Goal: Task Accomplishment & Management: Manage account settings

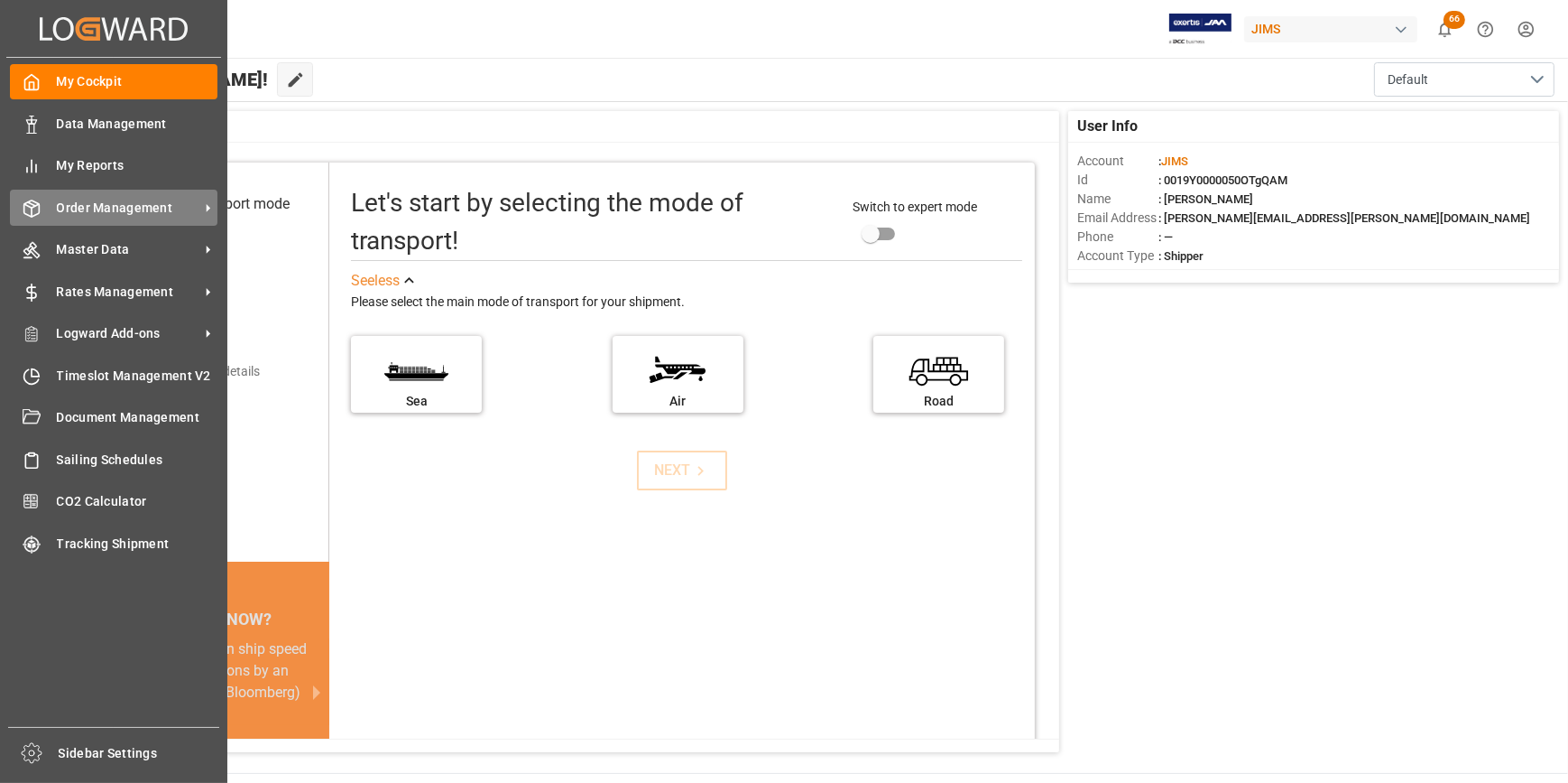
click at [138, 209] on span "Order Management" at bounding box center [128, 208] width 142 height 19
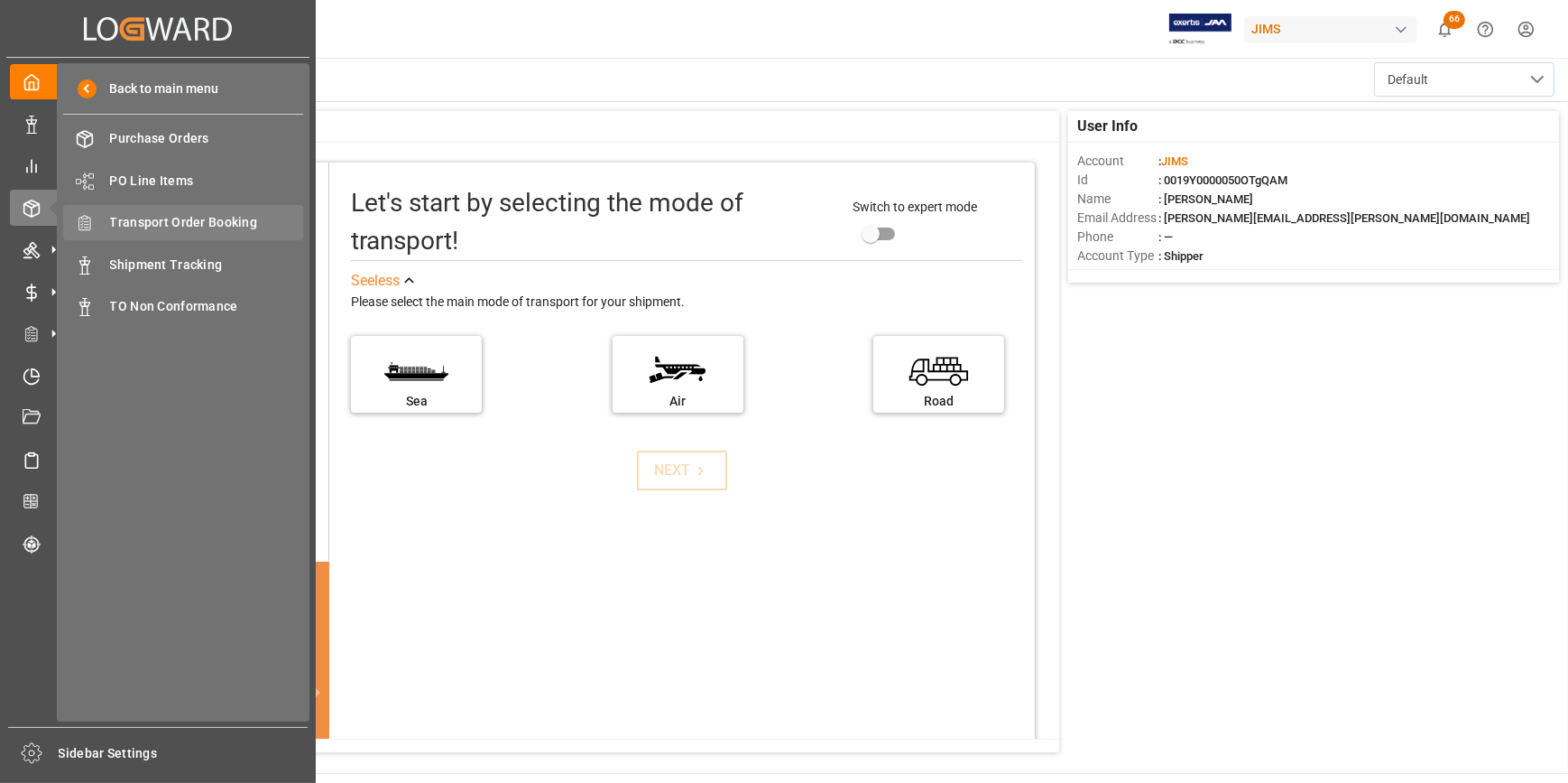
click at [235, 224] on span "Transport Order Booking" at bounding box center [207, 222] width 194 height 19
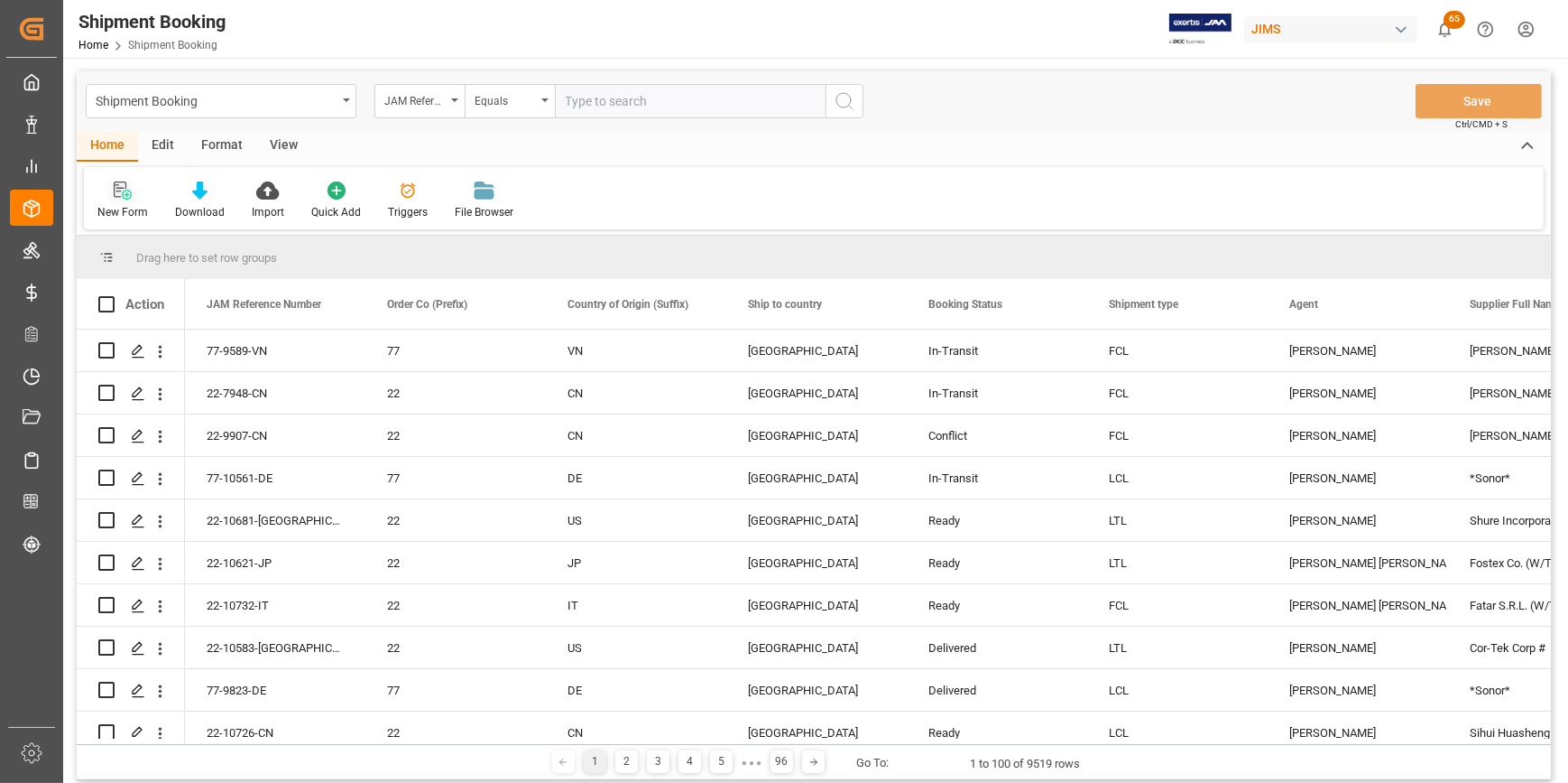
click at [117, 197] on icon at bounding box center [120, 189] width 13 height 16
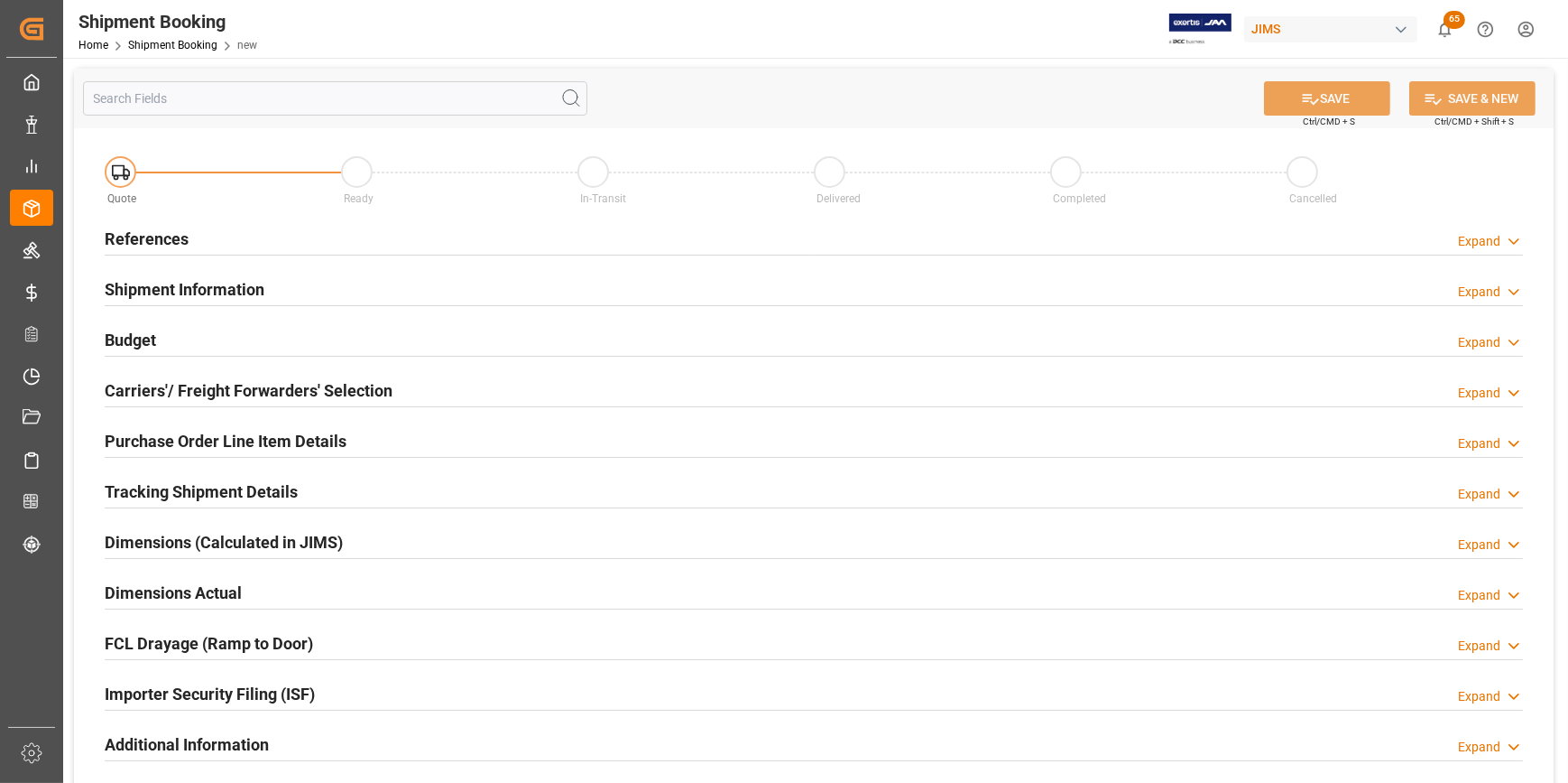
click at [141, 235] on h2 "References" at bounding box center [146, 239] width 84 height 25
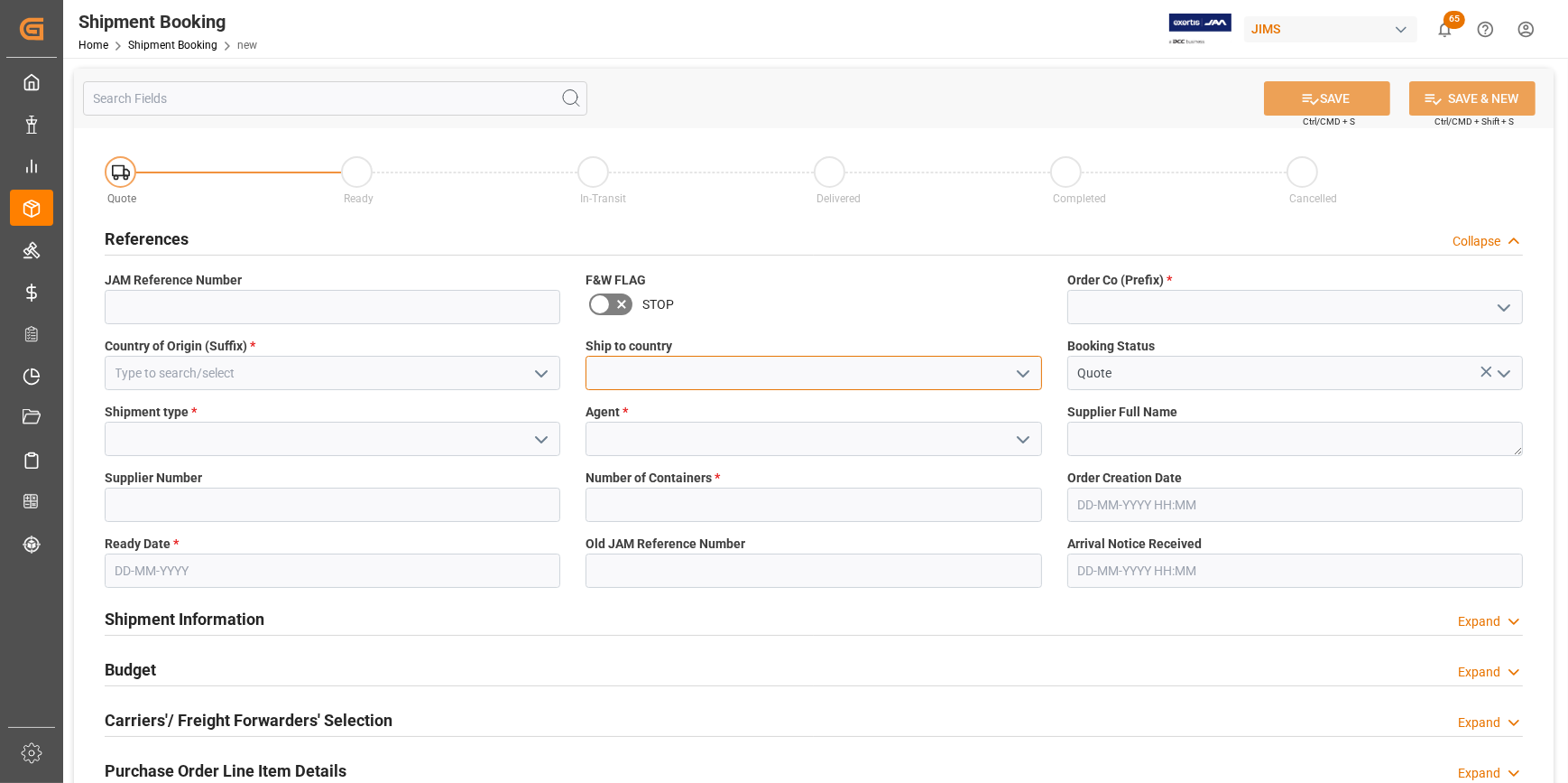
click at [663, 370] on input at bounding box center [813, 372] width 456 height 35
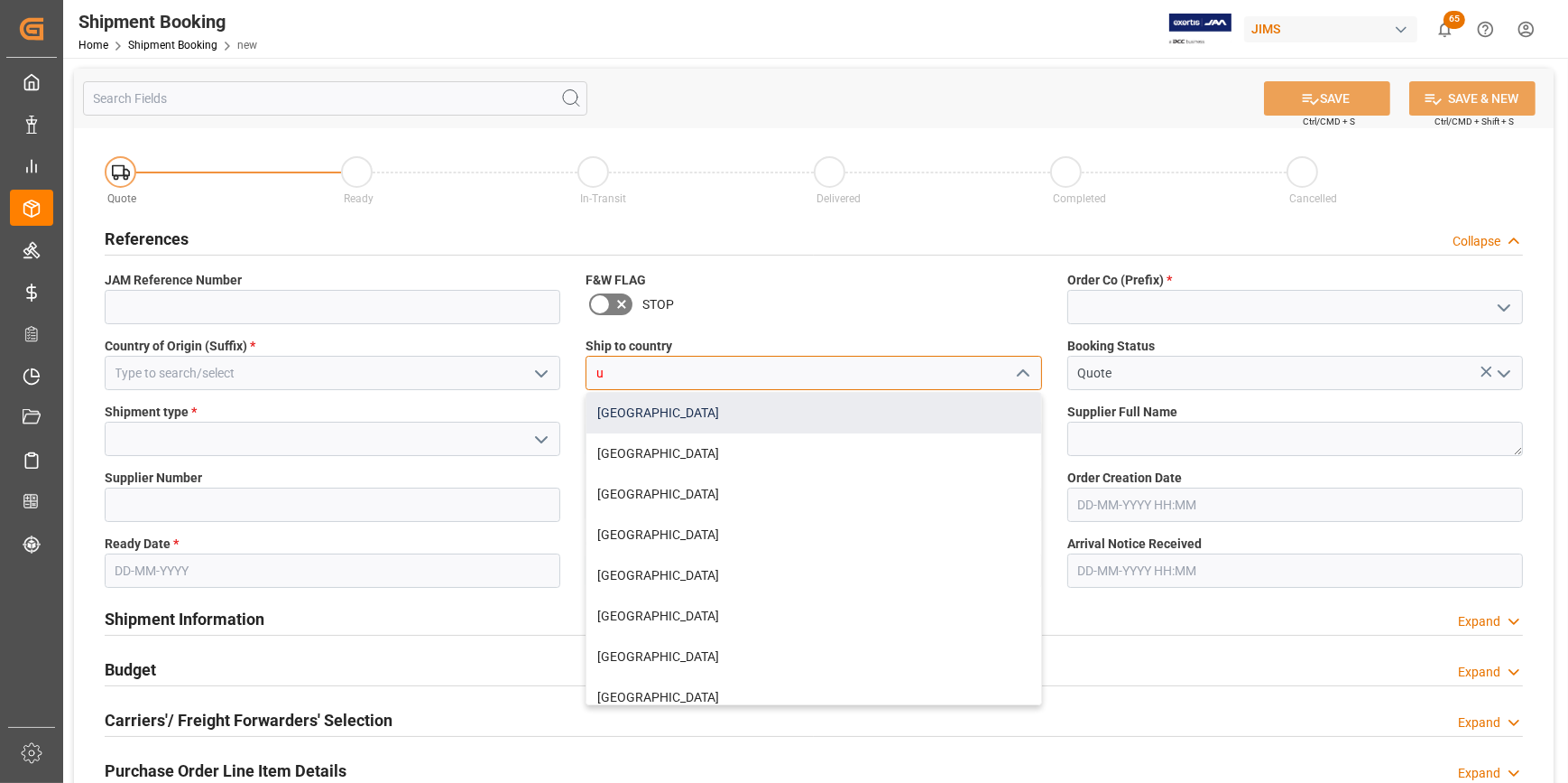
click at [684, 412] on div "[GEOGRAPHIC_DATA]" at bounding box center [813, 413] width 454 height 41
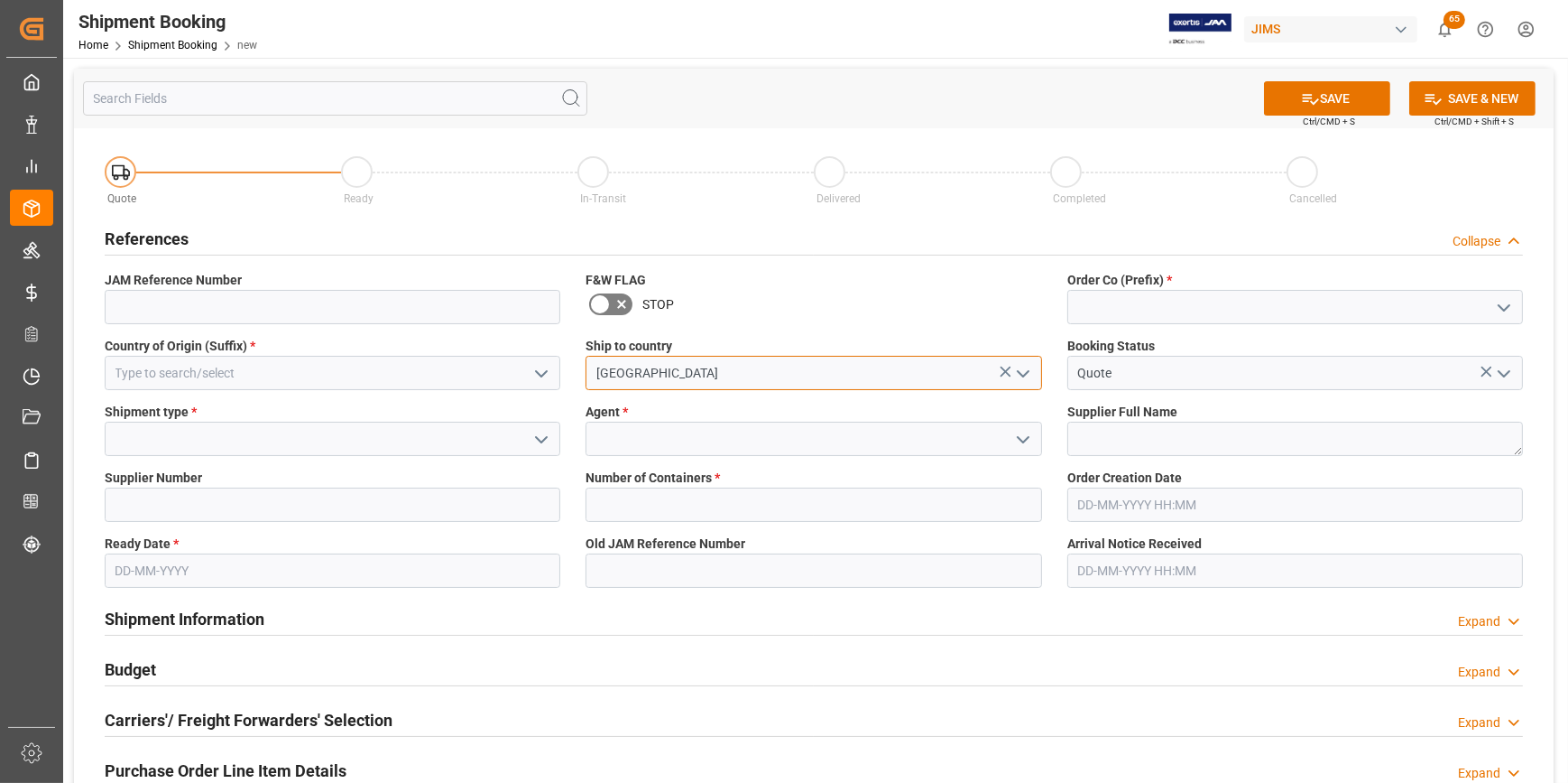
type input "[GEOGRAPHIC_DATA]"
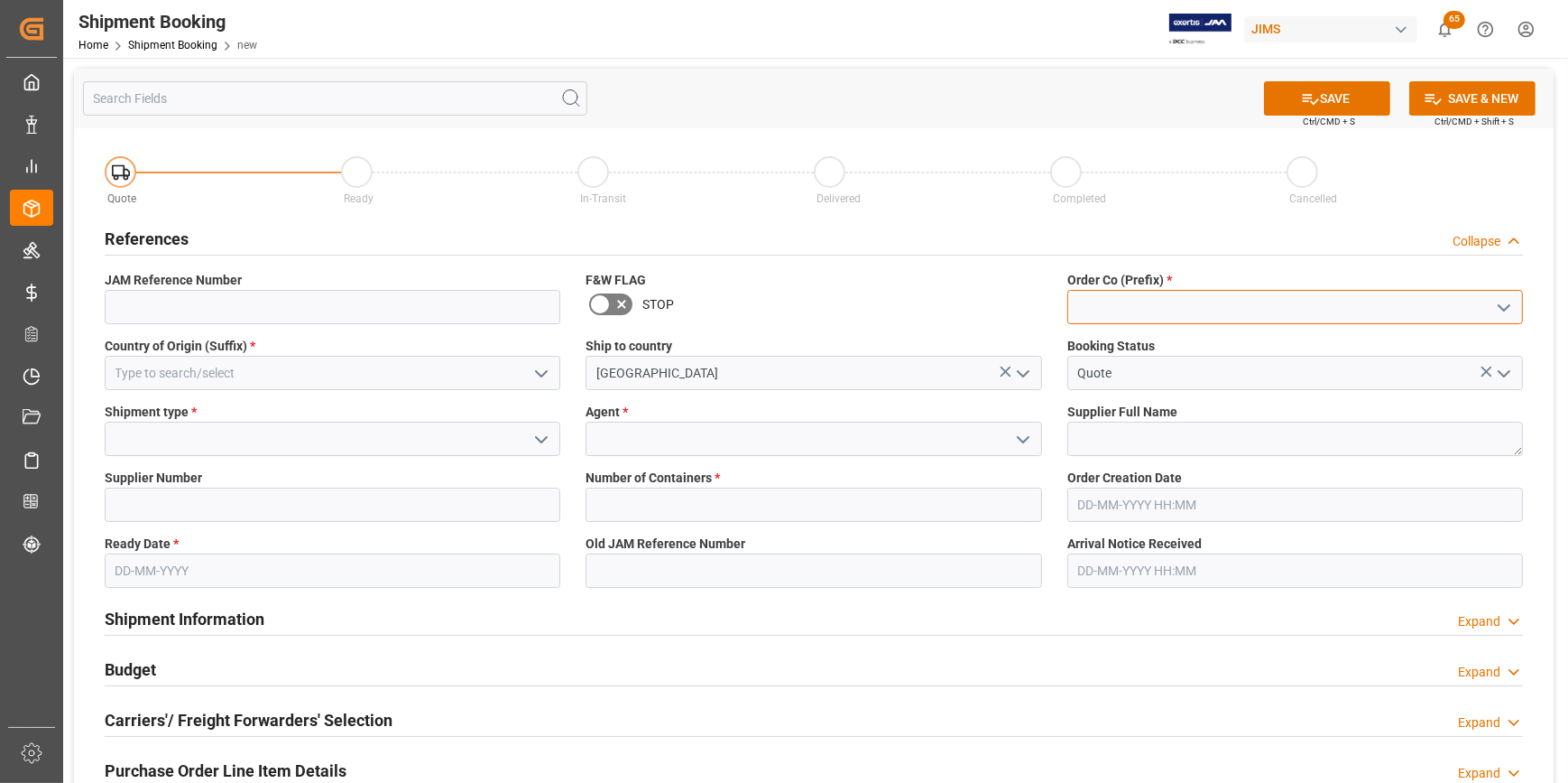
click at [1096, 307] on input at bounding box center [1295, 307] width 456 height 35
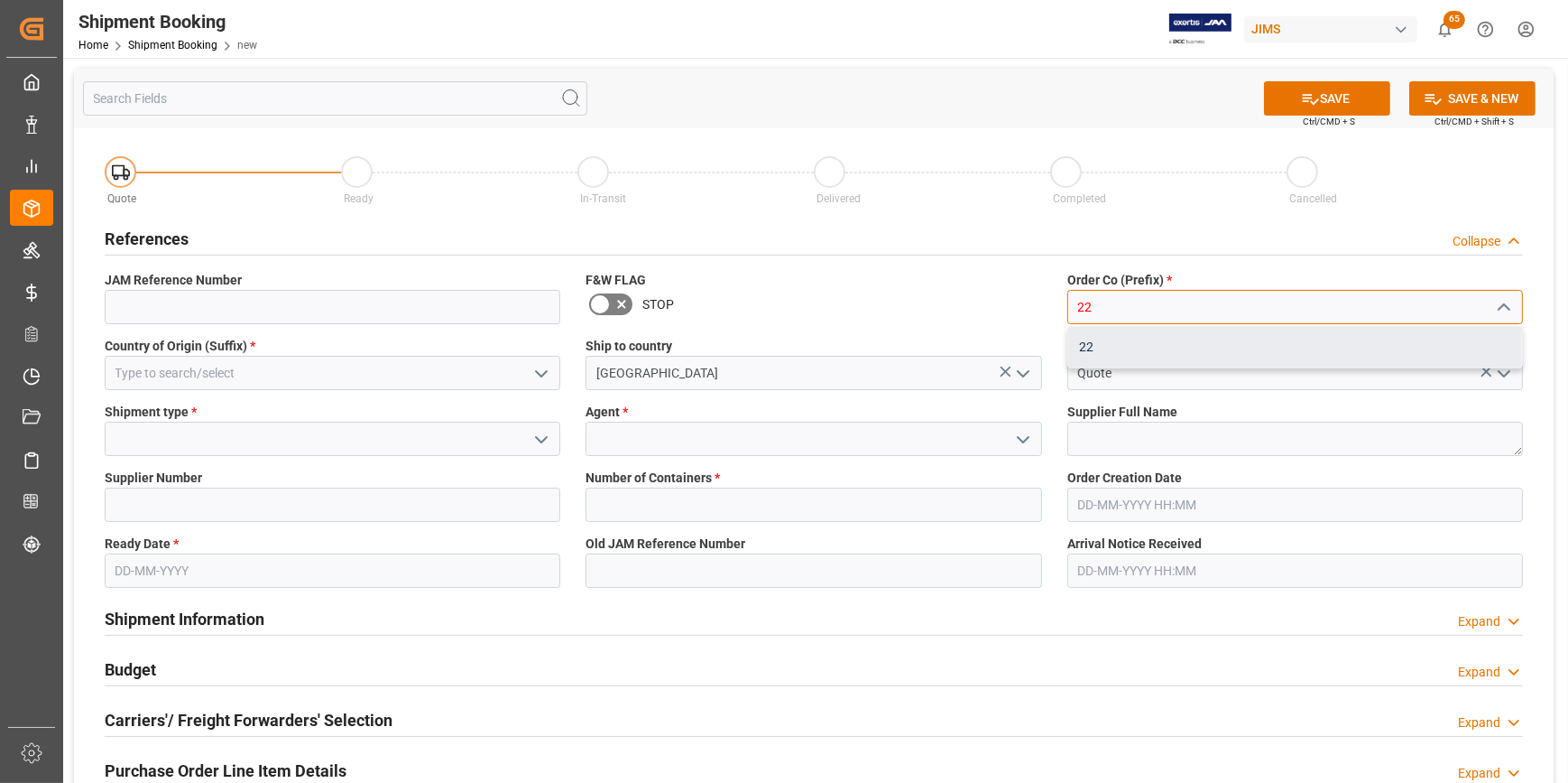
click at [1187, 346] on div "22" at bounding box center [1295, 346] width 454 height 41
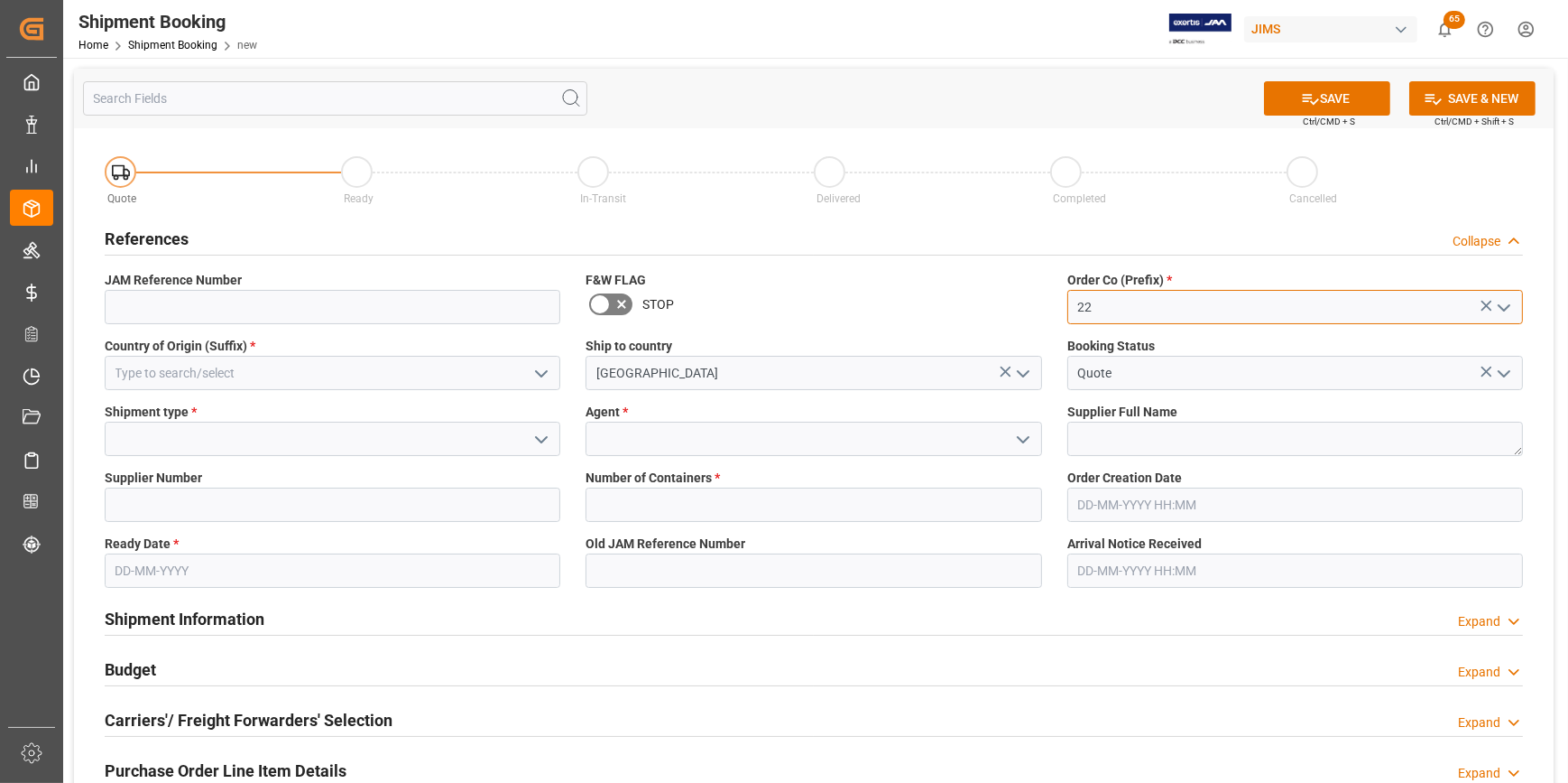
type input "22"
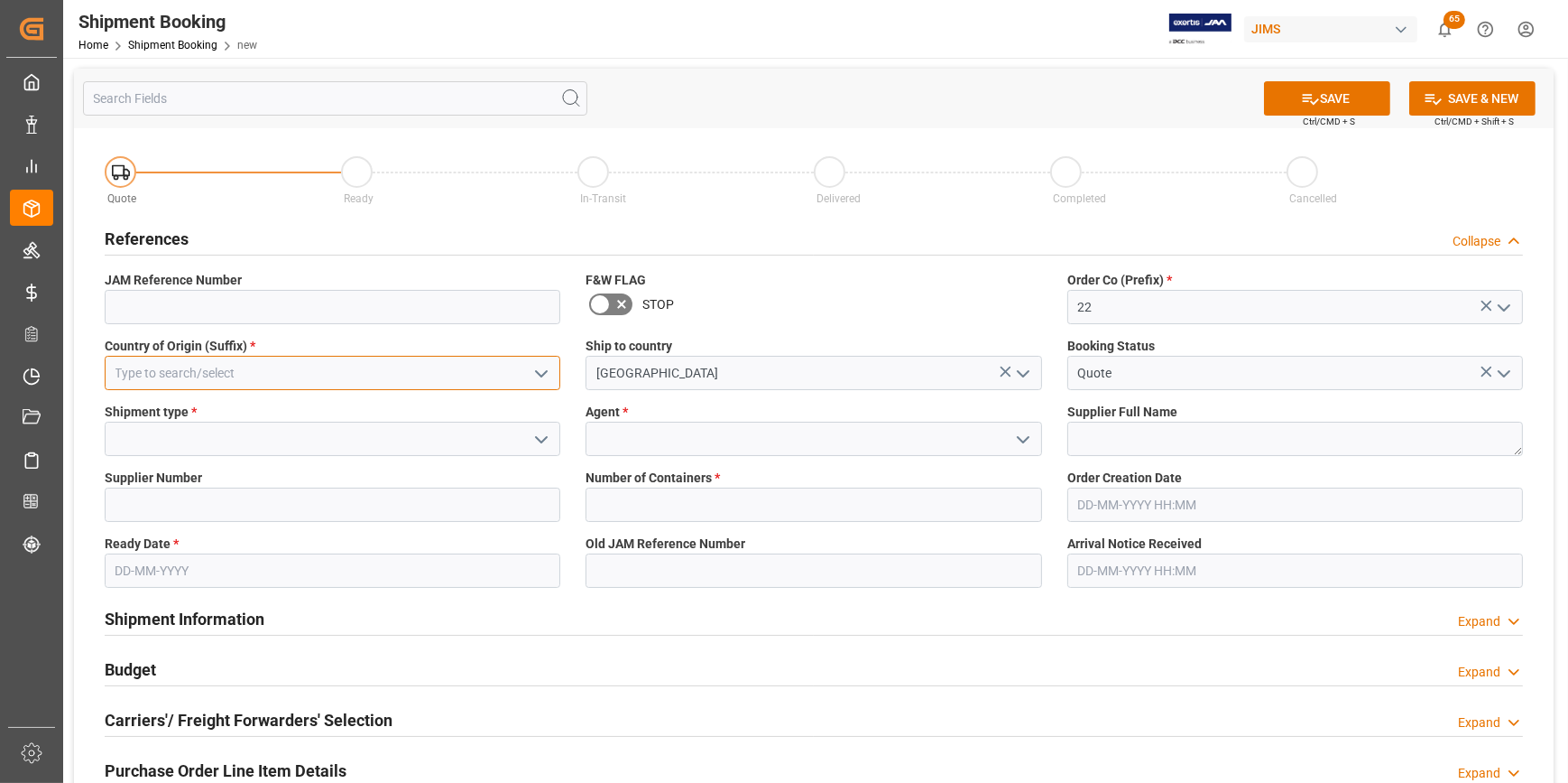
click at [251, 370] on input at bounding box center [332, 372] width 456 height 35
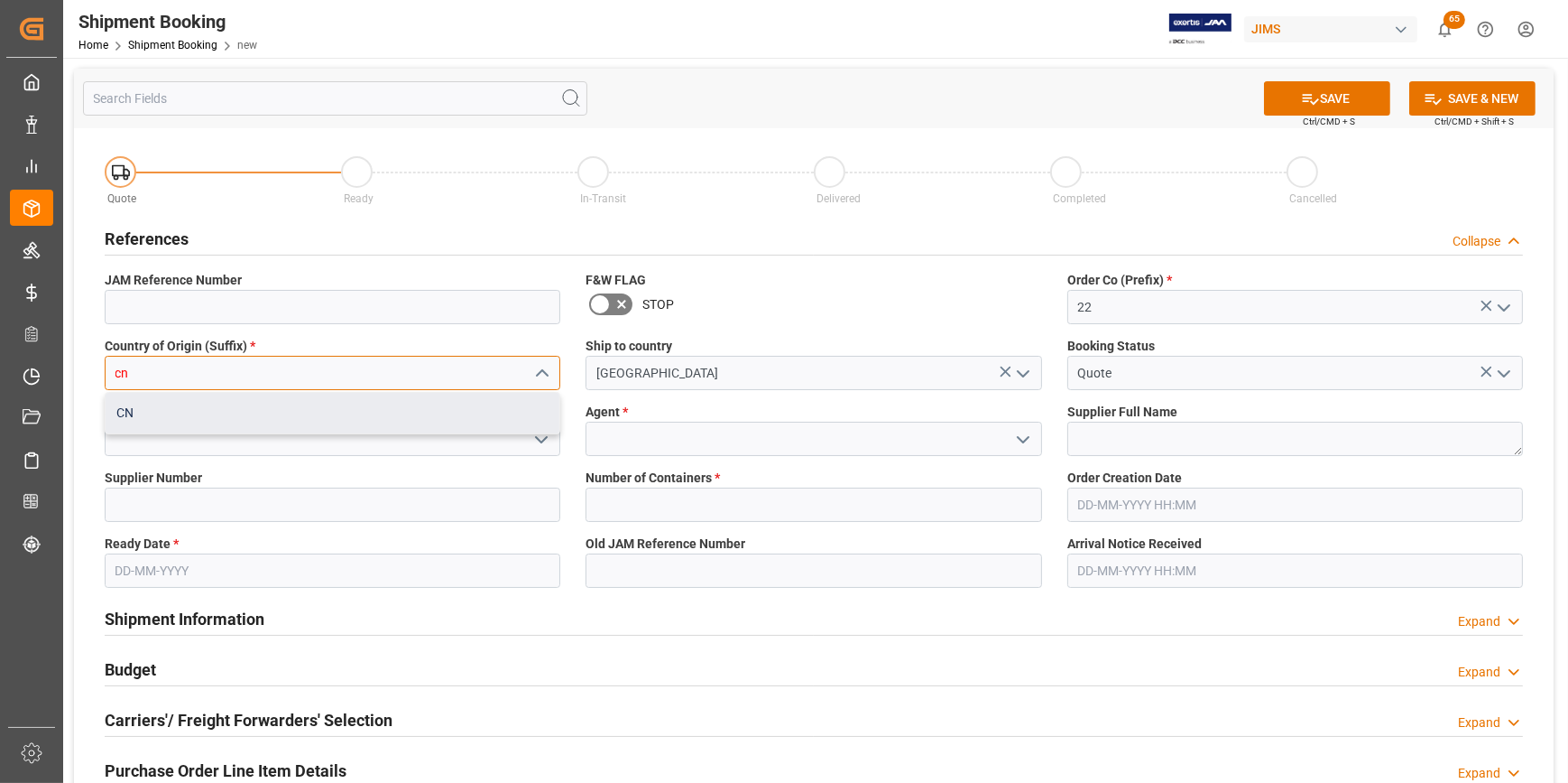
click at [259, 395] on div "CN" at bounding box center [332, 413] width 454 height 41
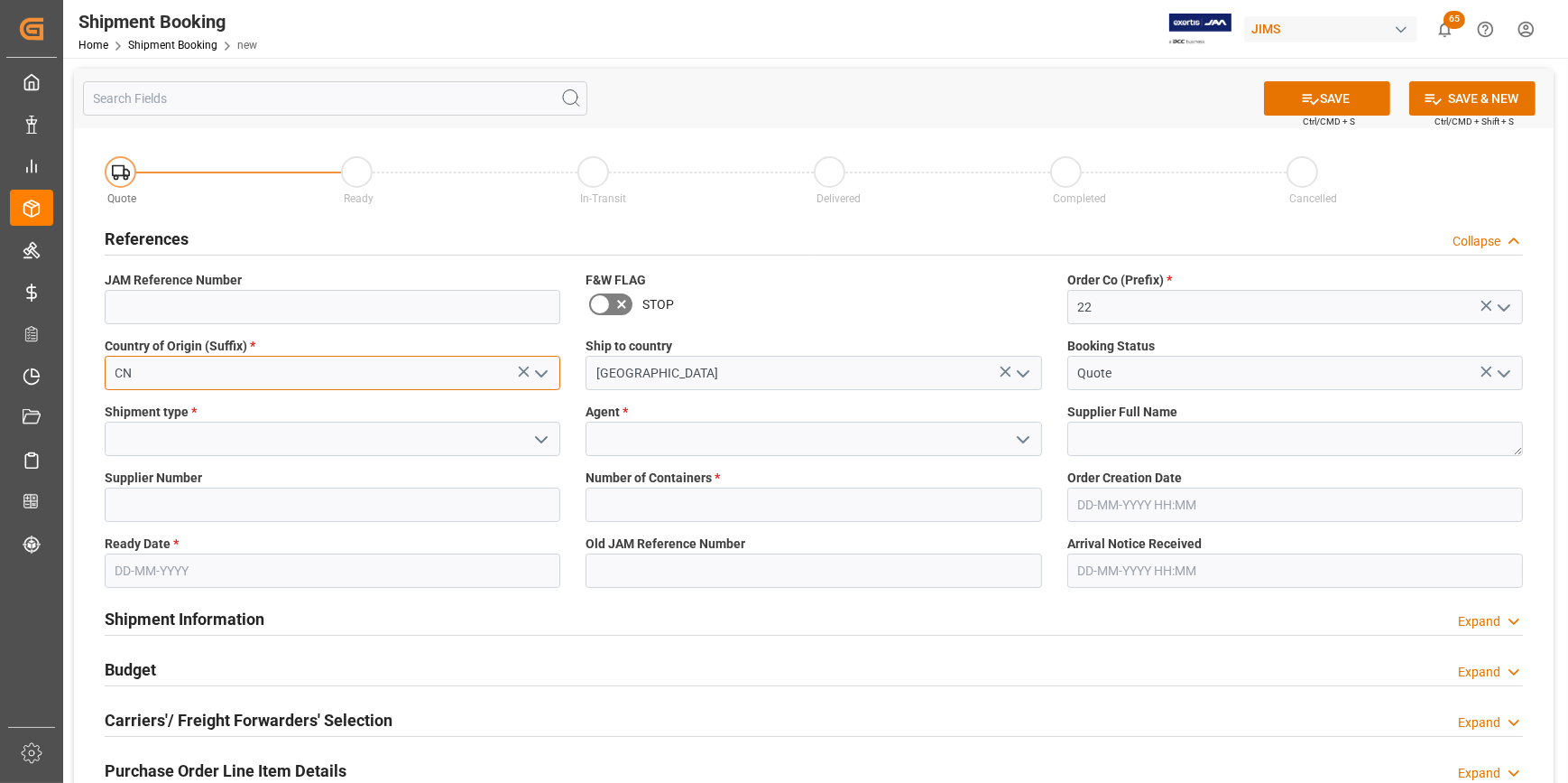
type input "CN"
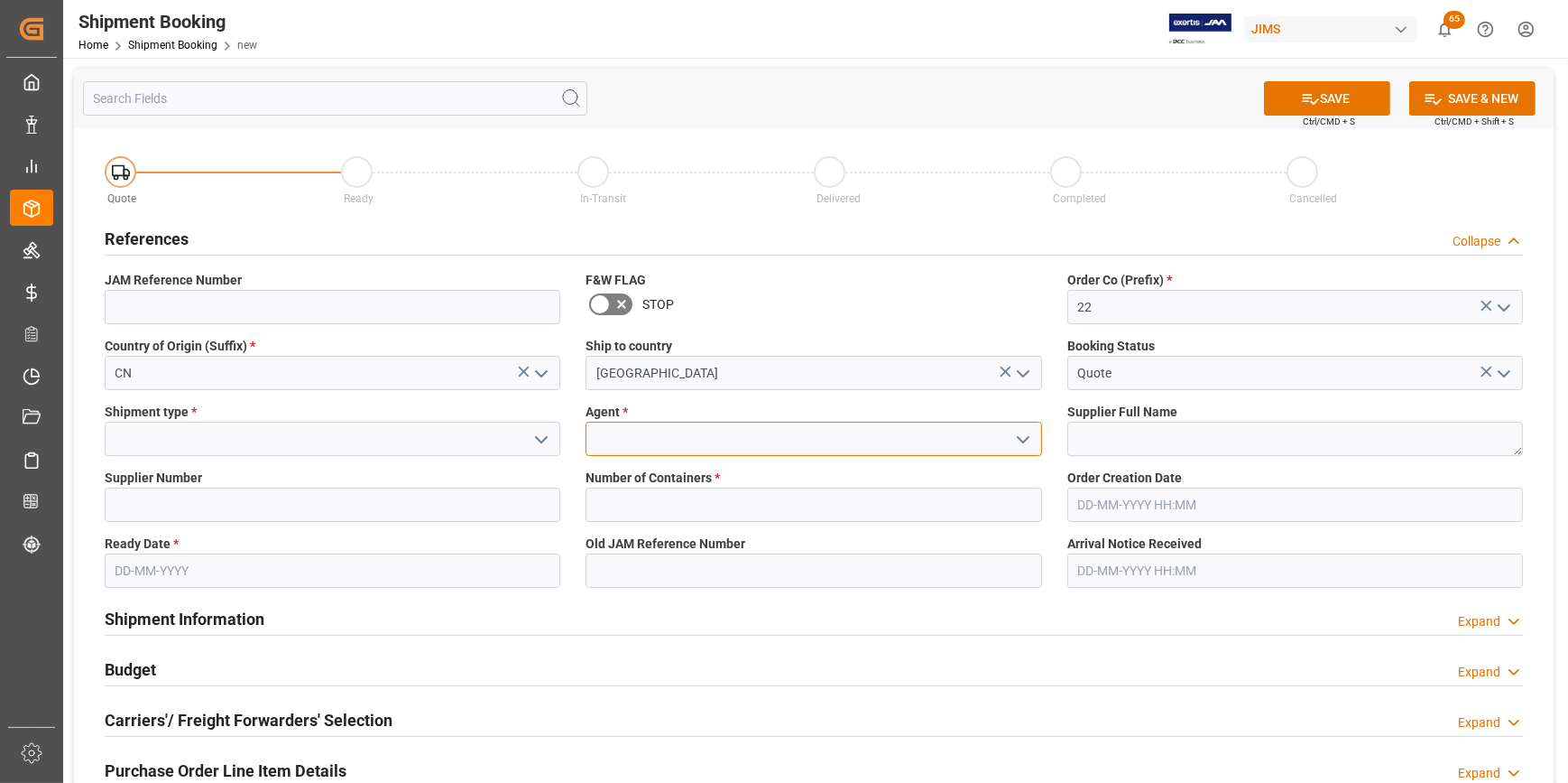
click at [613, 447] on input at bounding box center [813, 439] width 456 height 35
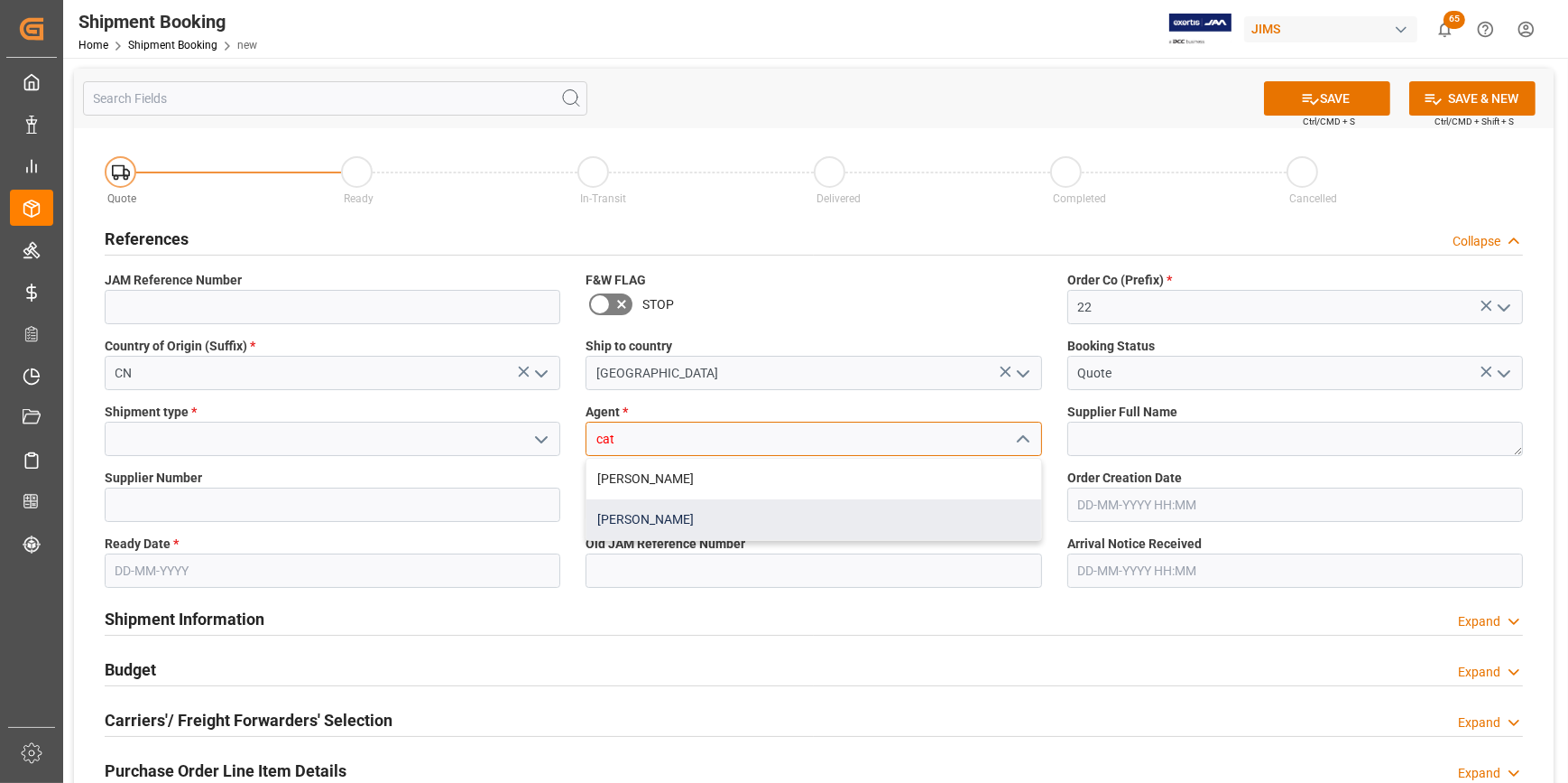
click at [670, 522] on div "[PERSON_NAME]" at bounding box center [813, 519] width 454 height 41
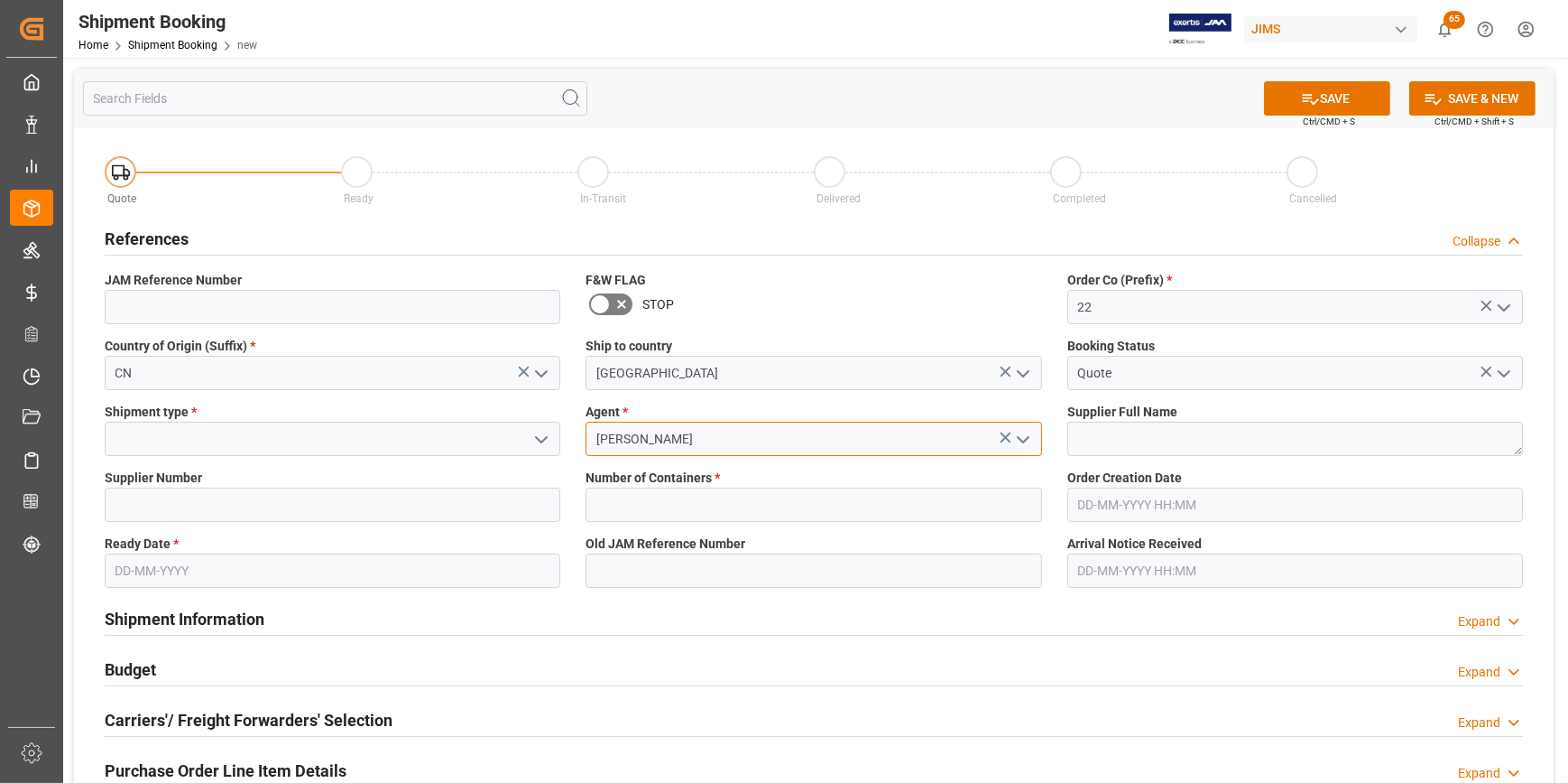
type input "[PERSON_NAME]"
click at [144, 442] on input at bounding box center [332, 439] width 456 height 35
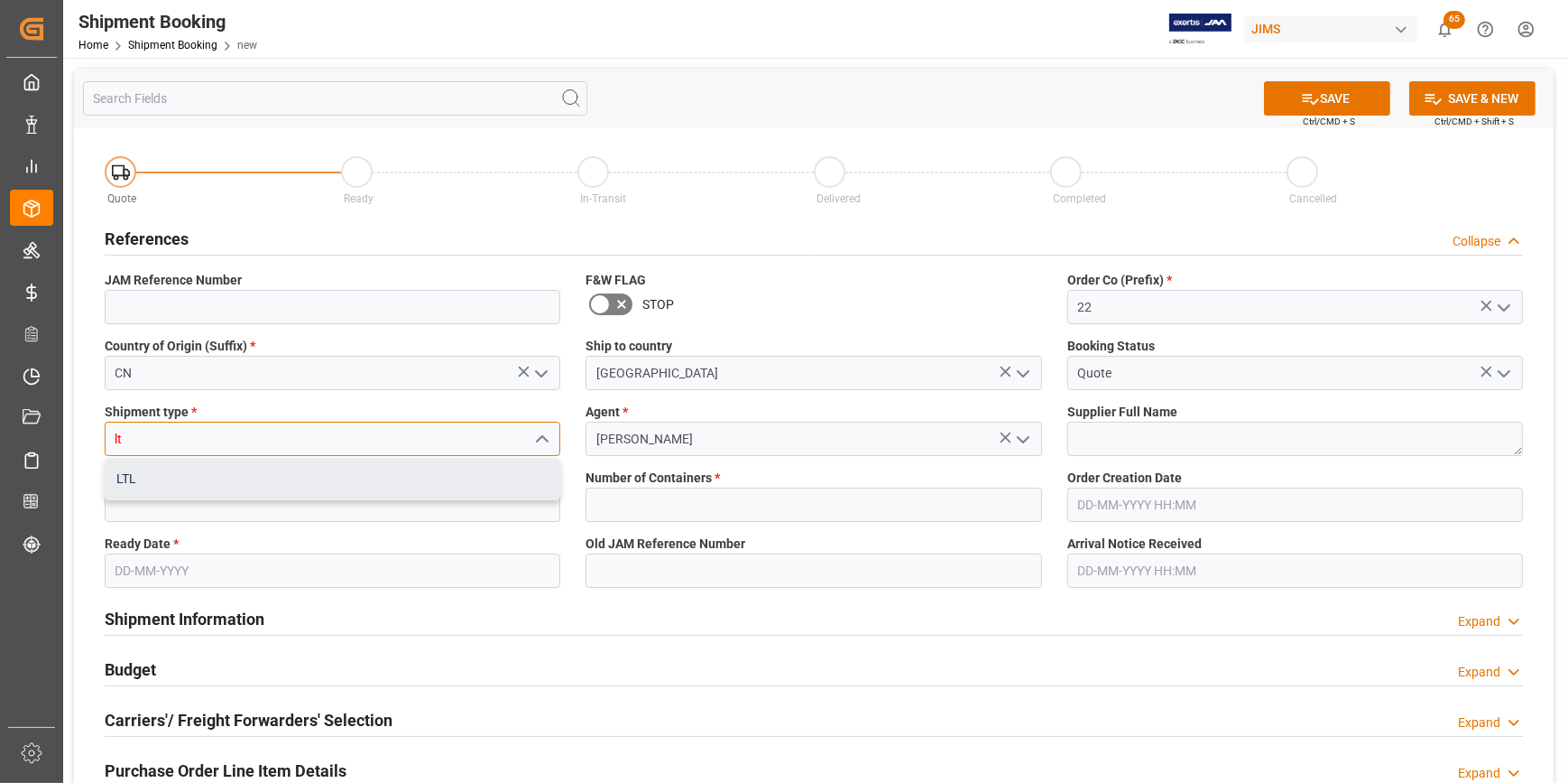
click at [136, 496] on div "LTL" at bounding box center [332, 478] width 454 height 41
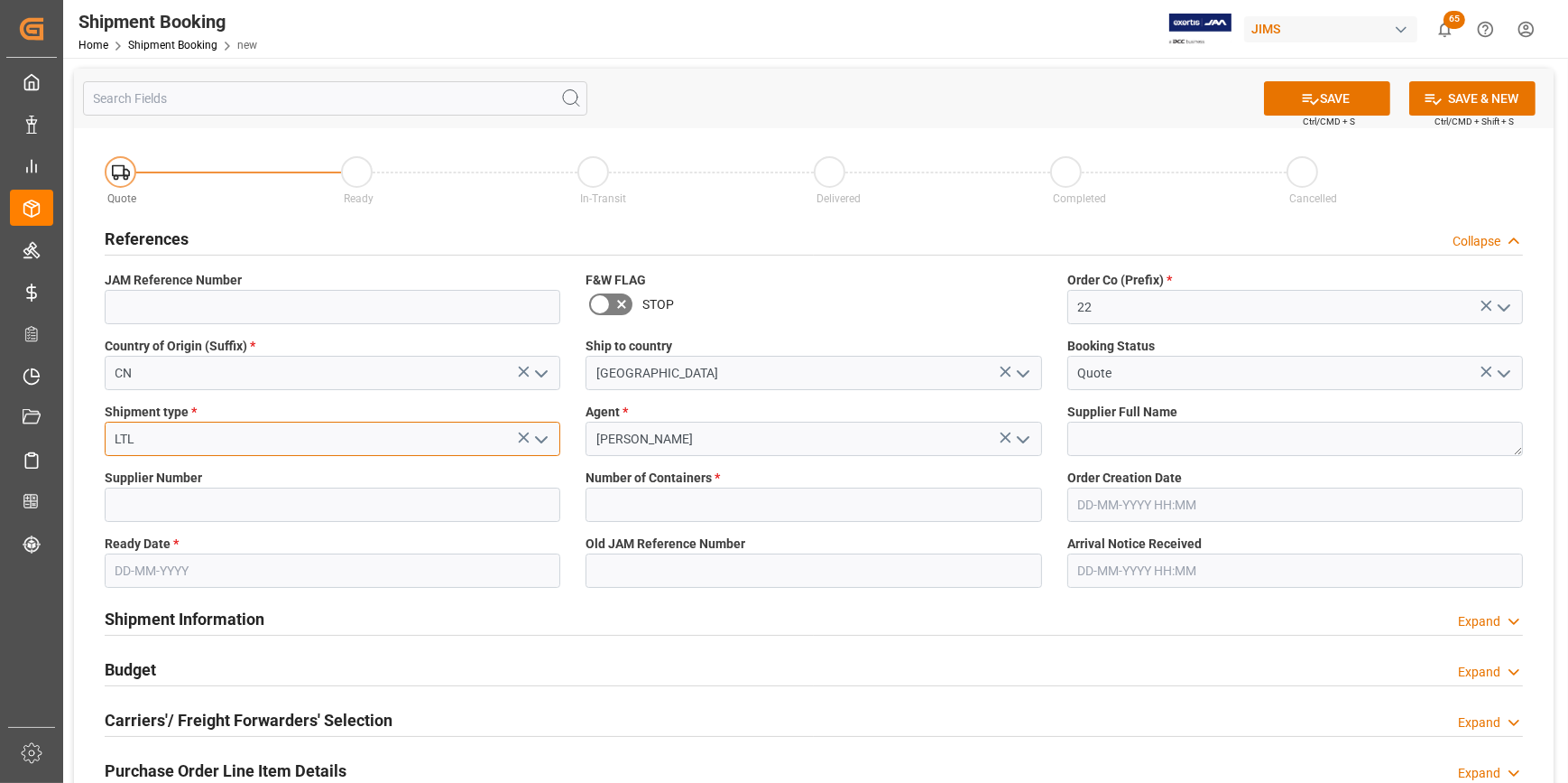
type input "LTL"
click at [1100, 447] on textarea at bounding box center [1295, 439] width 456 height 35
paste textarea "541336"
type textarea "541336"
click at [221, 508] on input at bounding box center [332, 505] width 456 height 35
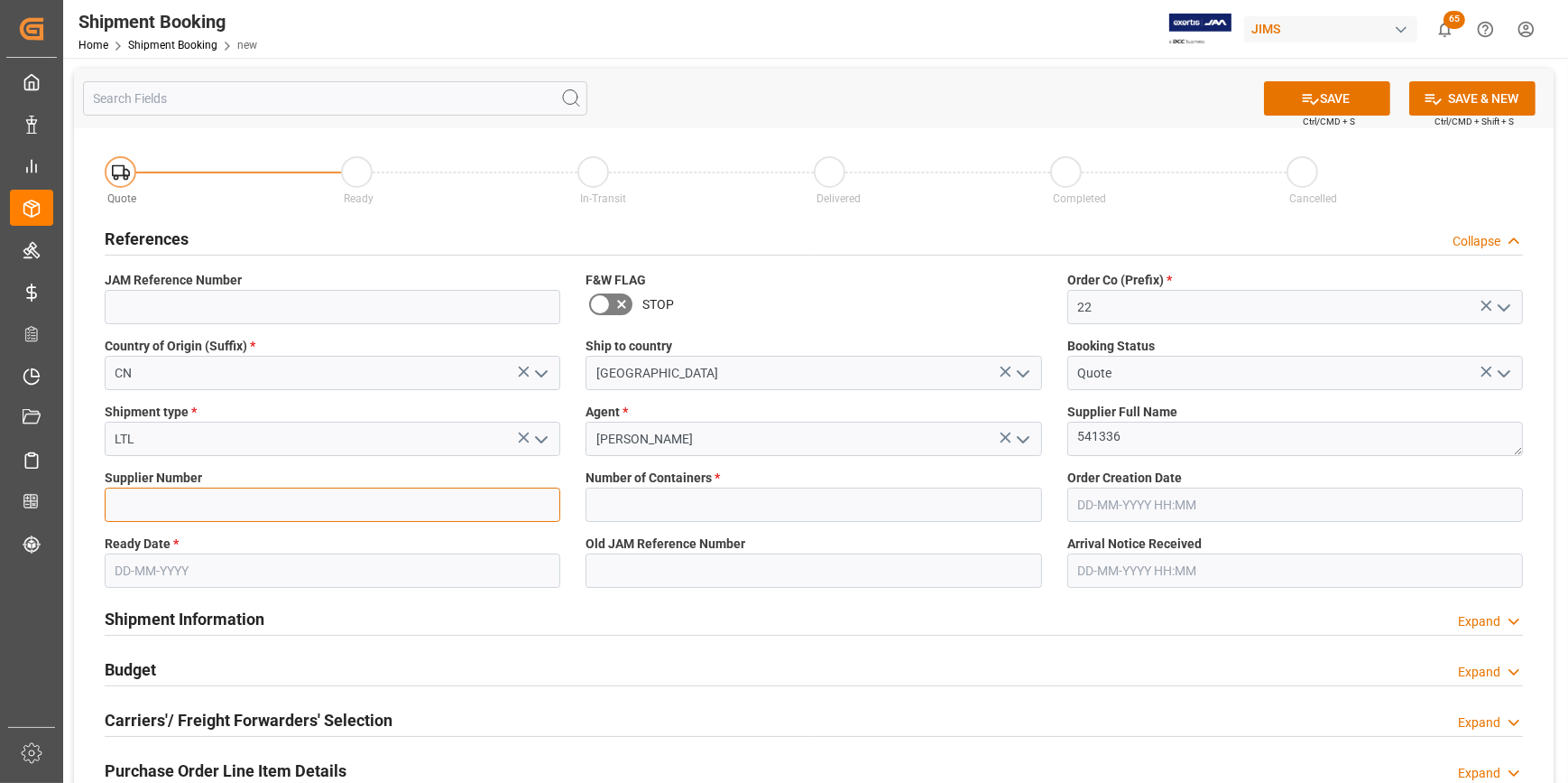
paste input "541336"
type input "541336"
drag, startPoint x: 1143, startPoint y: 441, endPoint x: 1034, endPoint y: 424, distance: 110.3
click at [1034, 424] on div "Quote Ready In-Transit Delivered Completed Cancelled References Collapse JAM Re…" at bounding box center [814, 674] width 1480 height 1091
paste textarea "Hui Zhou Jinhong Musical co.Lt"
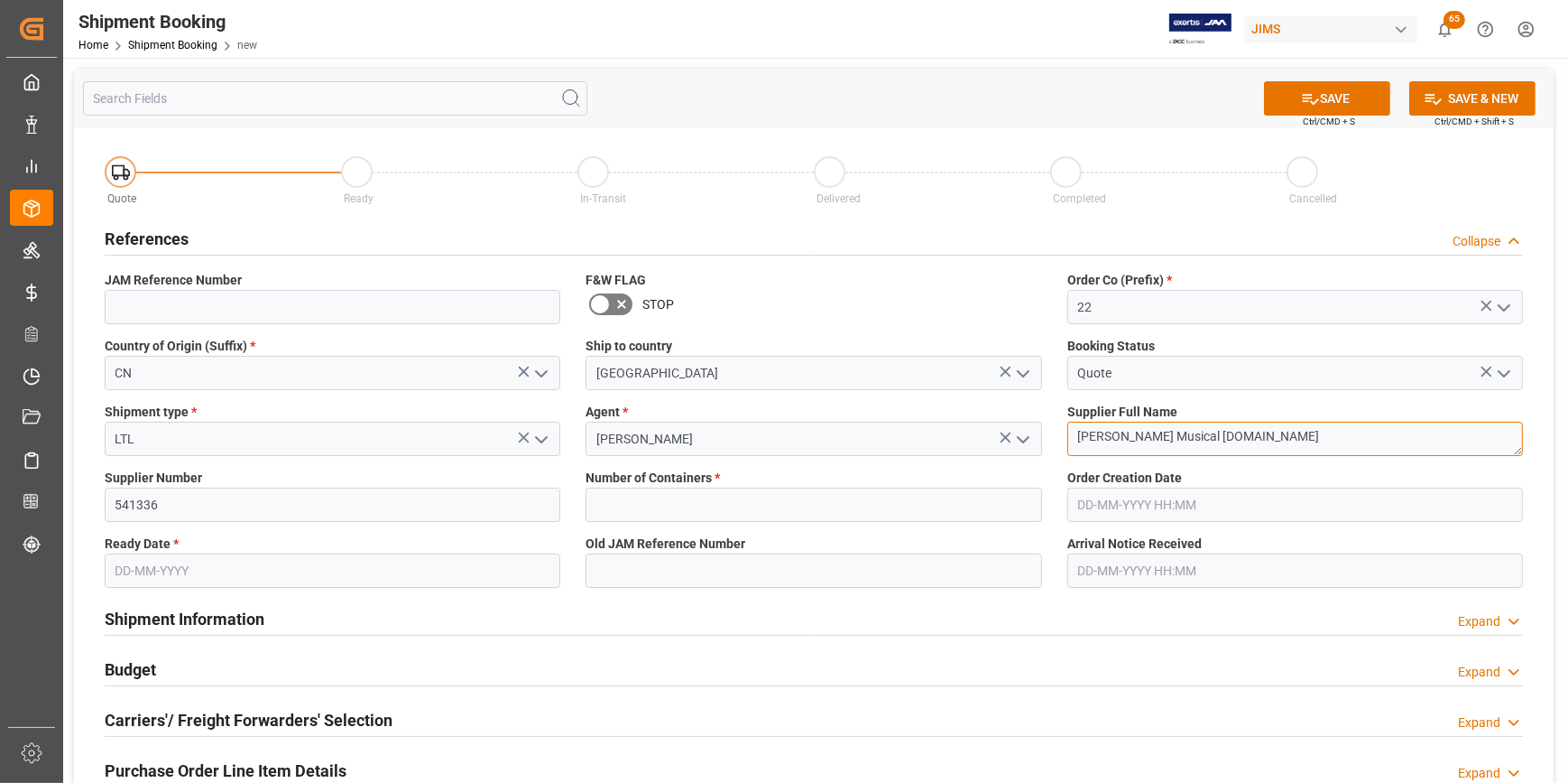
type textarea "[PERSON_NAME] Musical [DOMAIN_NAME]"
click at [776, 495] on input "text" at bounding box center [813, 505] width 456 height 35
type input "0"
click at [320, 573] on input "text" at bounding box center [332, 570] width 456 height 35
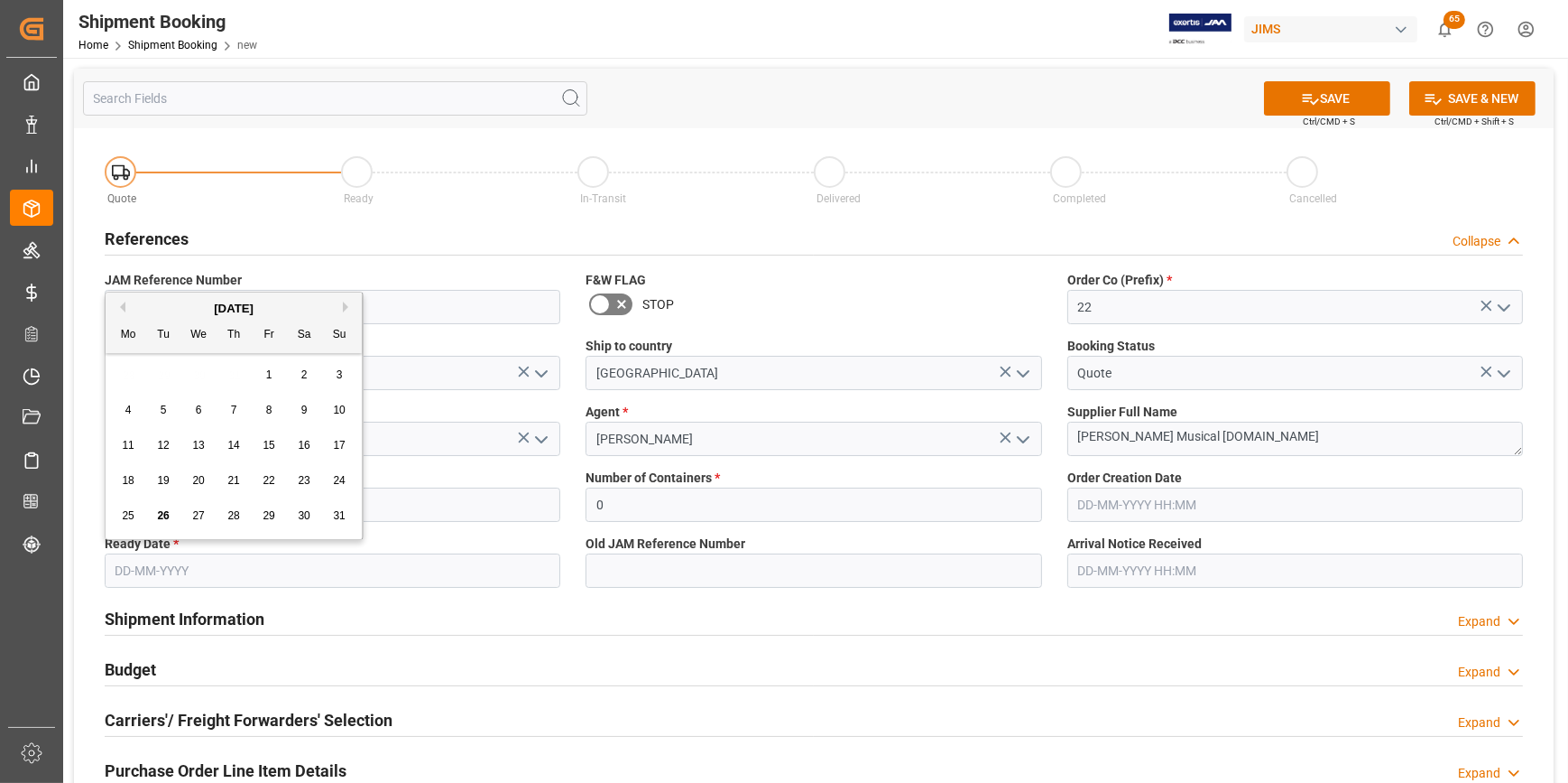
click at [133, 386] on div "28 29 30 31 1 2 3" at bounding box center [233, 375] width 246 height 36
click at [266, 379] on span "1" at bounding box center [269, 374] width 6 height 13
type input "[DATE]"
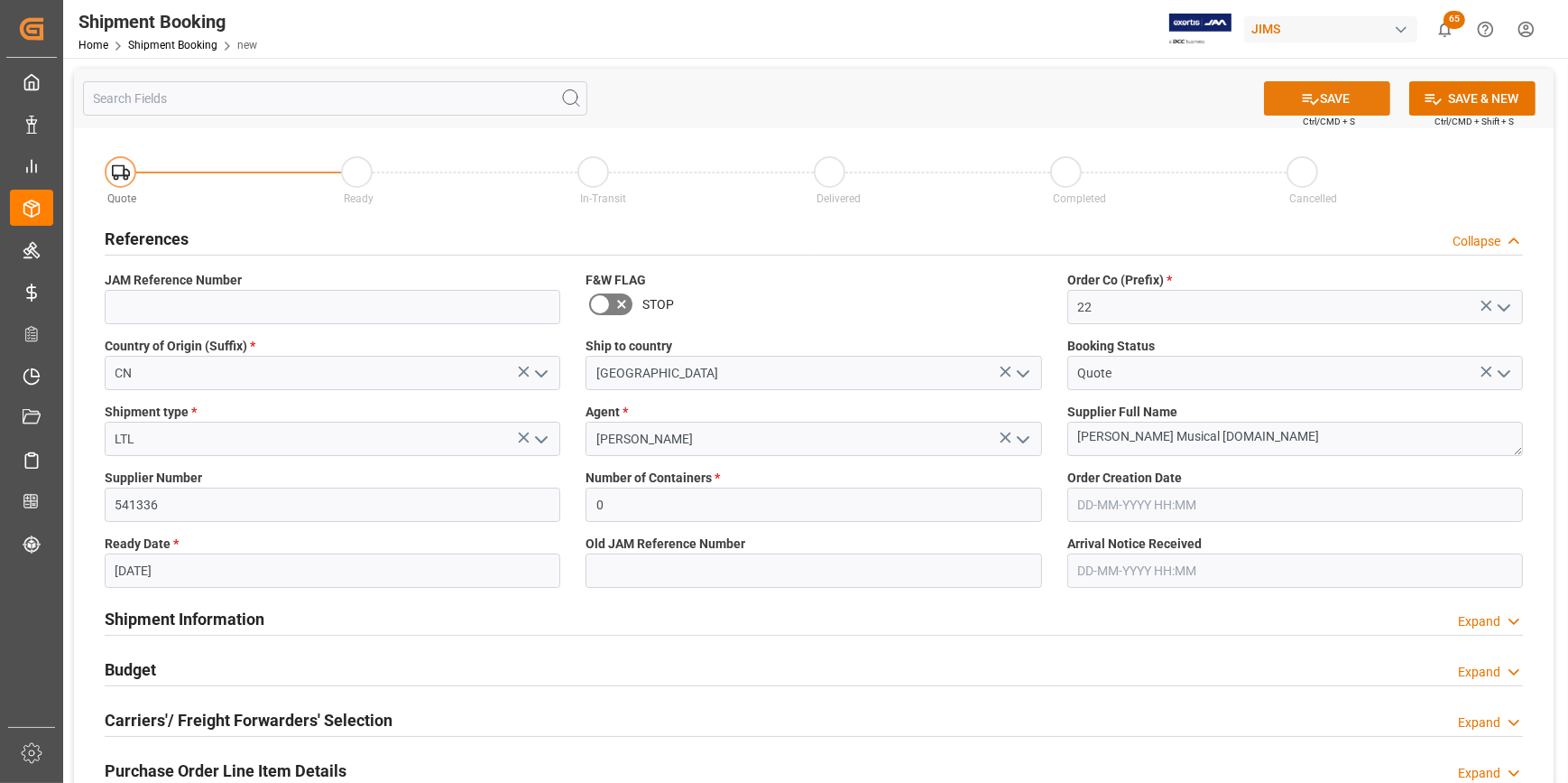
click at [1344, 104] on button "SAVE" at bounding box center [1328, 98] width 127 height 35
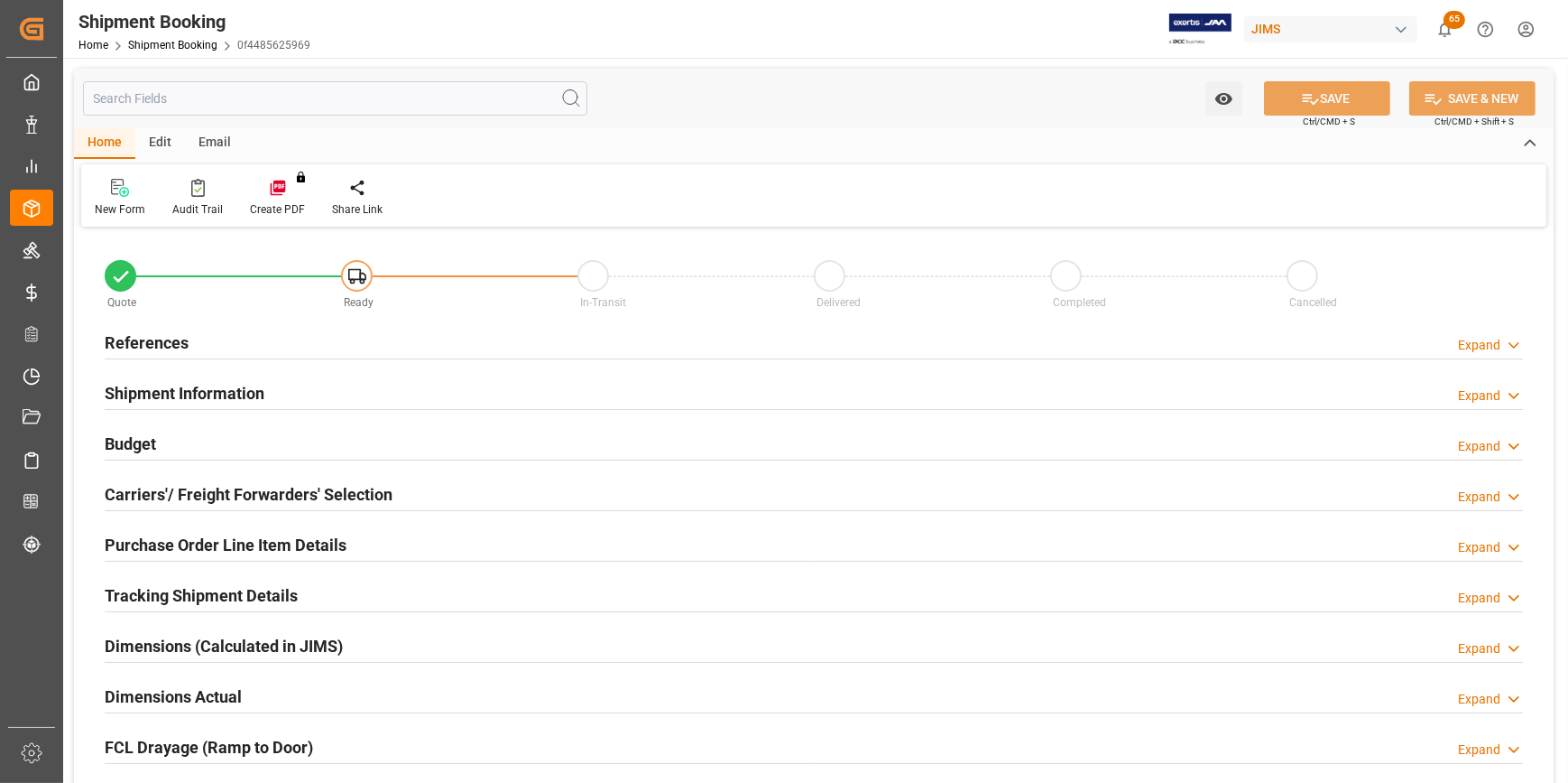
type input "0"
type input "[DATE]"
click at [160, 352] on h2 "References" at bounding box center [146, 343] width 84 height 25
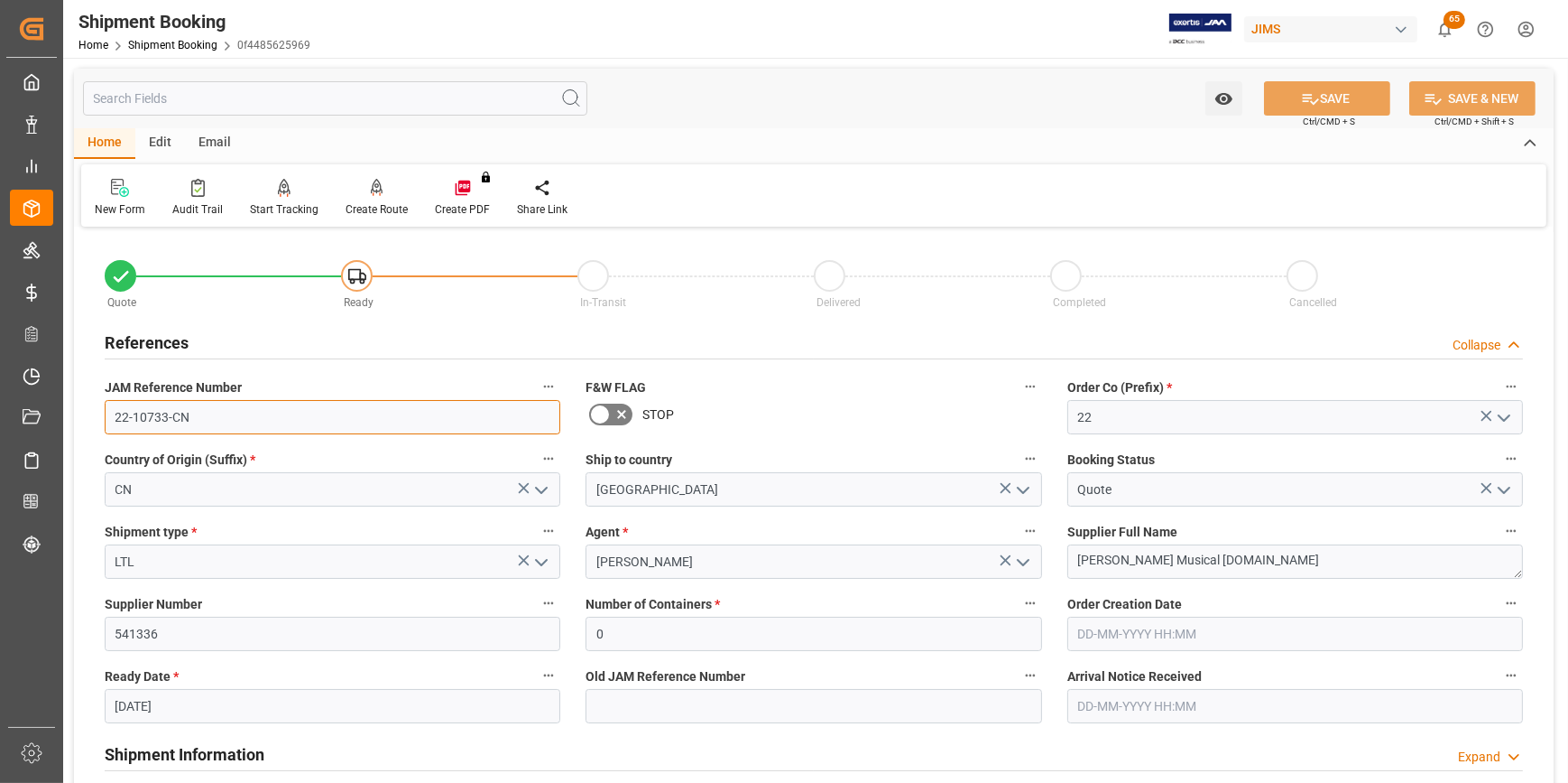
drag, startPoint x: 210, startPoint y: 426, endPoint x: 74, endPoint y: 413, distance: 136.6
click at [74, 413] on div "Quote Ready In-Transit Delivered Completed Cancelled References Collapse JAM Re…" at bounding box center [814, 793] width 1480 height 1123
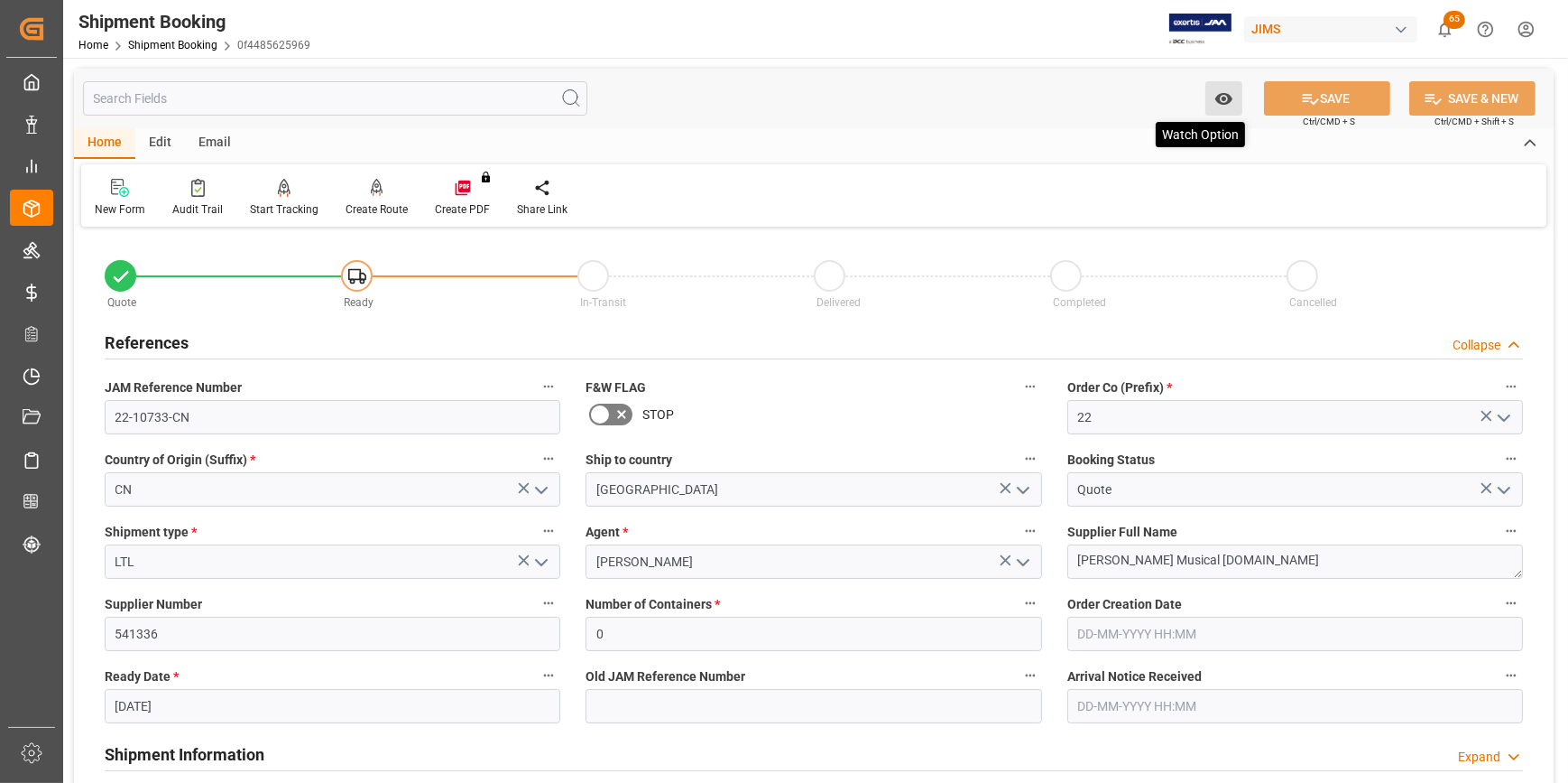
click at [1227, 107] on icon "open menu" at bounding box center [1224, 98] width 19 height 19
click at [1129, 142] on span "Start Watching" at bounding box center [1149, 138] width 164 height 19
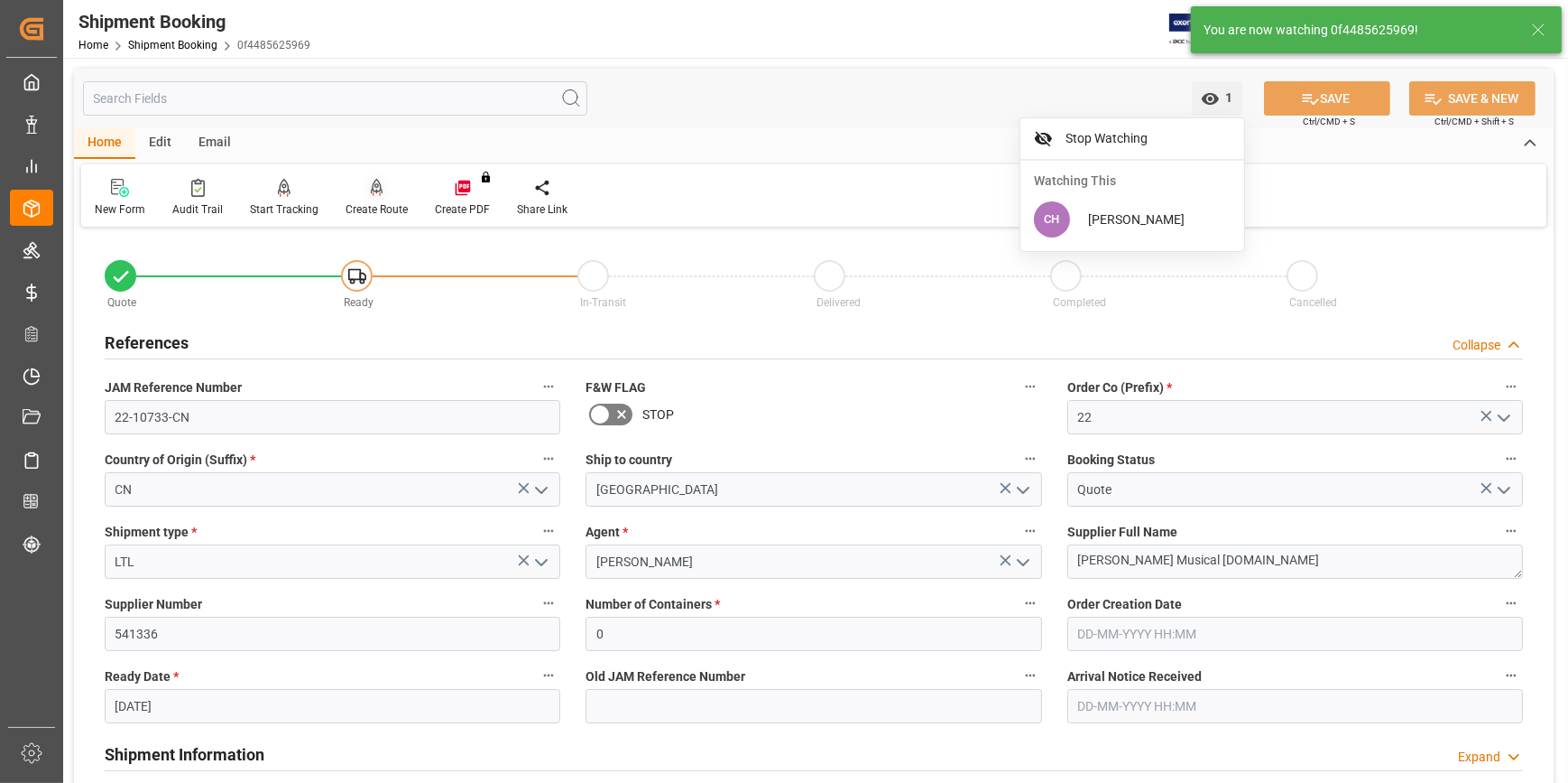
click at [374, 184] on icon at bounding box center [377, 188] width 13 height 18
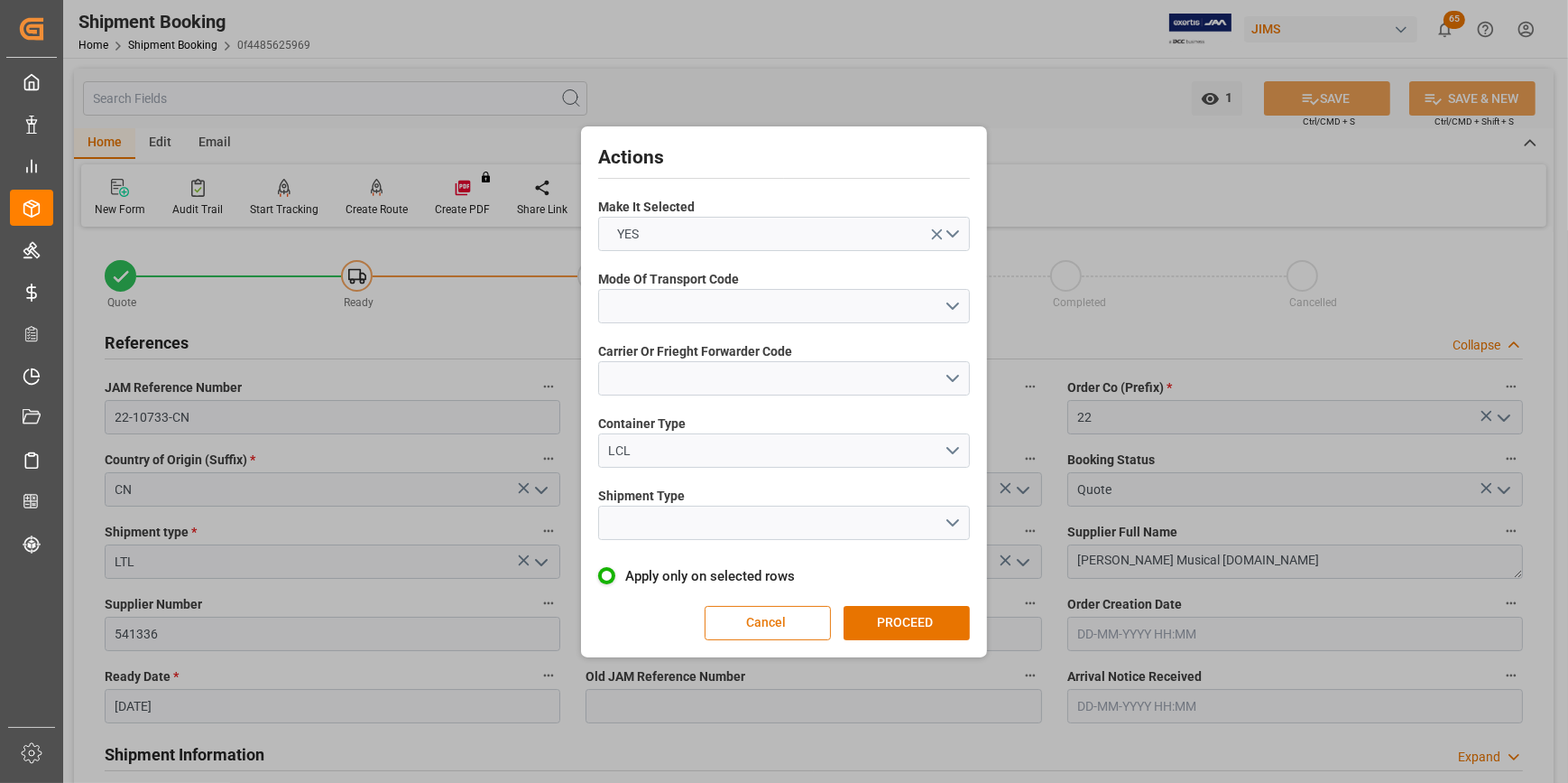
click at [773, 635] on button "Cancel" at bounding box center [768, 623] width 127 height 35
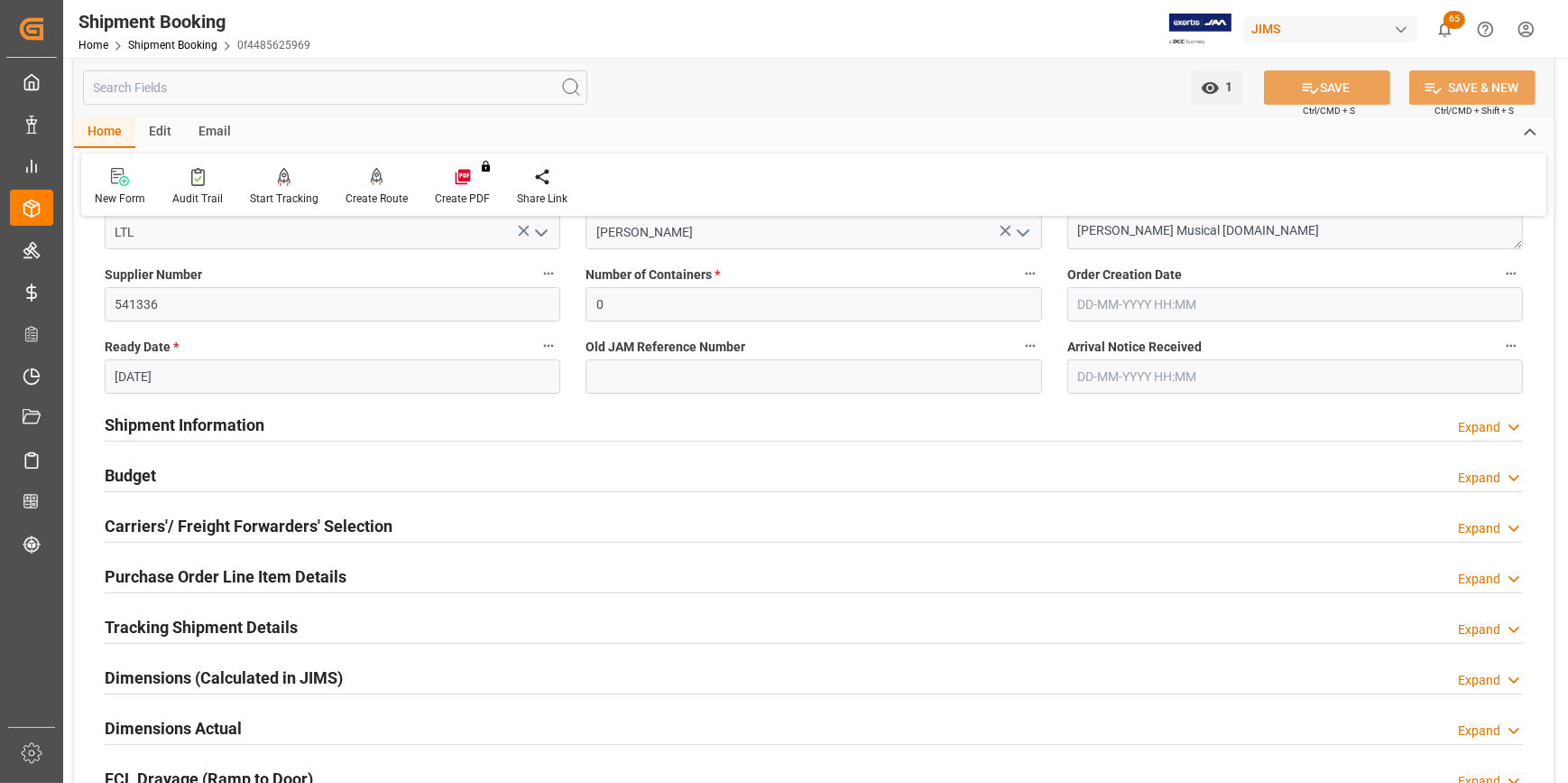
scroll to position [328, 0]
click at [268, 523] on h2 "Carriers'/ Freight Forwarders' Selection" at bounding box center [248, 528] width 288 height 25
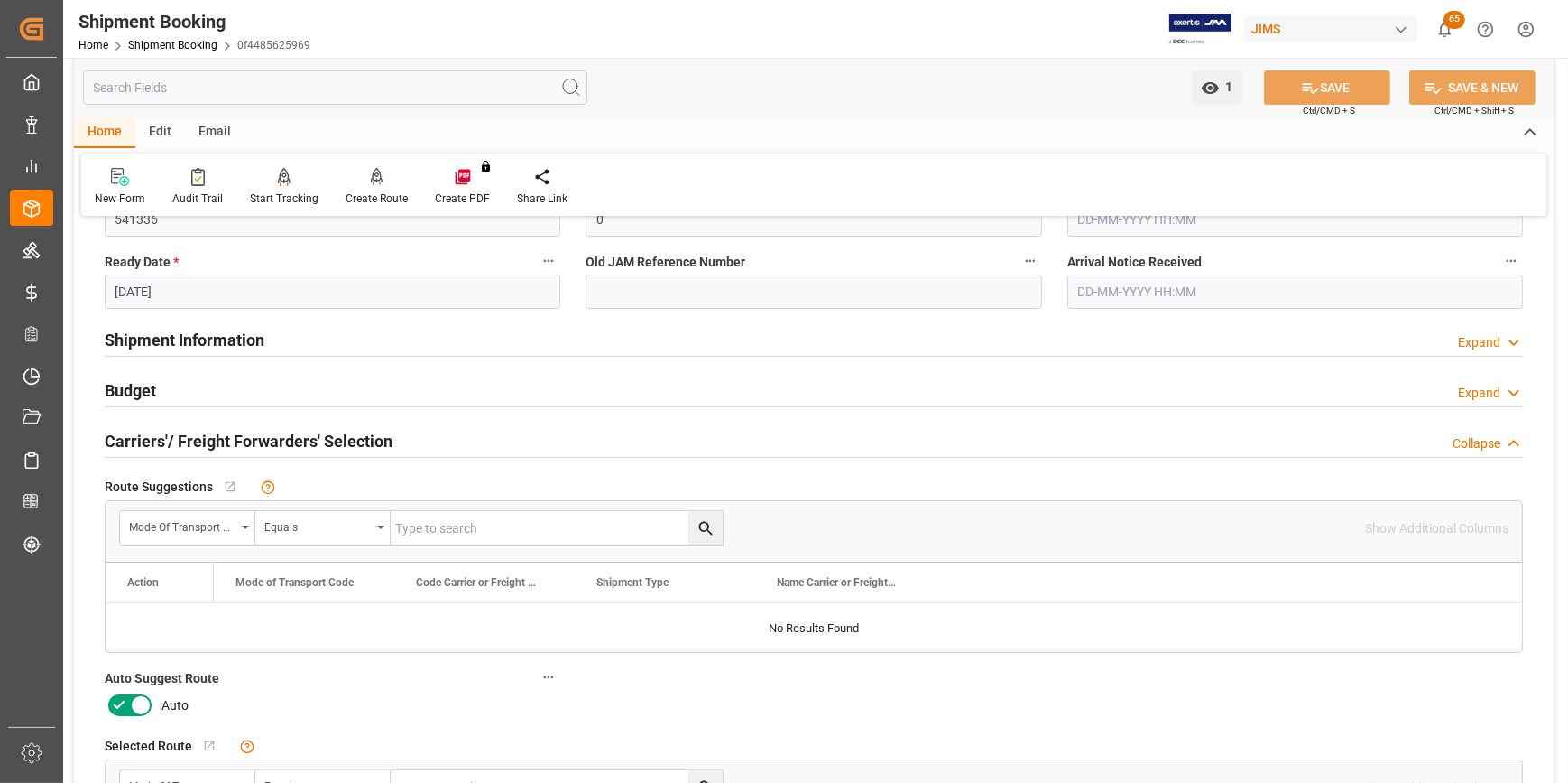
scroll to position [492, 0]
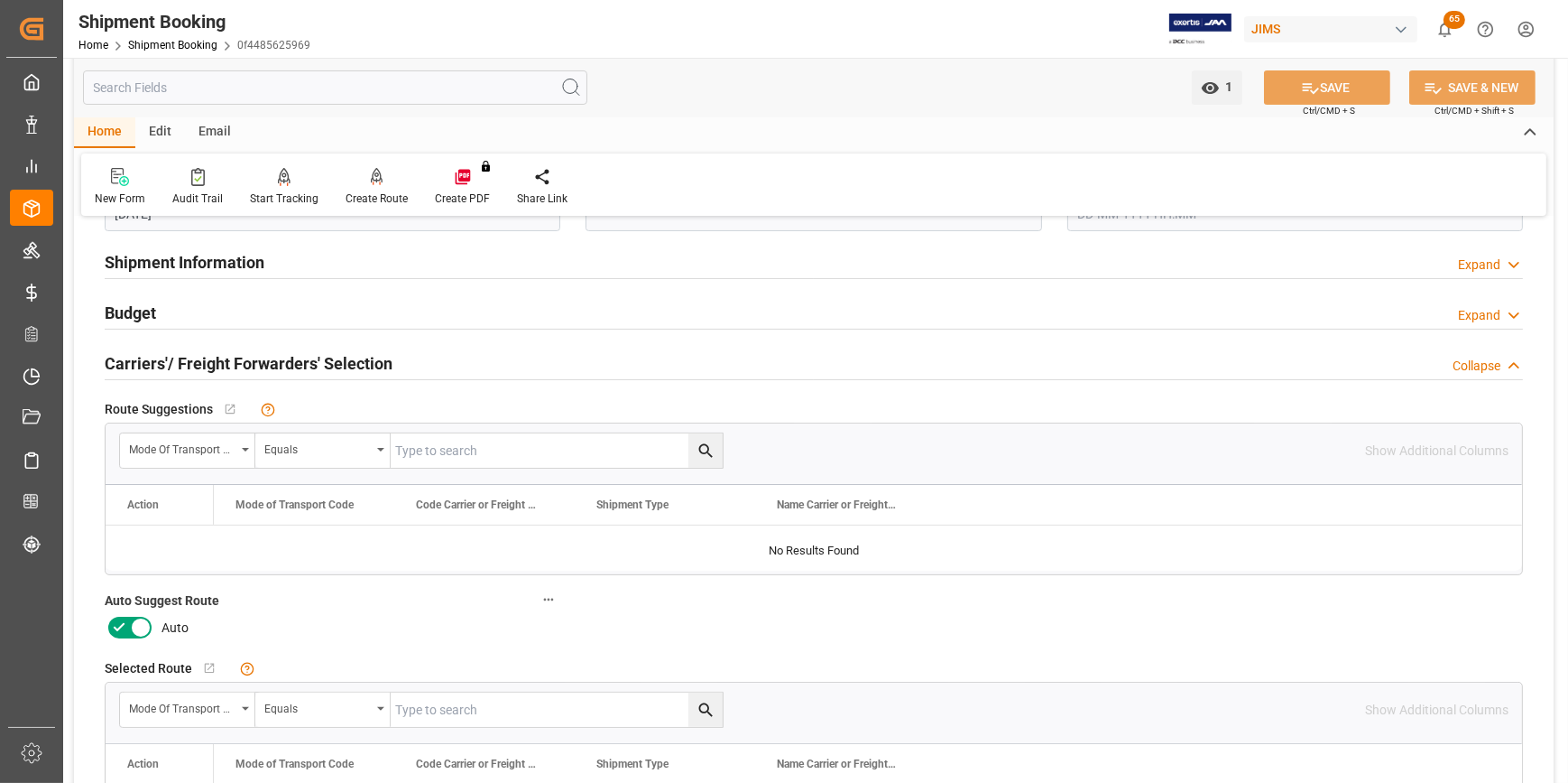
click at [143, 633] on icon at bounding box center [140, 628] width 22 height 22
click at [0, 0] on input "checkbox" at bounding box center [0, 0] width 0 height 0
click at [1326, 91] on button "SAVE" at bounding box center [1328, 87] width 127 height 35
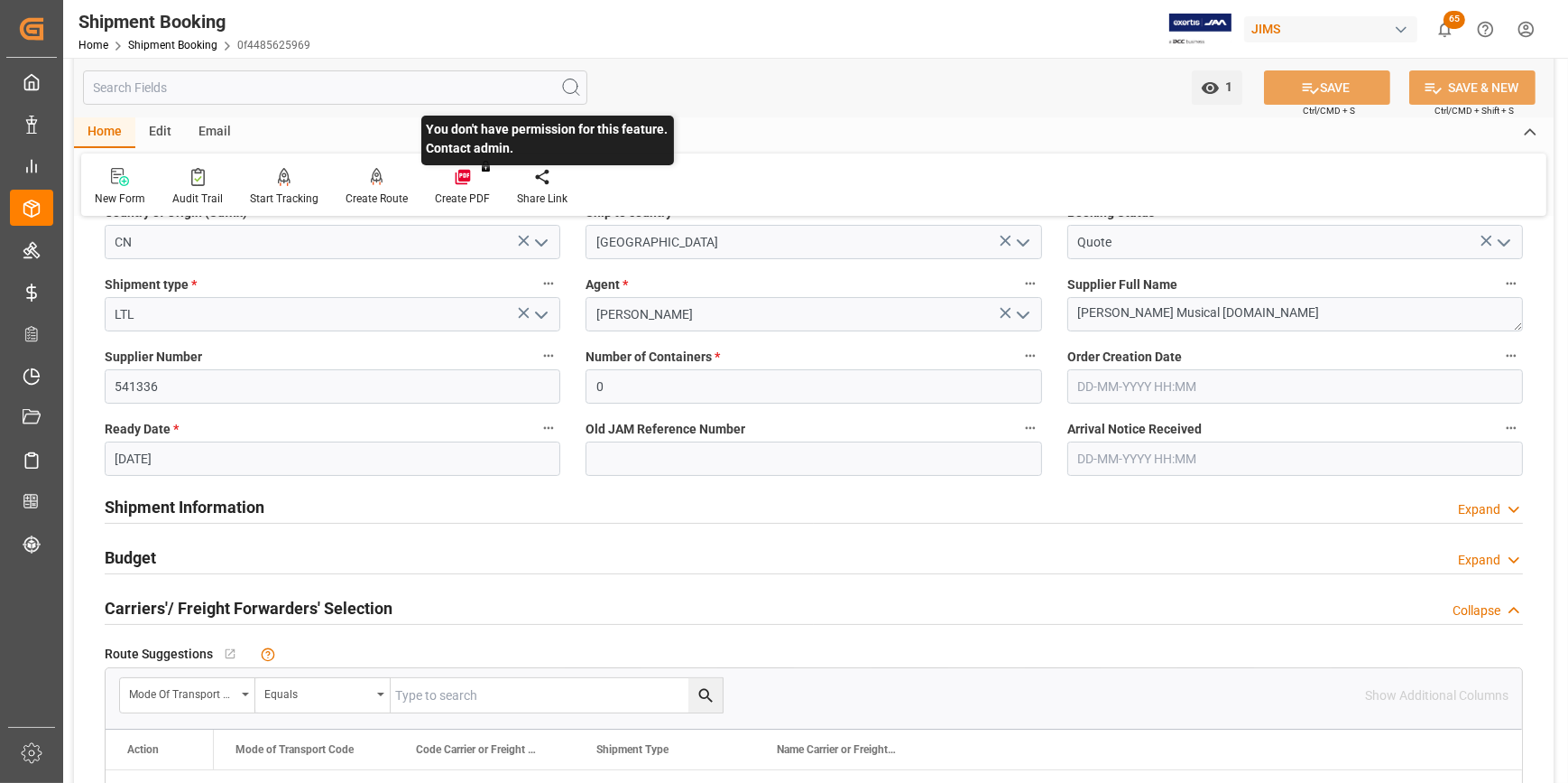
scroll to position [245, 0]
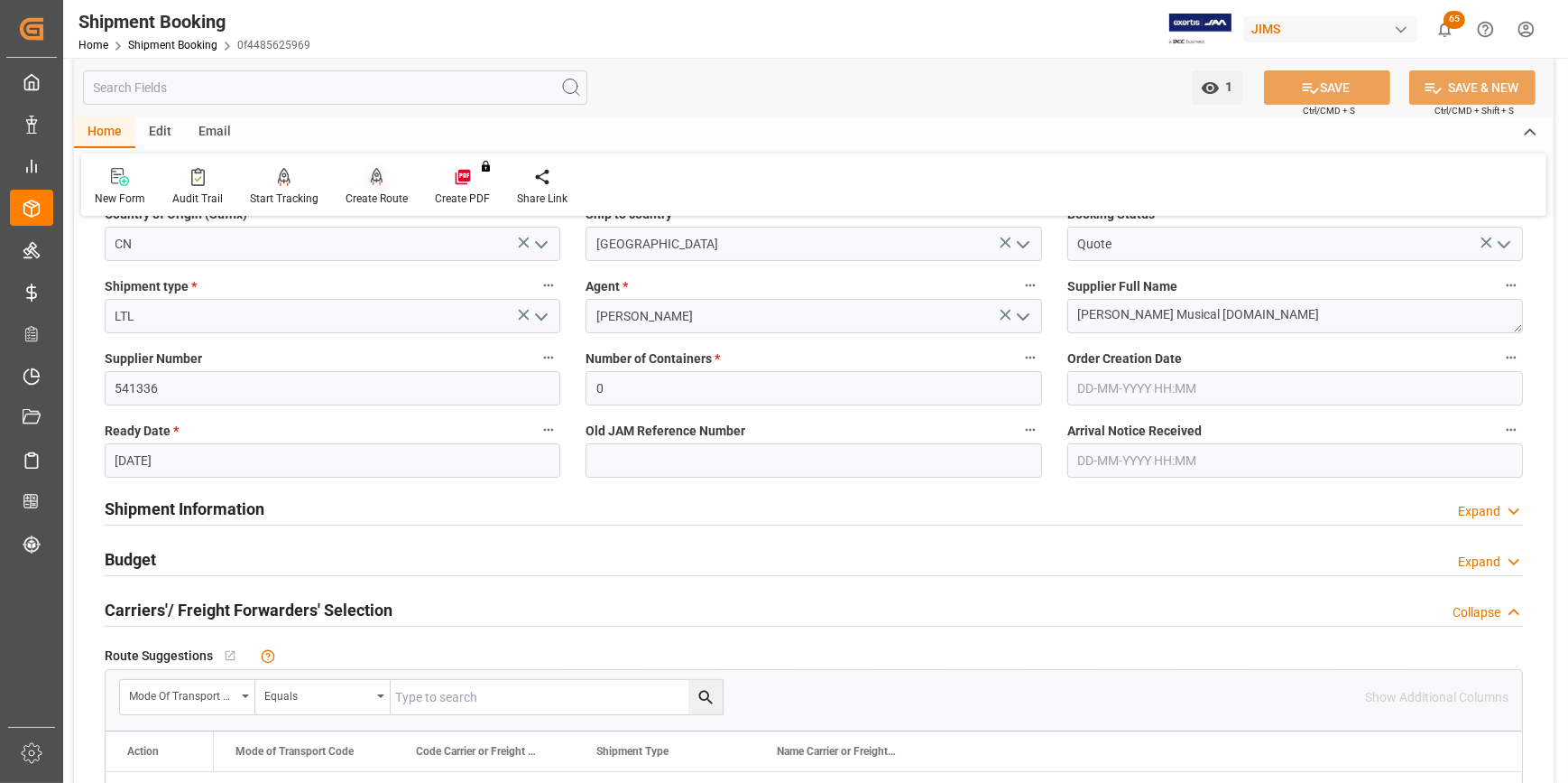
click at [372, 189] on div "Create Route" at bounding box center [377, 187] width 89 height 40
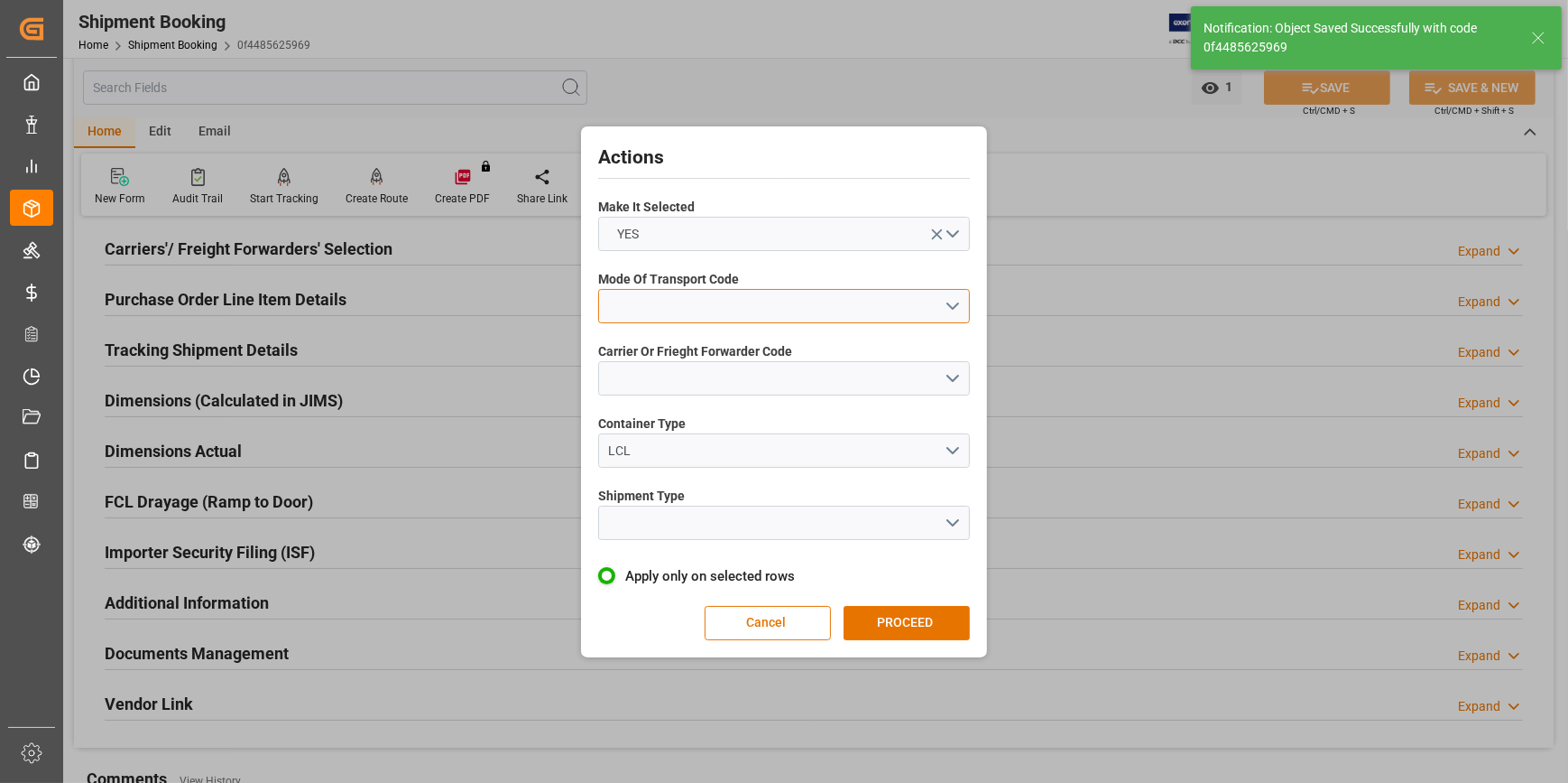
click at [642, 306] on button "open menu" at bounding box center [784, 306] width 372 height 35
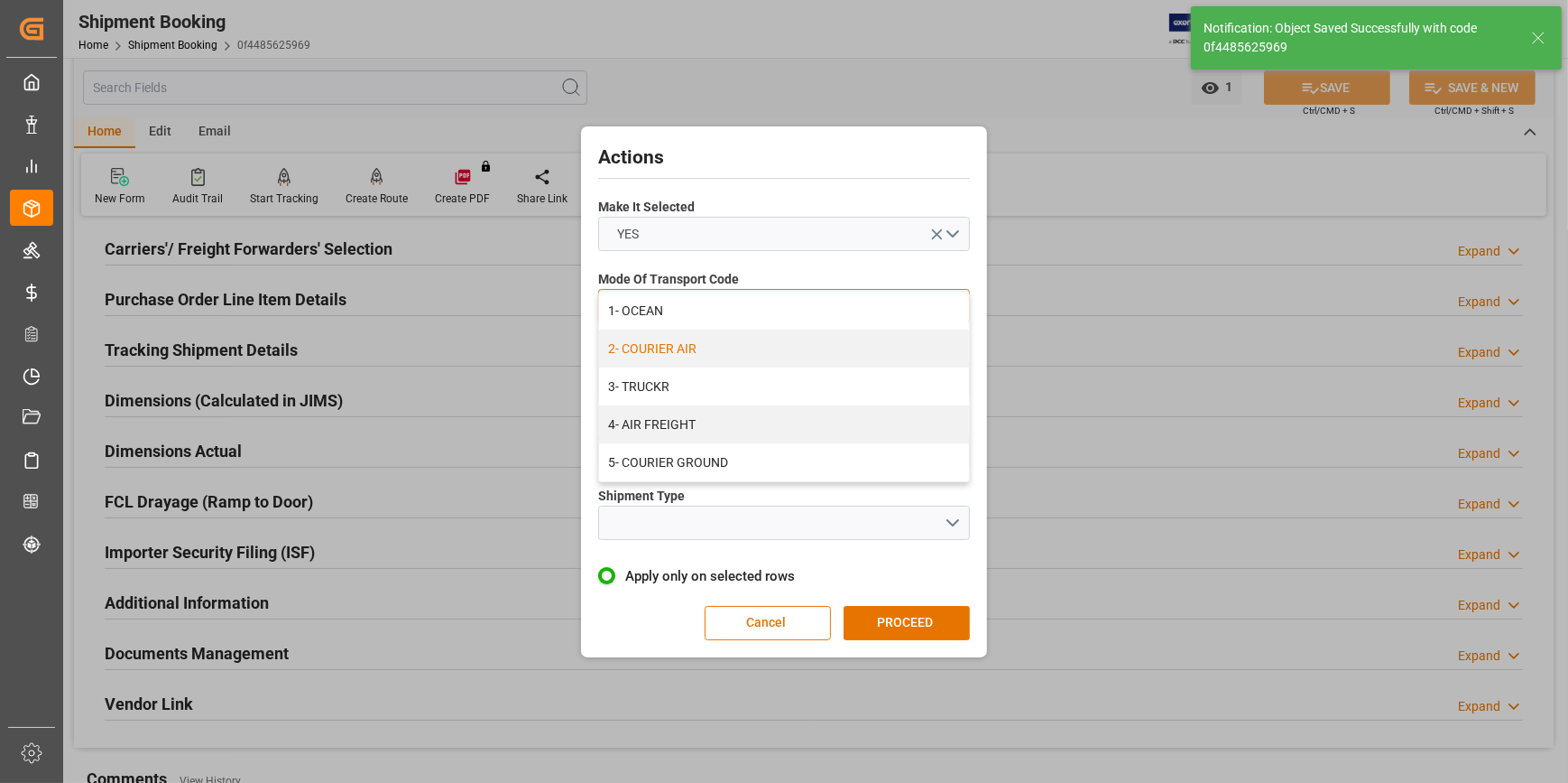
click at [690, 356] on div "2- COURIER AIR" at bounding box center [784, 348] width 370 height 38
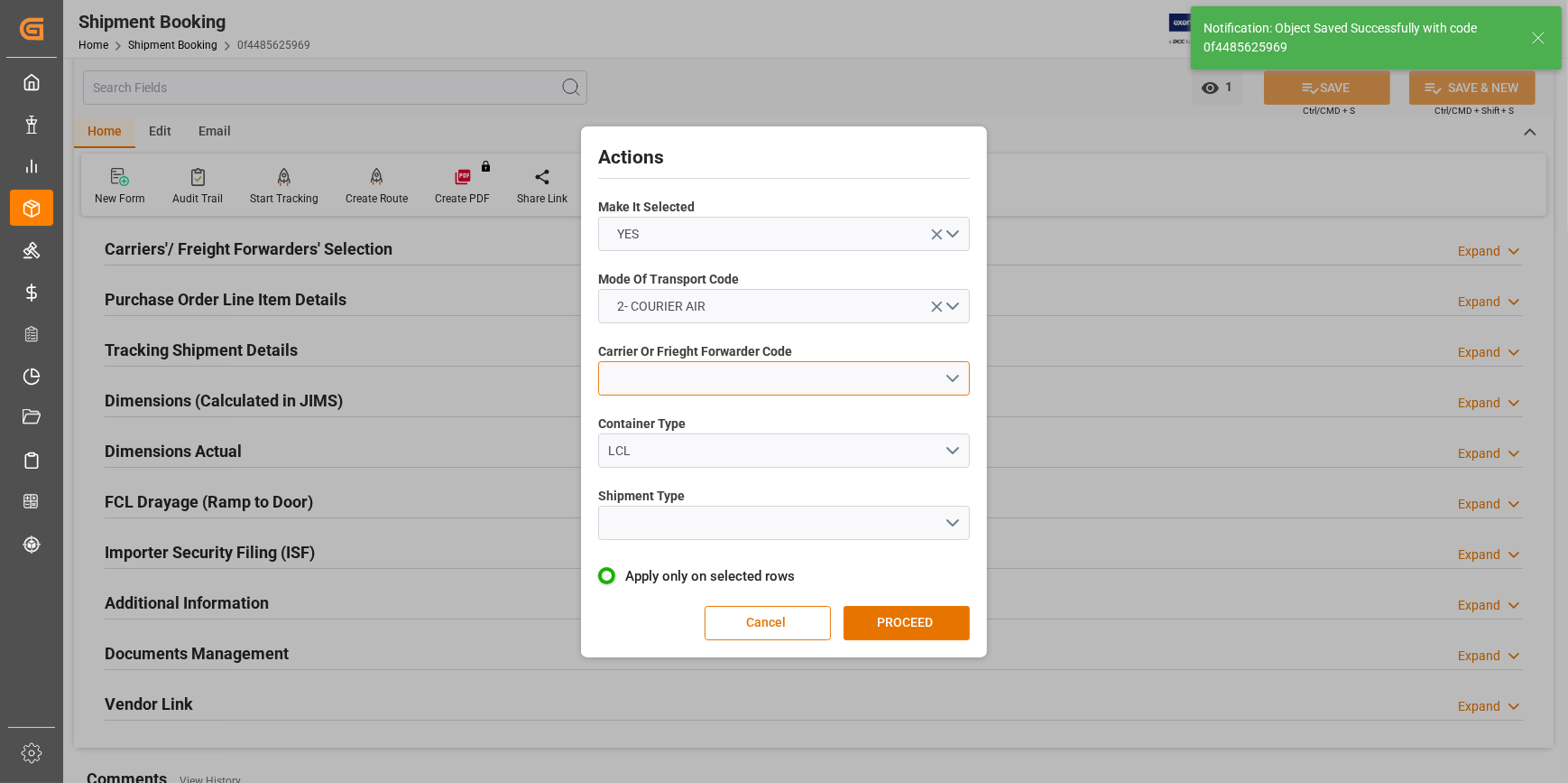
click at [639, 366] on button "open menu" at bounding box center [784, 378] width 372 height 35
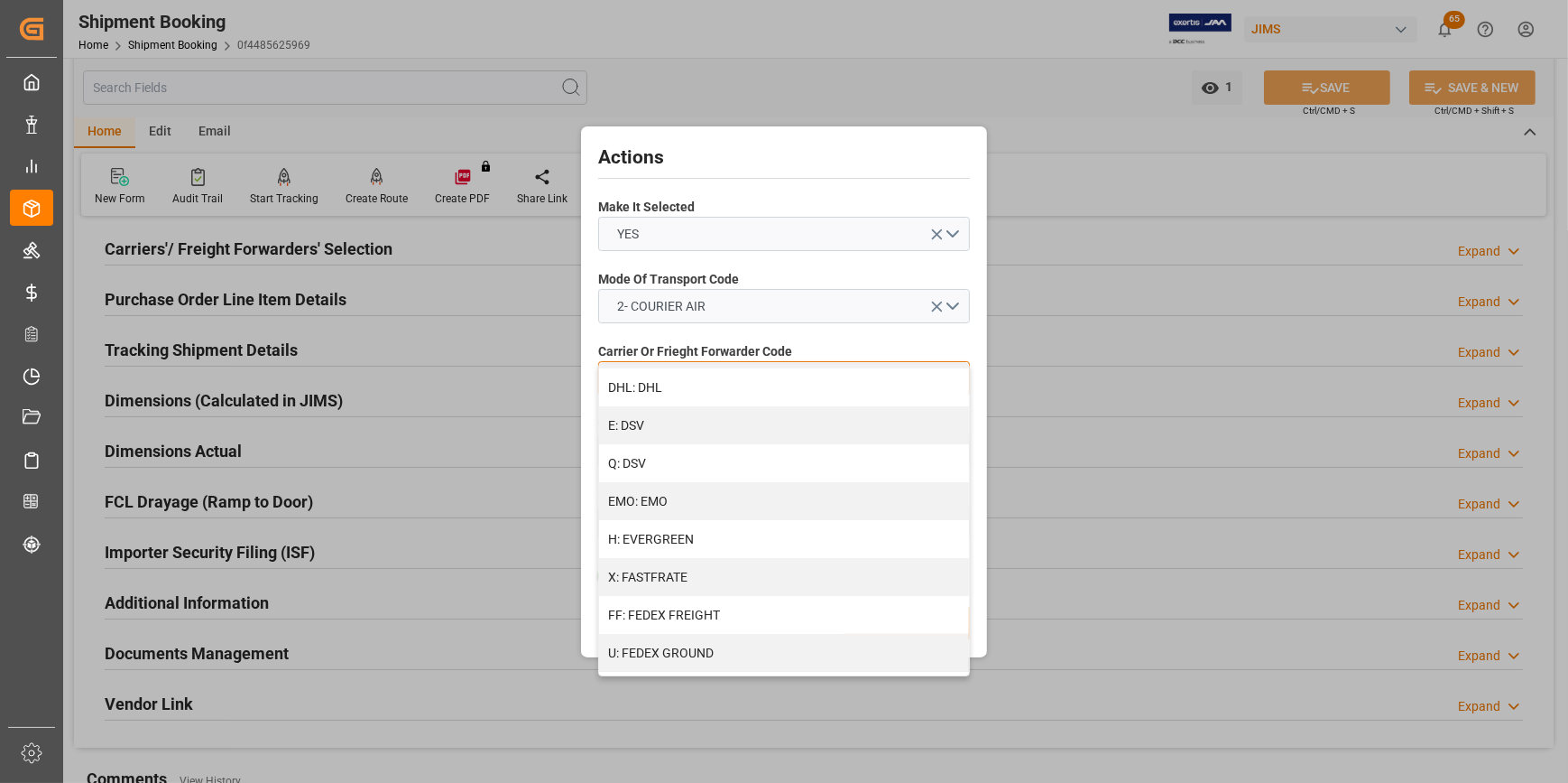
scroll to position [328, 0]
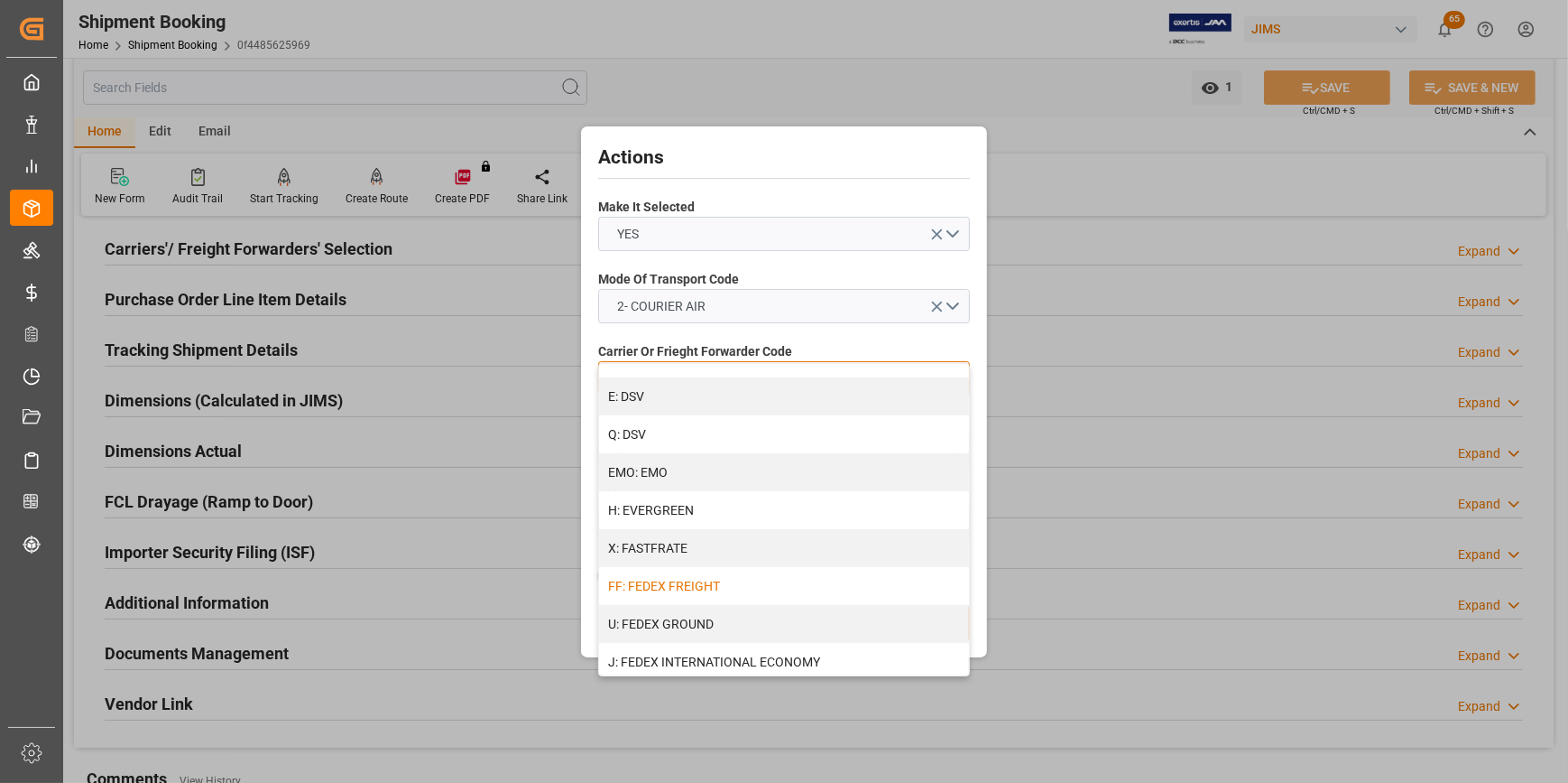
click at [708, 593] on div "FF: FEDEX FREIGHT" at bounding box center [784, 586] width 370 height 38
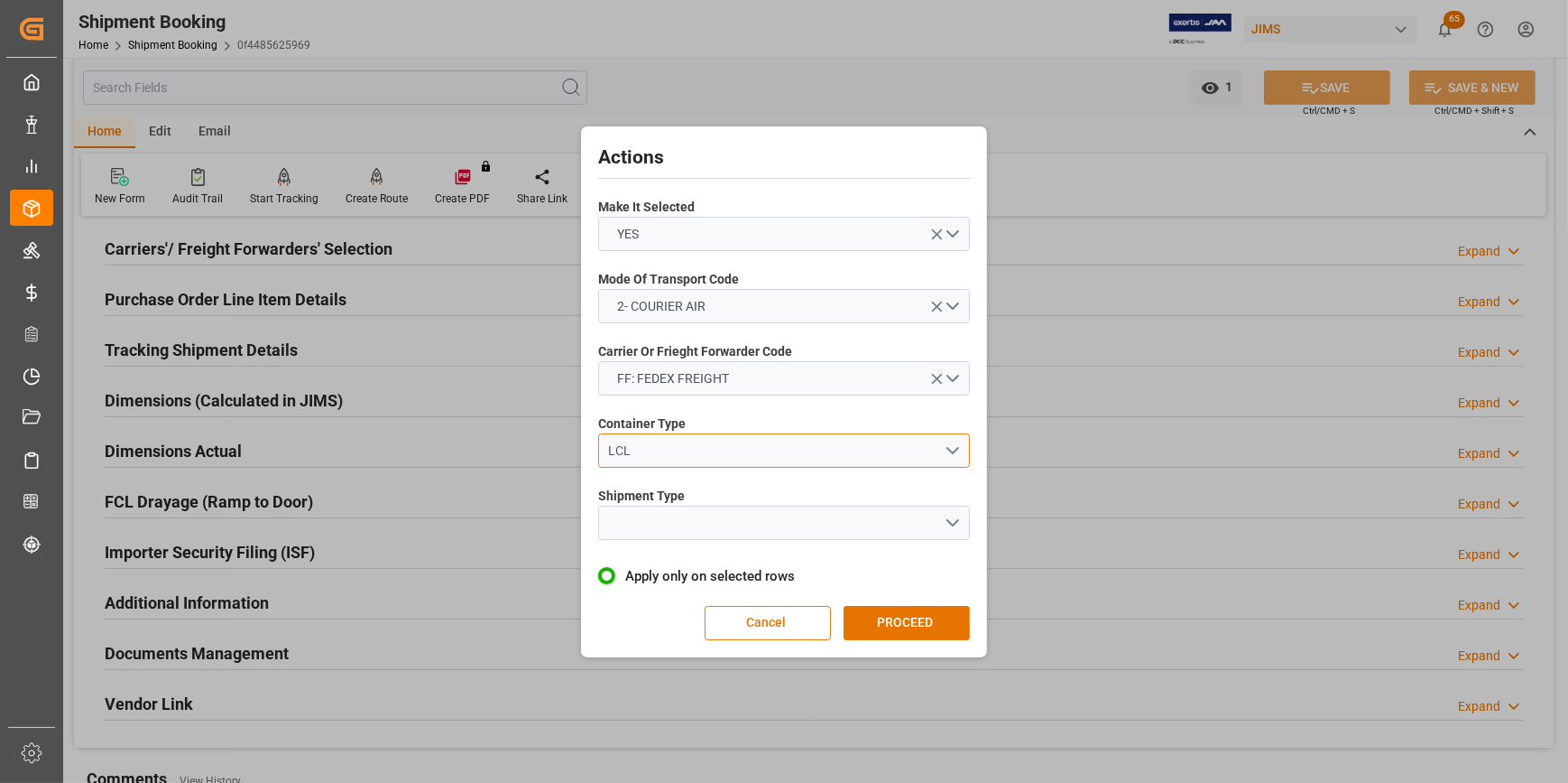
click at [653, 453] on div "LCL" at bounding box center [777, 450] width 335 height 19
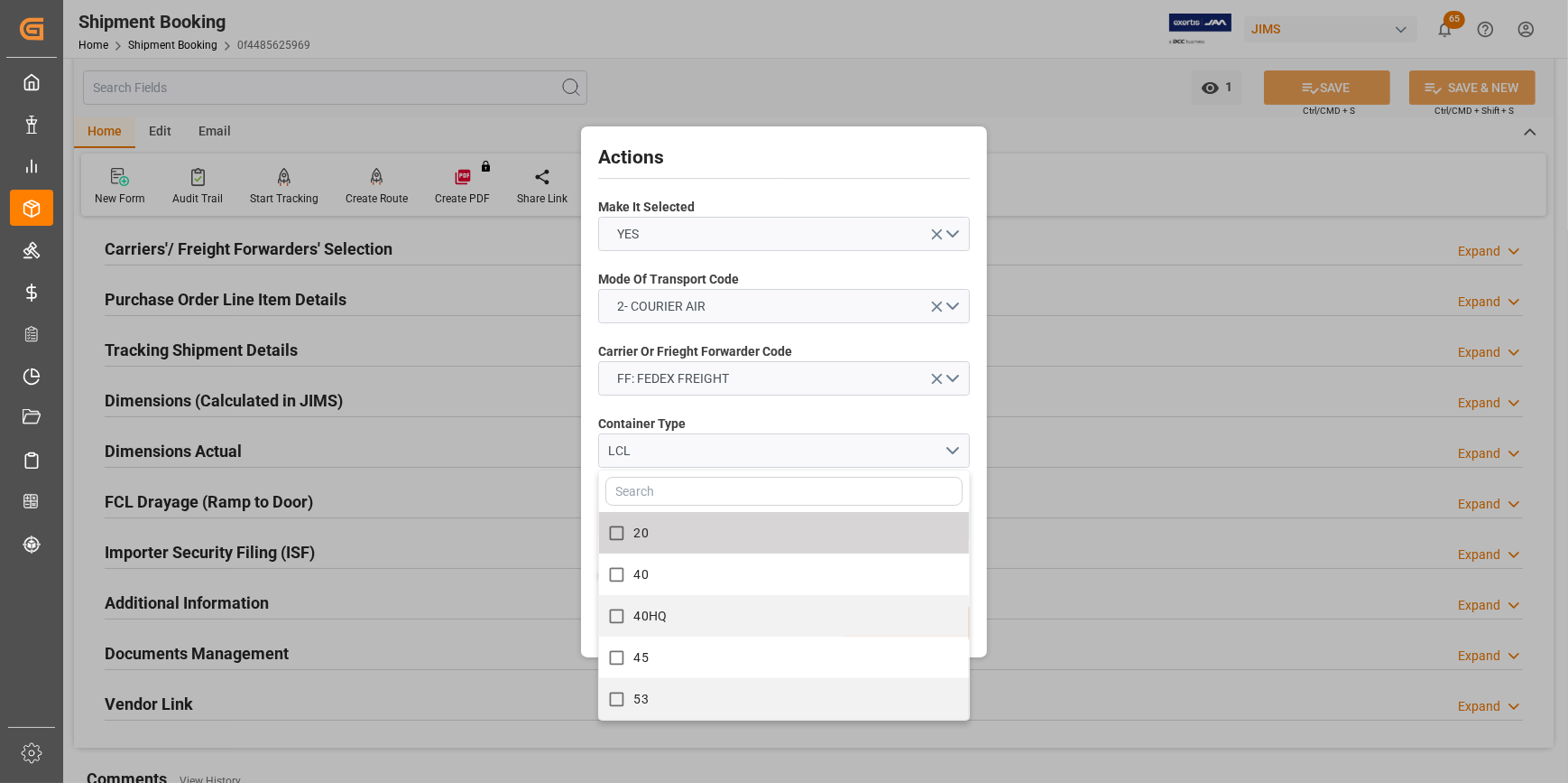
click at [740, 421] on label "Container Type" at bounding box center [784, 424] width 372 height 19
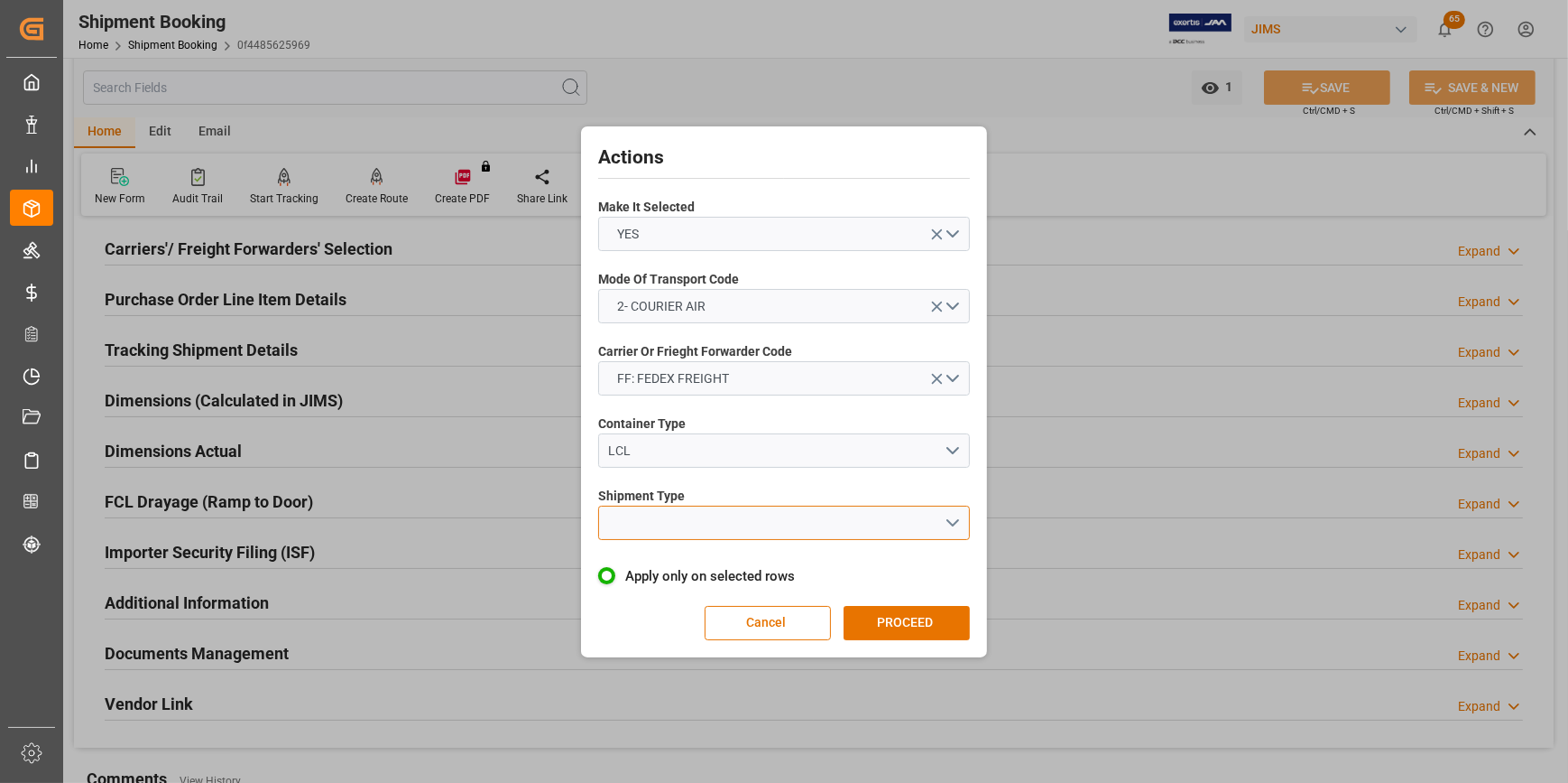
click at [639, 533] on button "open menu" at bounding box center [784, 523] width 372 height 35
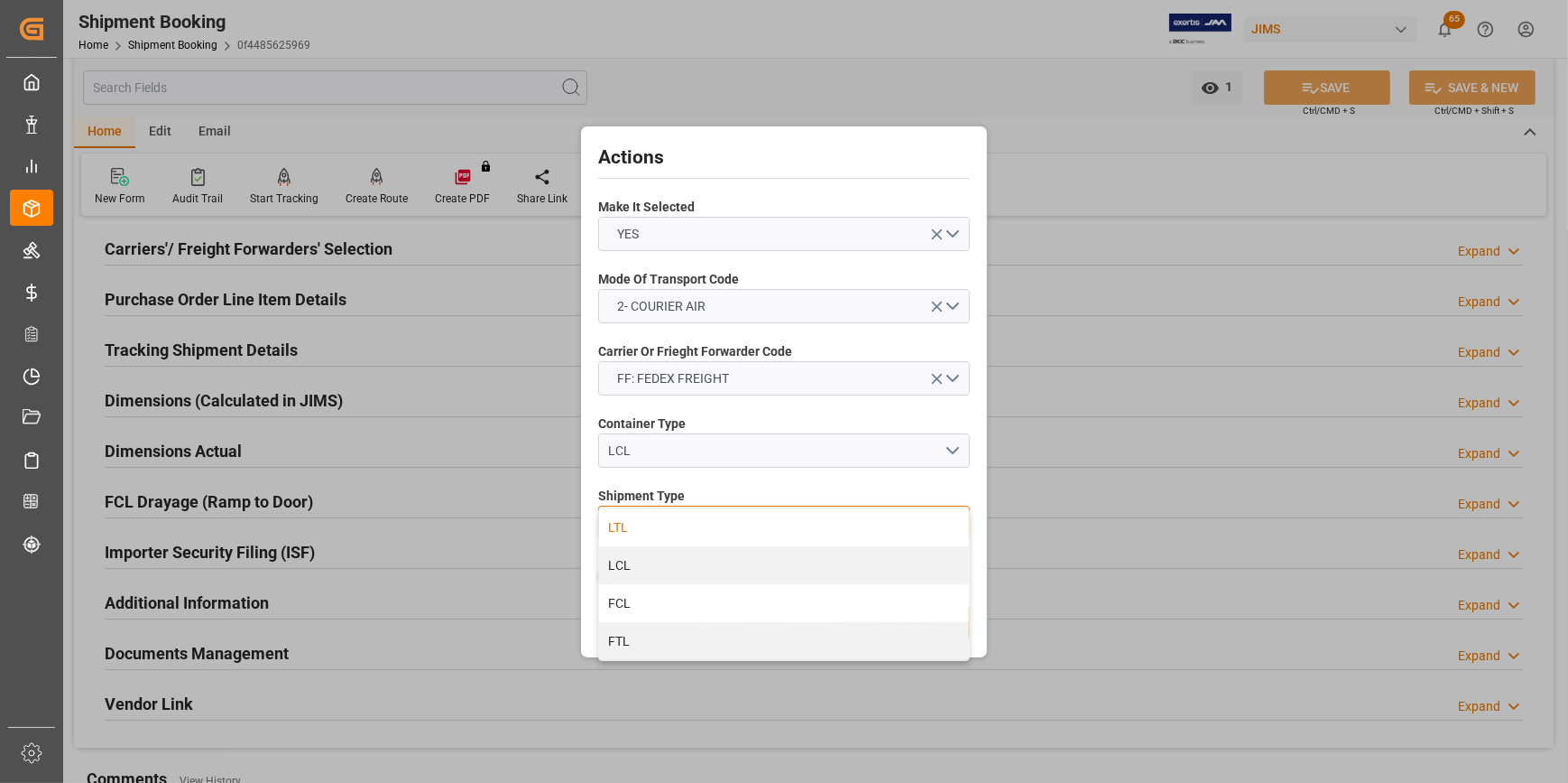
click at [658, 533] on div "LTL" at bounding box center [784, 528] width 370 height 38
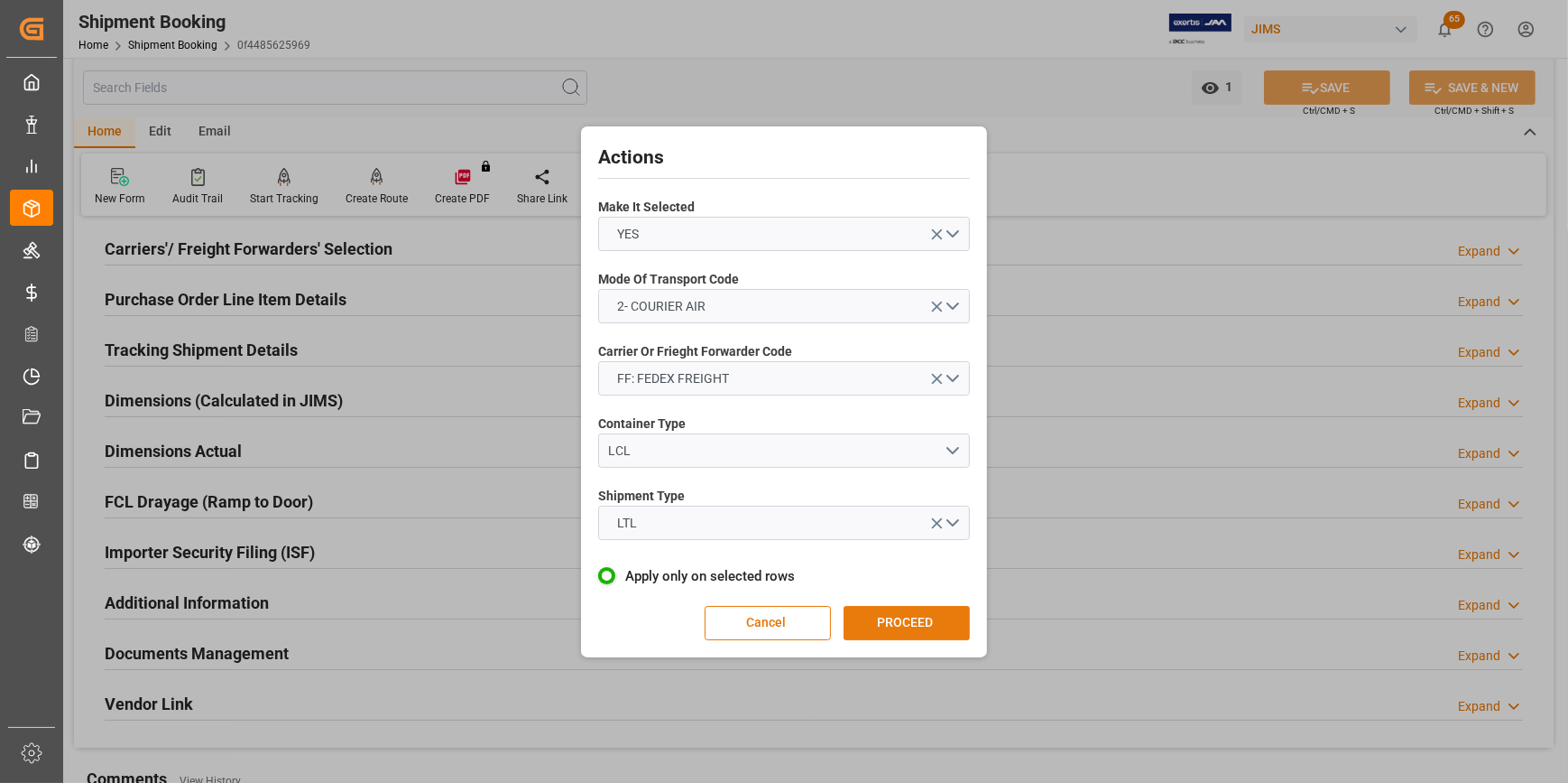
click at [889, 622] on button "PROCEED" at bounding box center [907, 623] width 127 height 35
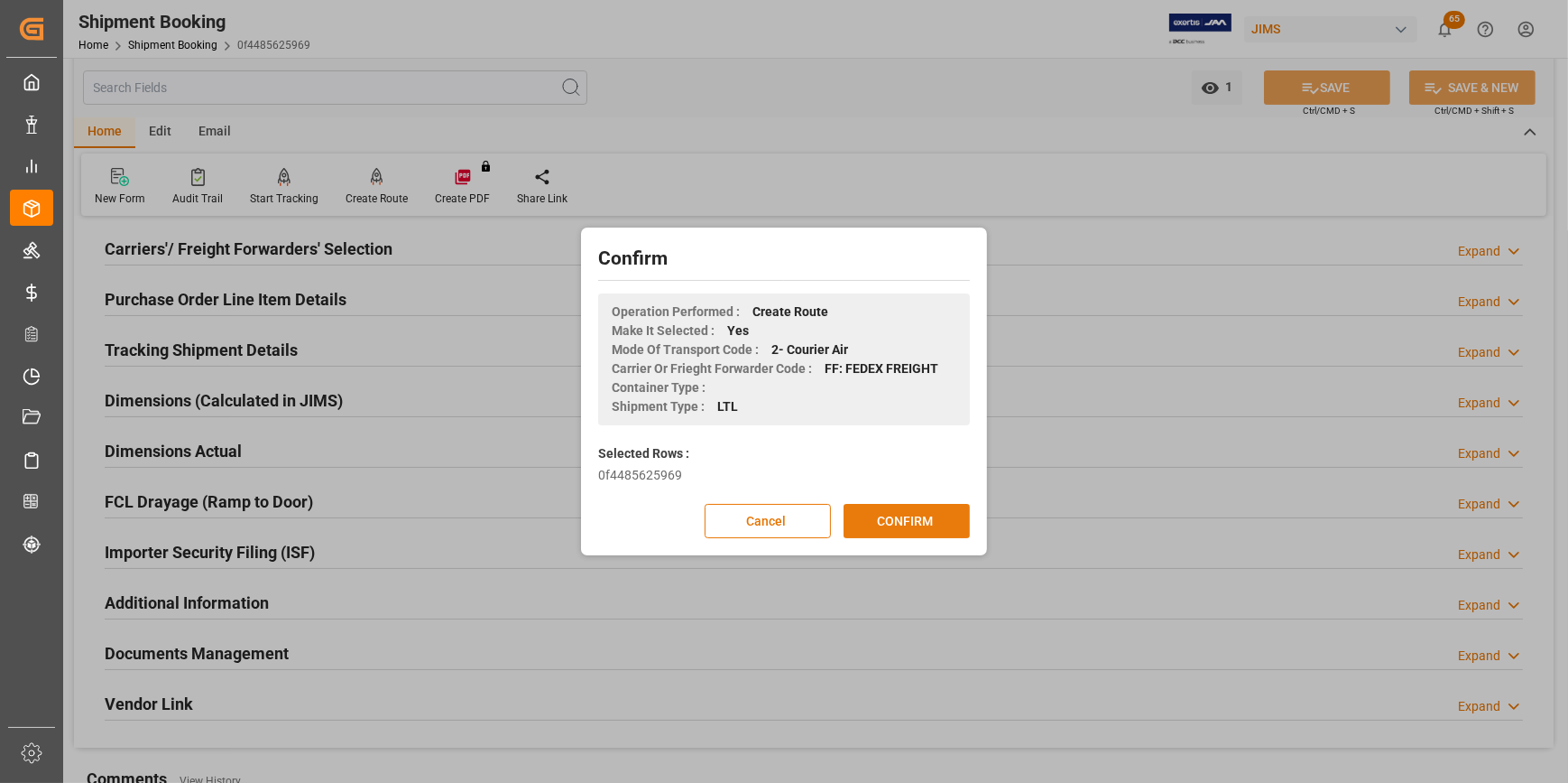
click at [920, 518] on button "CONFIRM" at bounding box center [907, 521] width 127 height 35
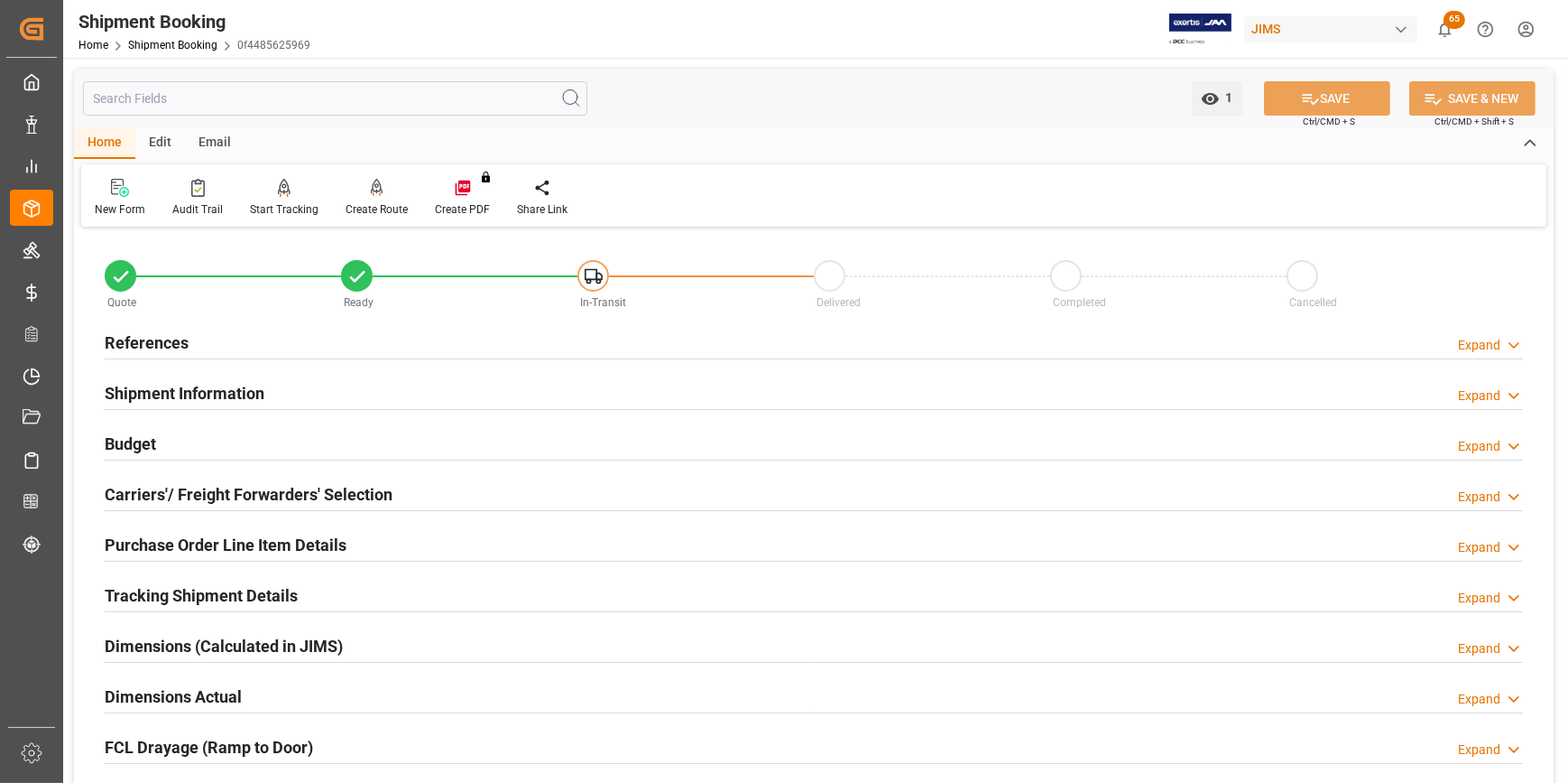
click at [146, 349] on h2 "References" at bounding box center [146, 343] width 84 height 25
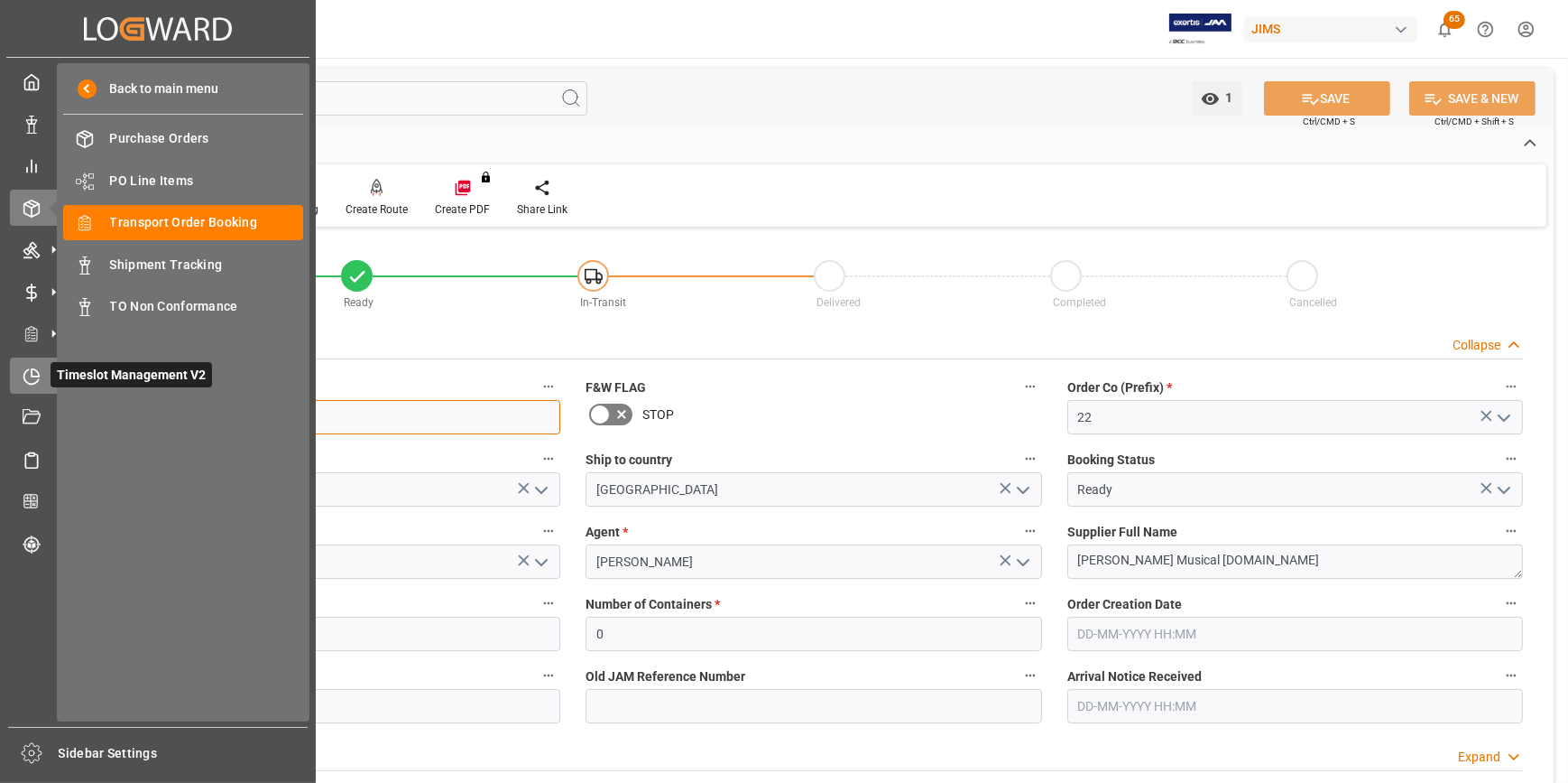
drag, startPoint x: 203, startPoint y: 415, endPoint x: 26, endPoint y: 395, distance: 178.1
click at [26, 395] on div "Created by potrace 1.15, written by Peter Selinger 2001-2017 Created by potrace…" at bounding box center [784, 391] width 1568 height 783
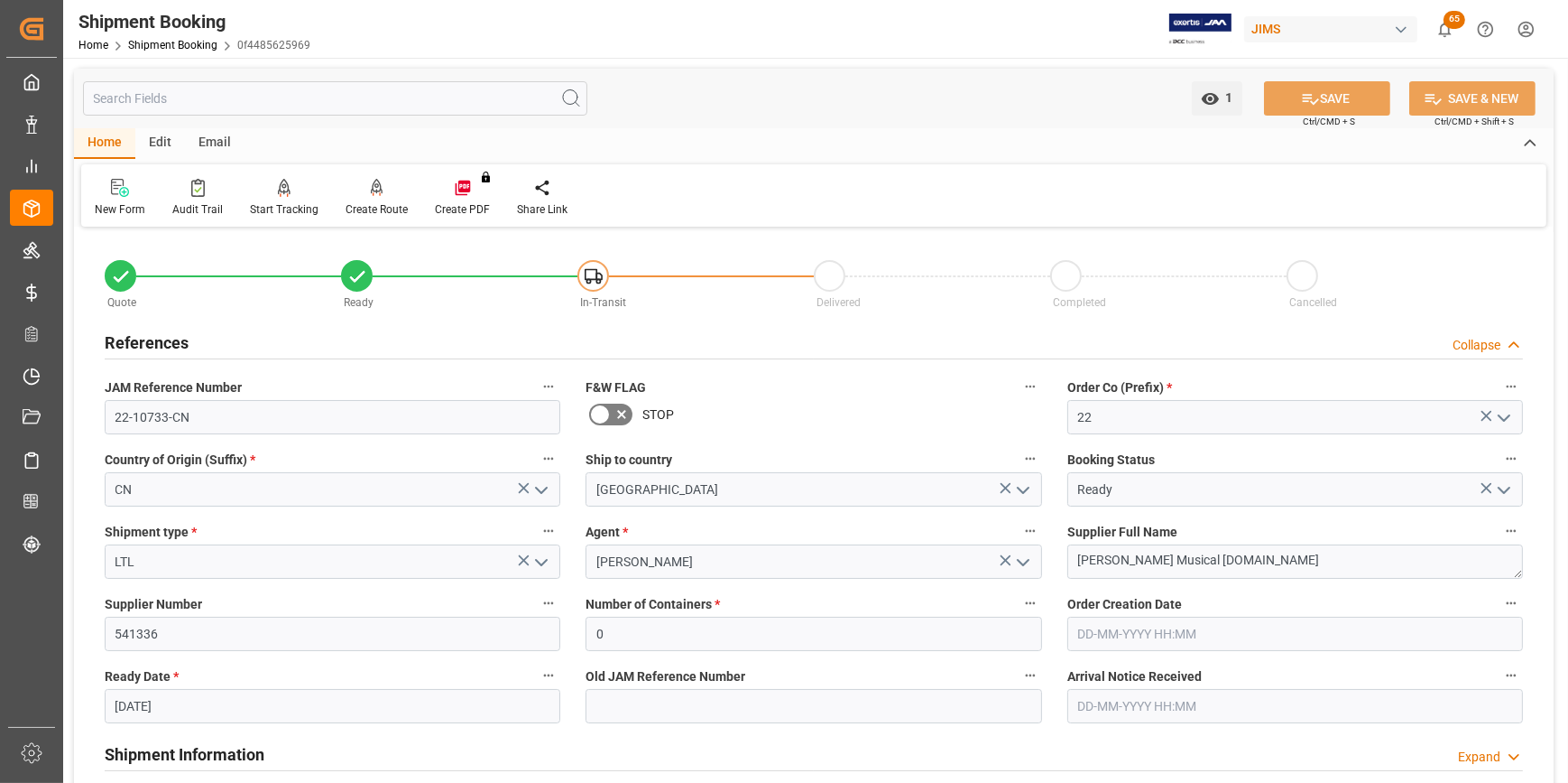
click at [548, 574] on button "open menu" at bounding box center [540, 562] width 27 height 28
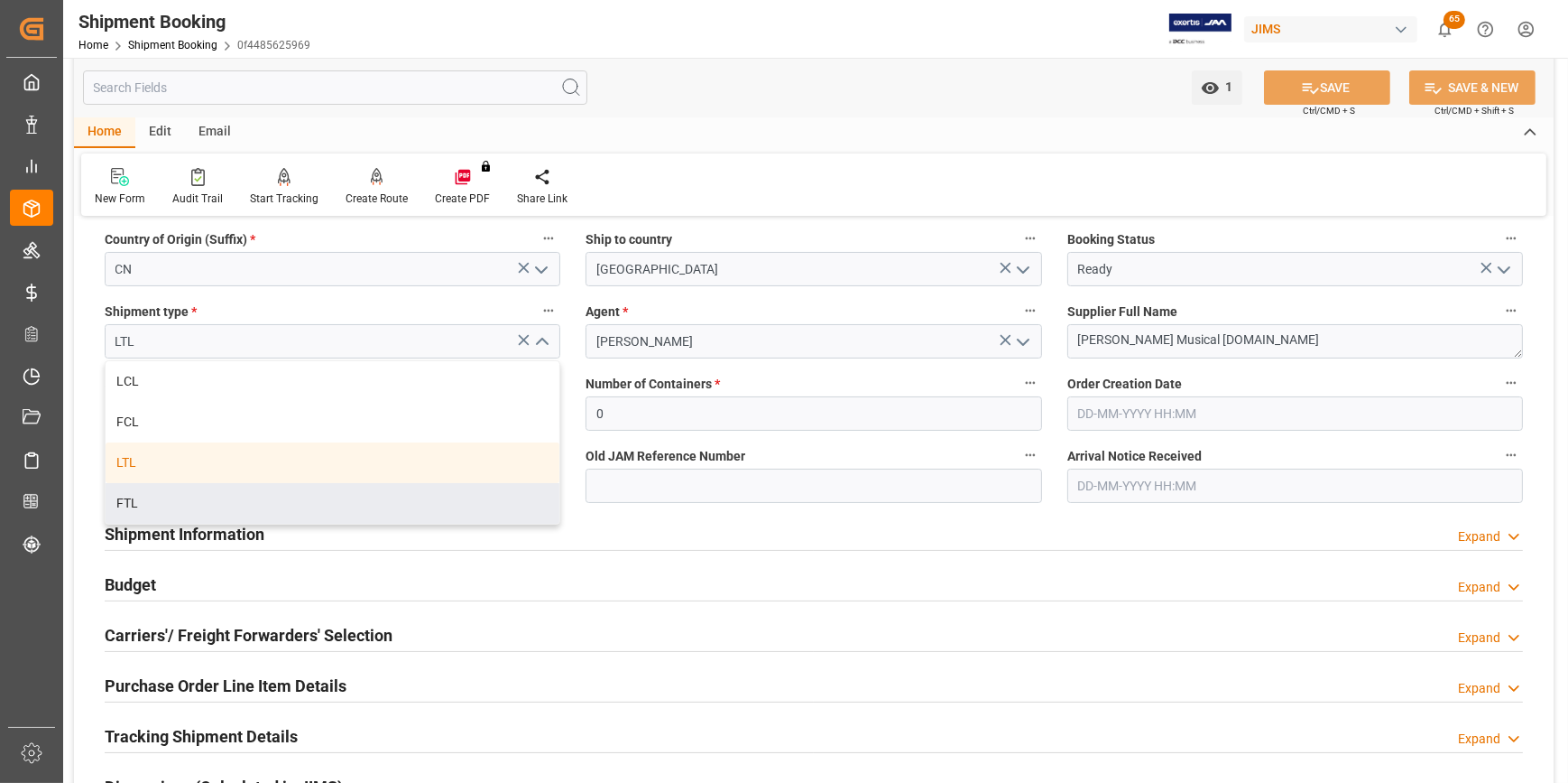
scroll to position [245, 0]
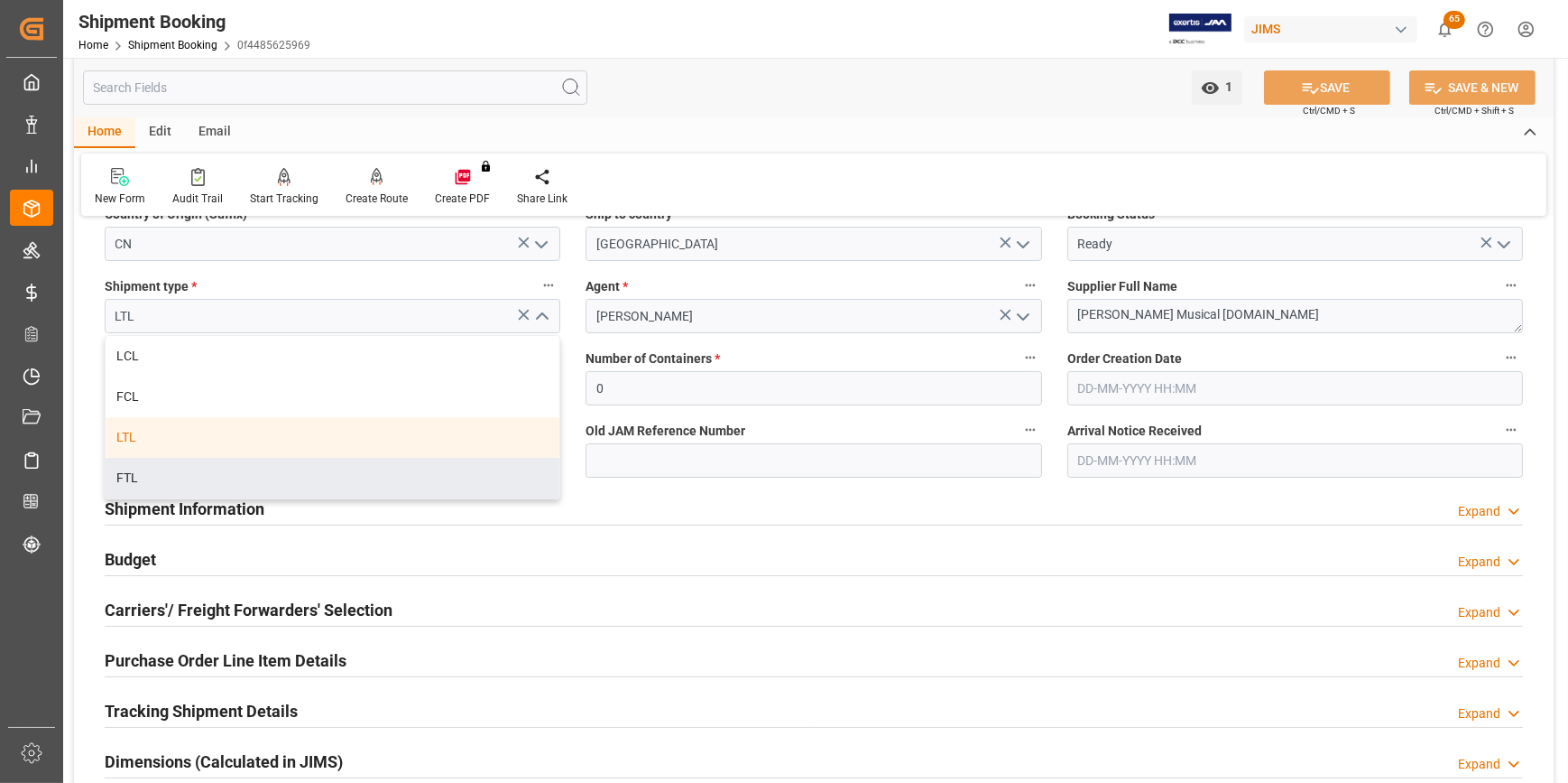
click at [157, 513] on h2 "Shipment Information" at bounding box center [184, 509] width 159 height 25
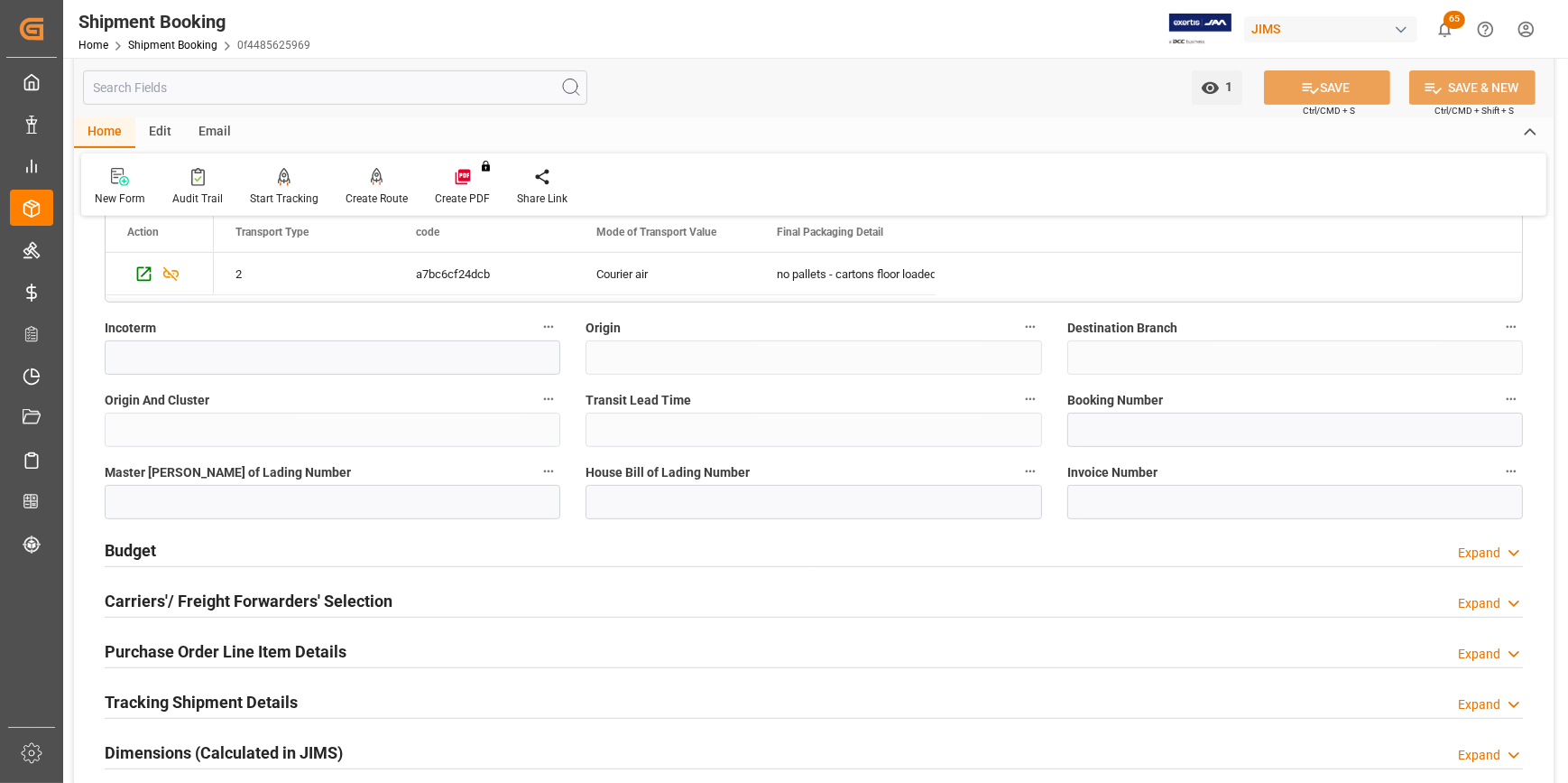
scroll to position [984, 0]
click at [1088, 431] on input at bounding box center [1295, 430] width 456 height 35
paste input "883284399103"
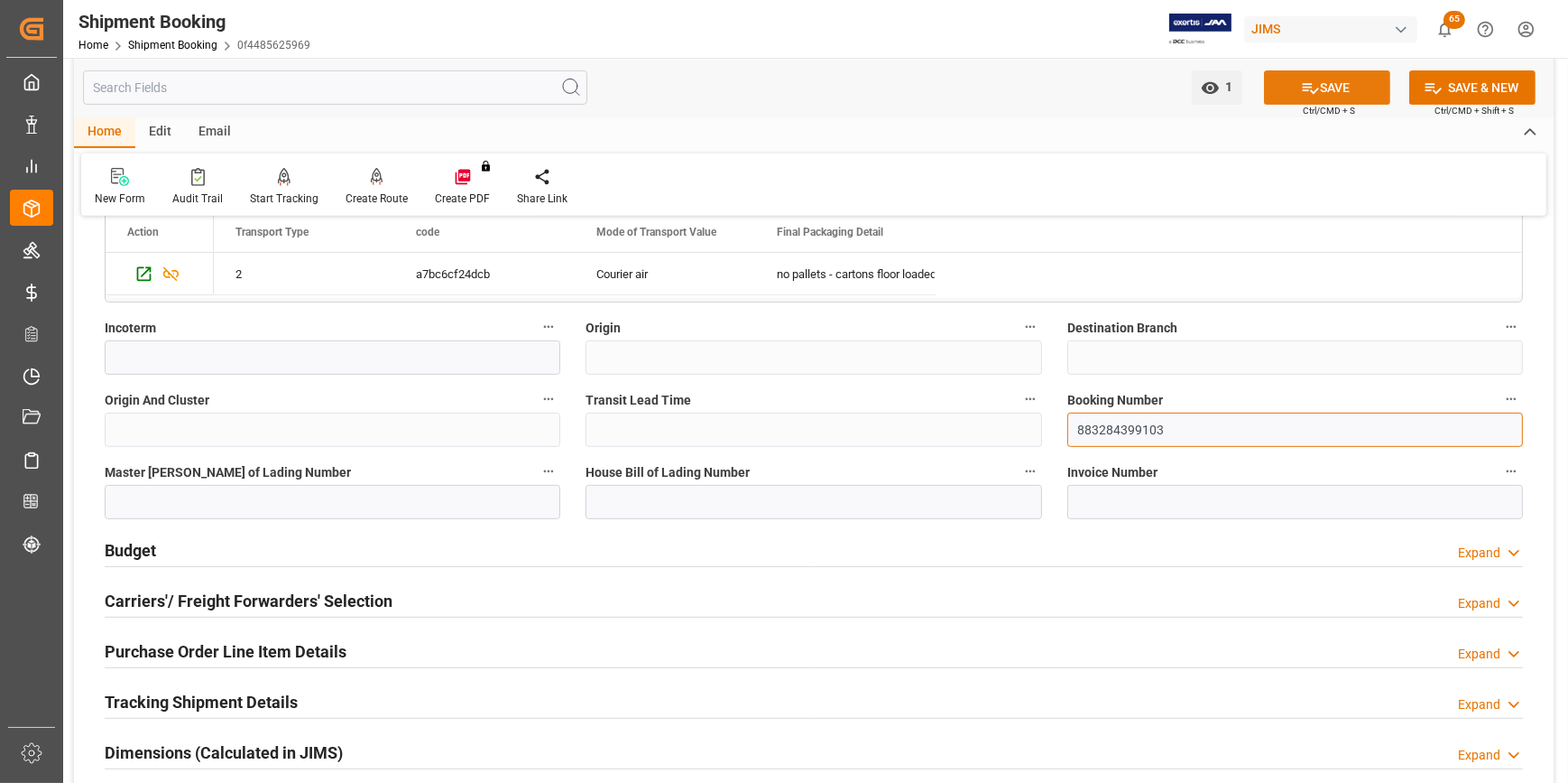
type input "883284399103"
click at [1325, 82] on button "SAVE" at bounding box center [1328, 87] width 127 height 35
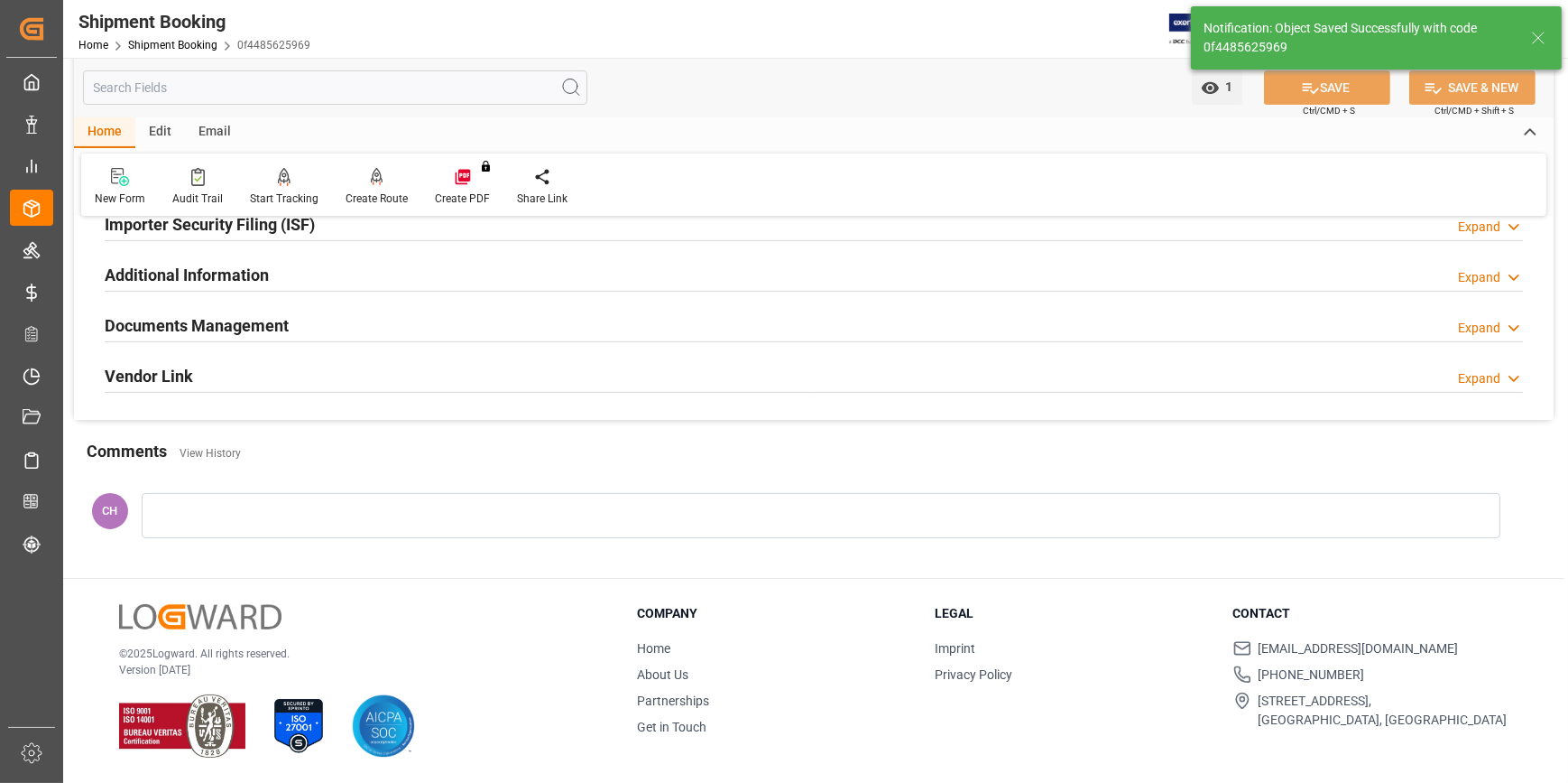
scroll to position [0, 0]
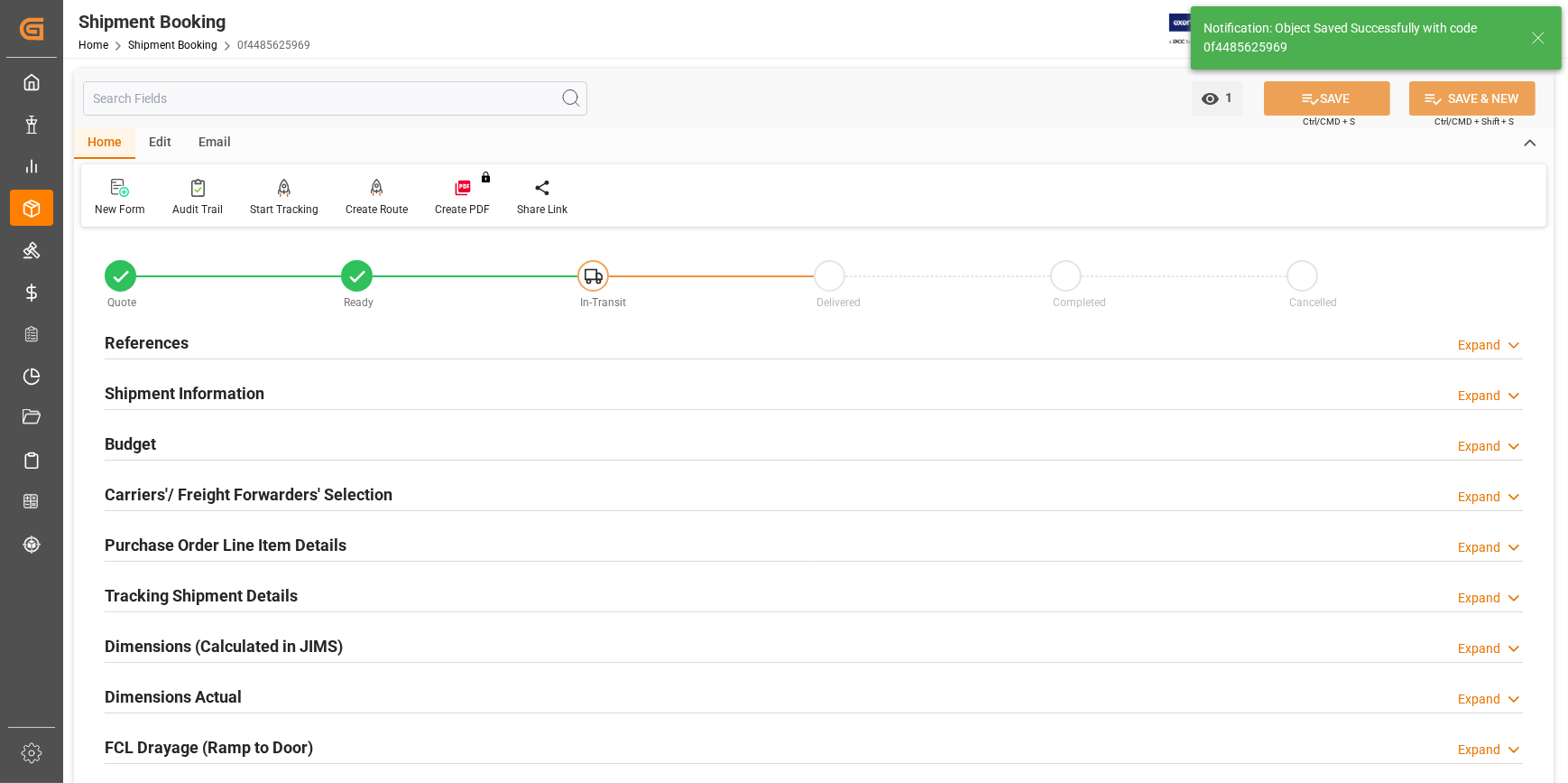
click at [193, 591] on h2 "Tracking Shipment Details" at bounding box center [201, 595] width 193 height 25
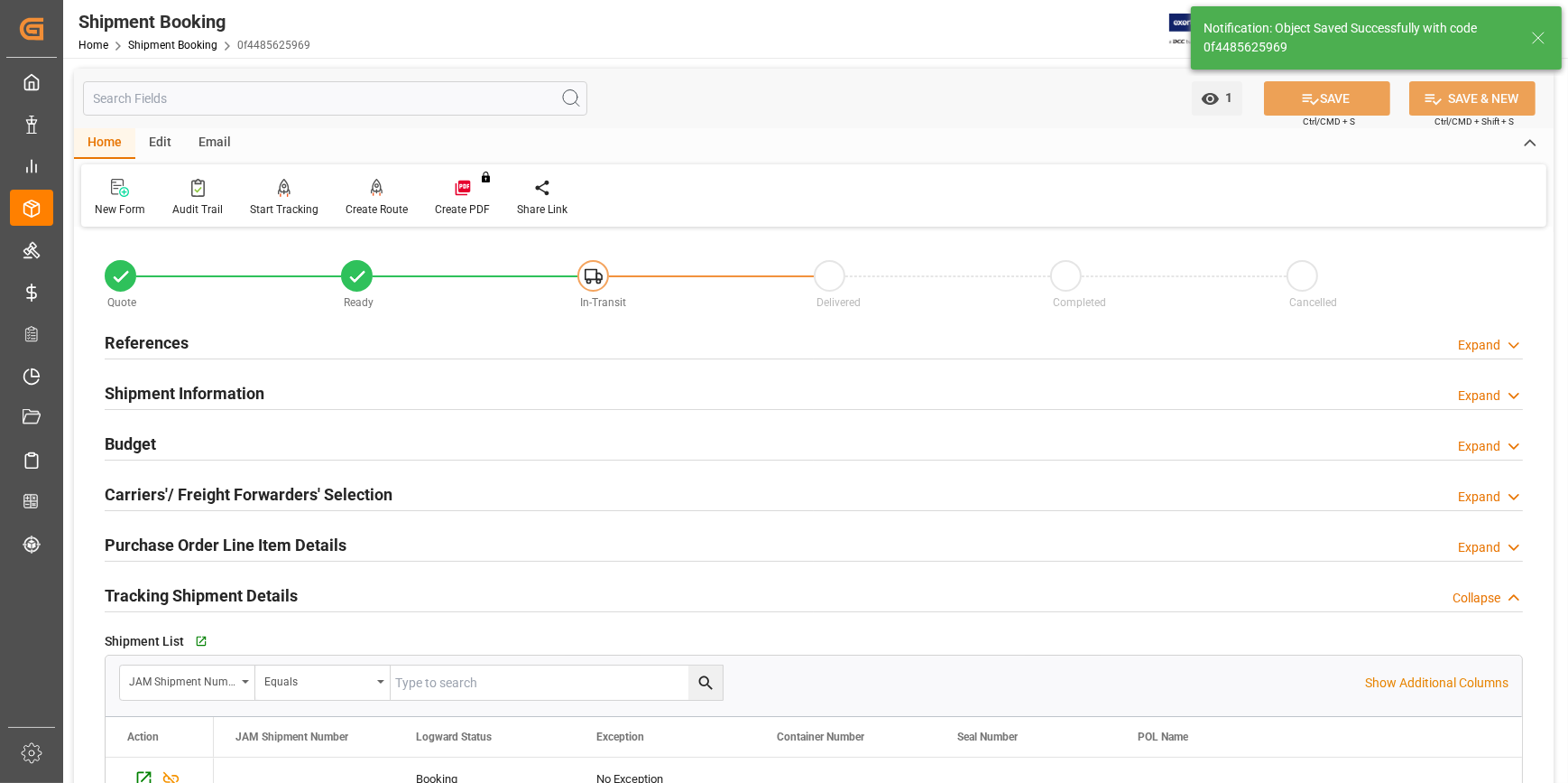
click at [190, 491] on h2 "Carriers'/ Freight Forwarders' Selection" at bounding box center [248, 494] width 288 height 25
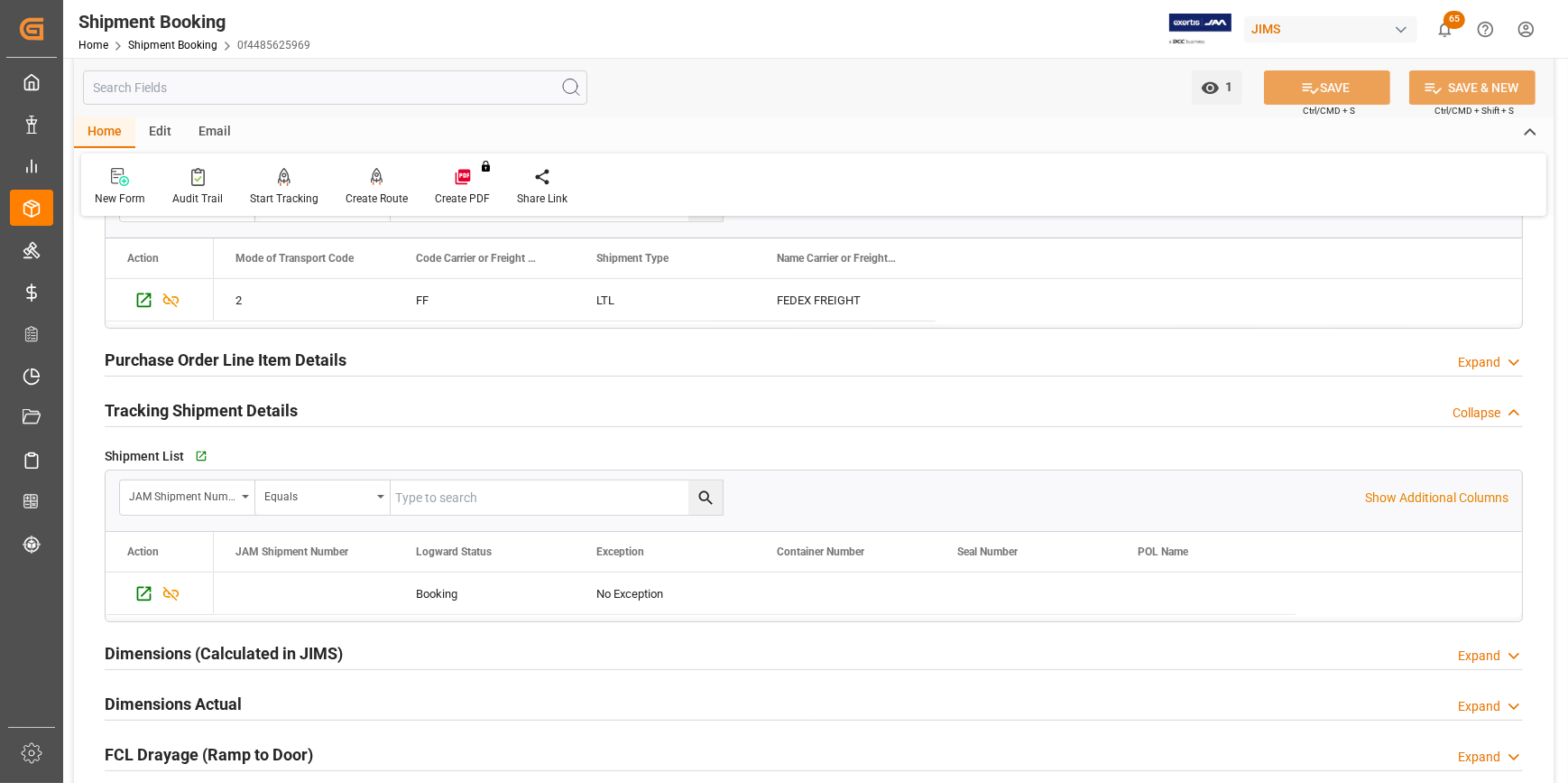
scroll to position [656, 0]
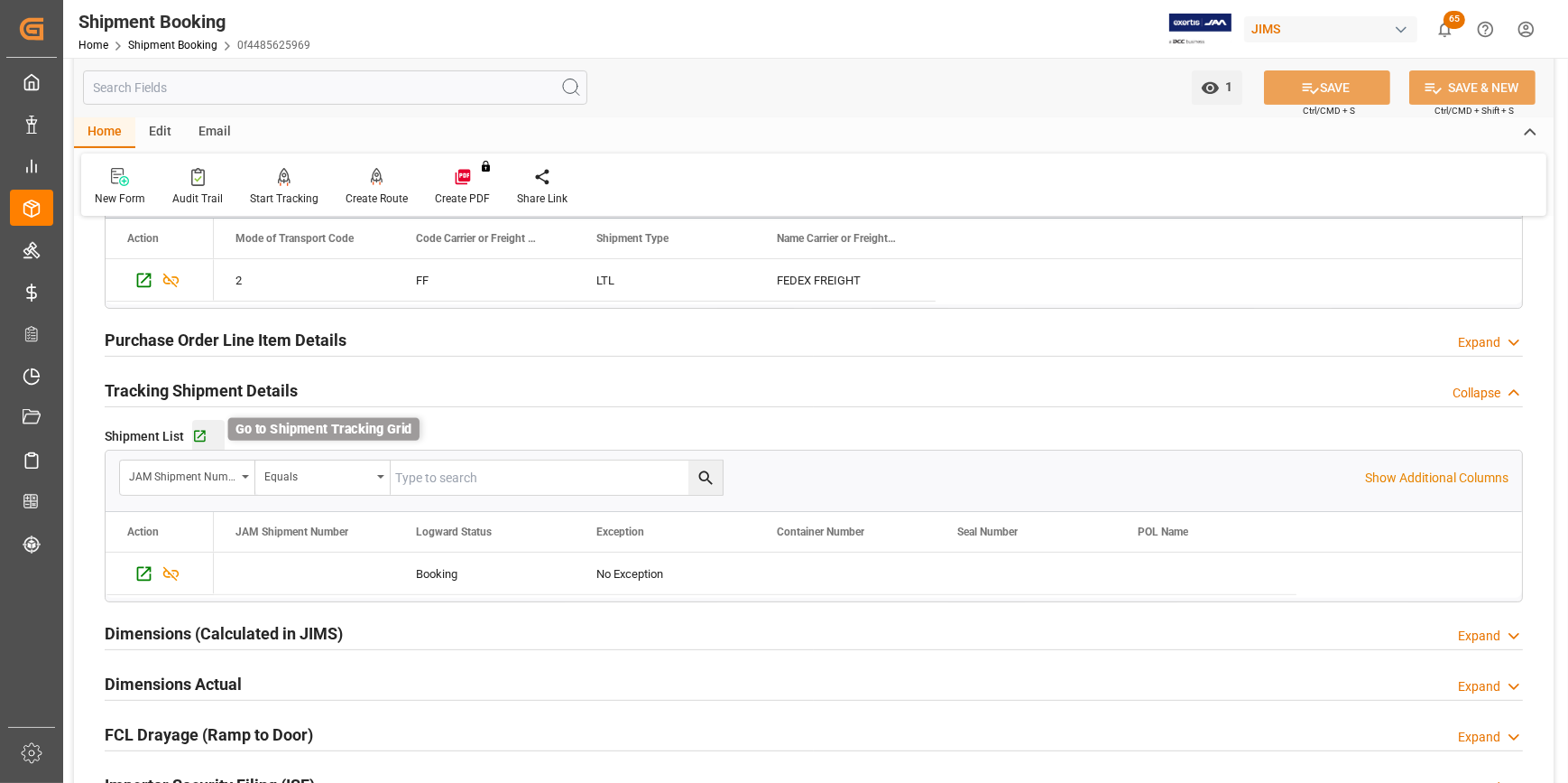
click at [201, 441] on icon "button" at bounding box center [200, 437] width 16 height 16
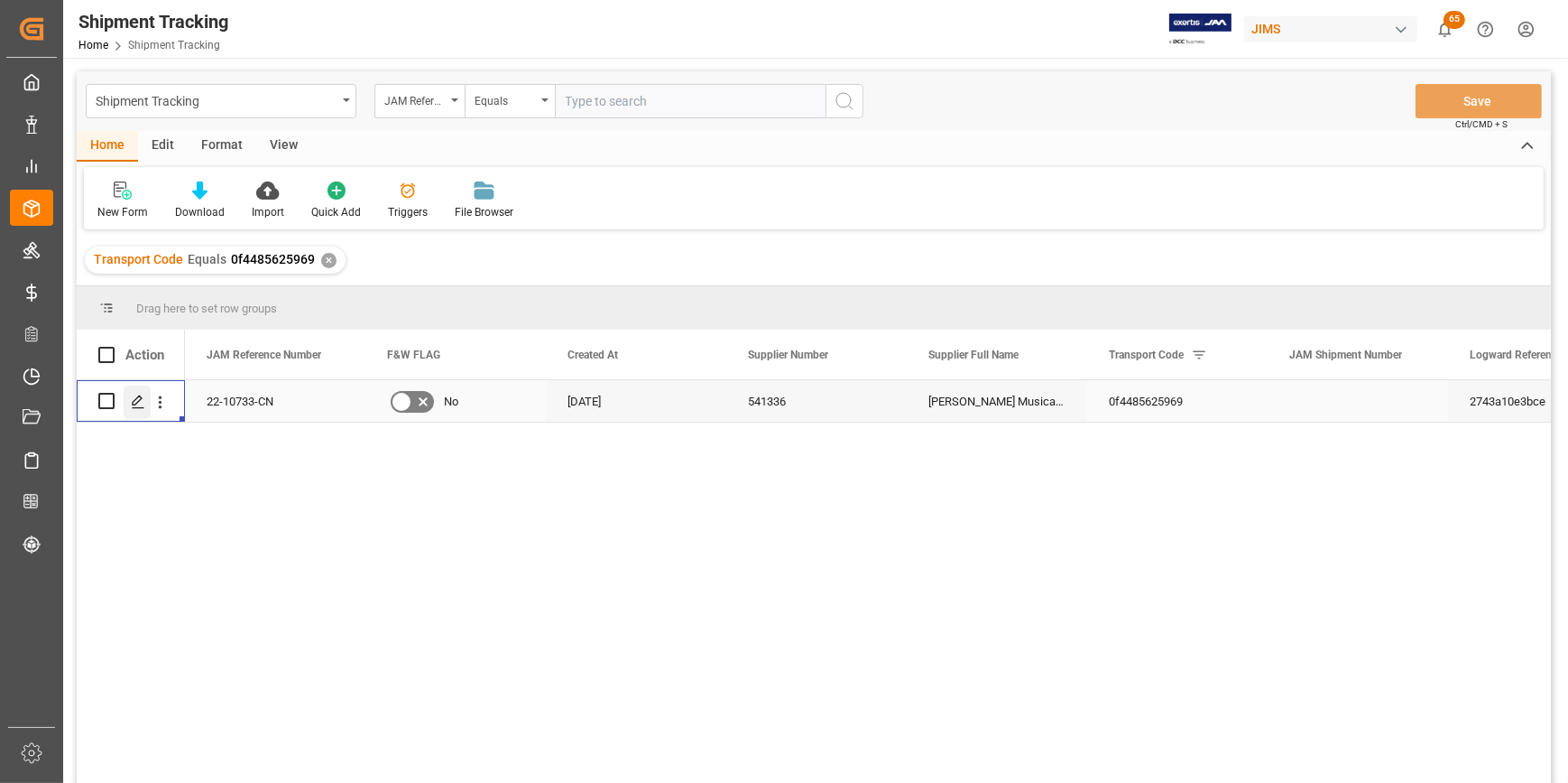
click at [138, 401] on polygon "Press SPACE to select this row." at bounding box center [137, 400] width 9 height 9
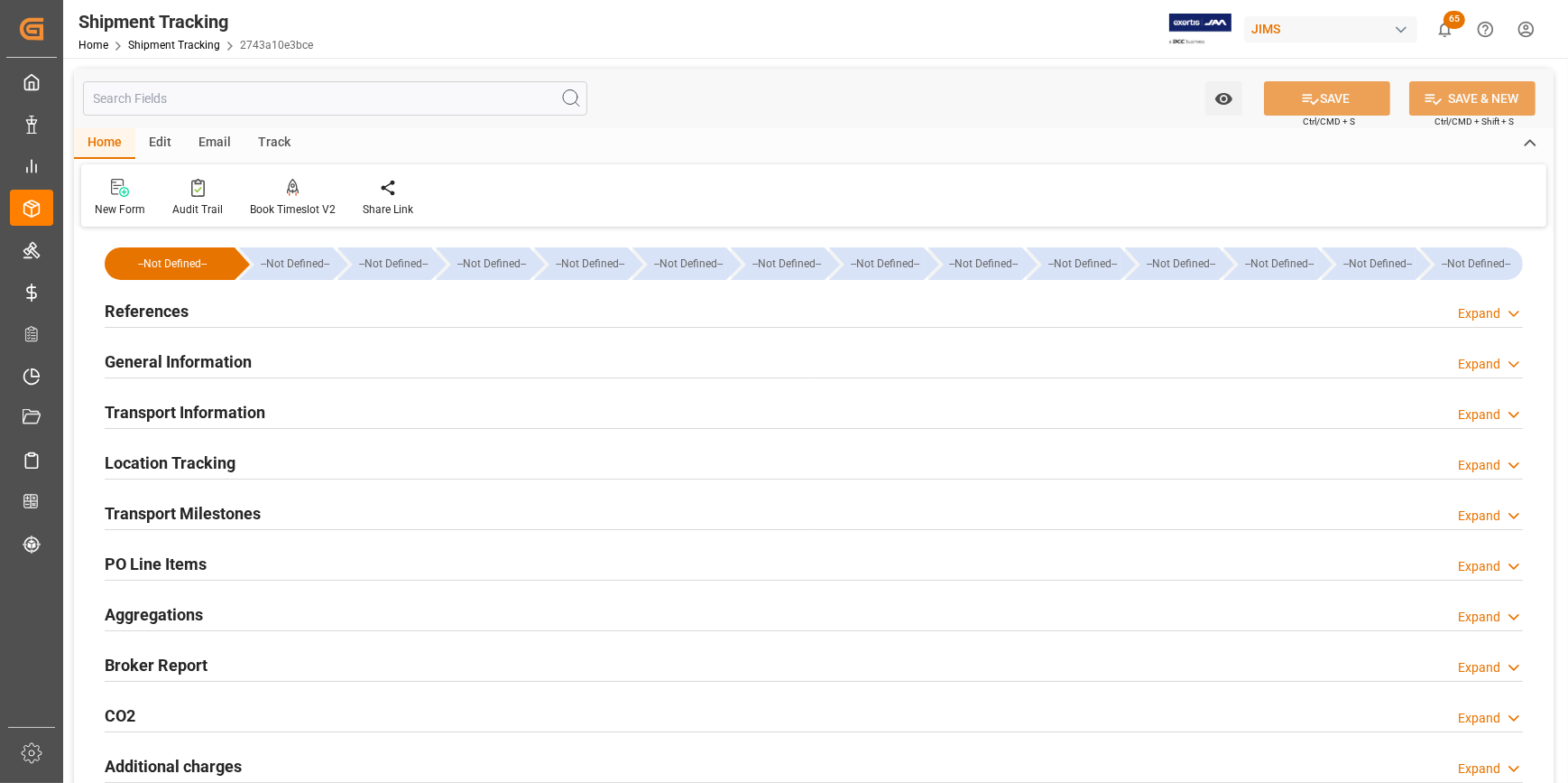
click at [201, 509] on h2 "Transport Milestones" at bounding box center [183, 513] width 156 height 25
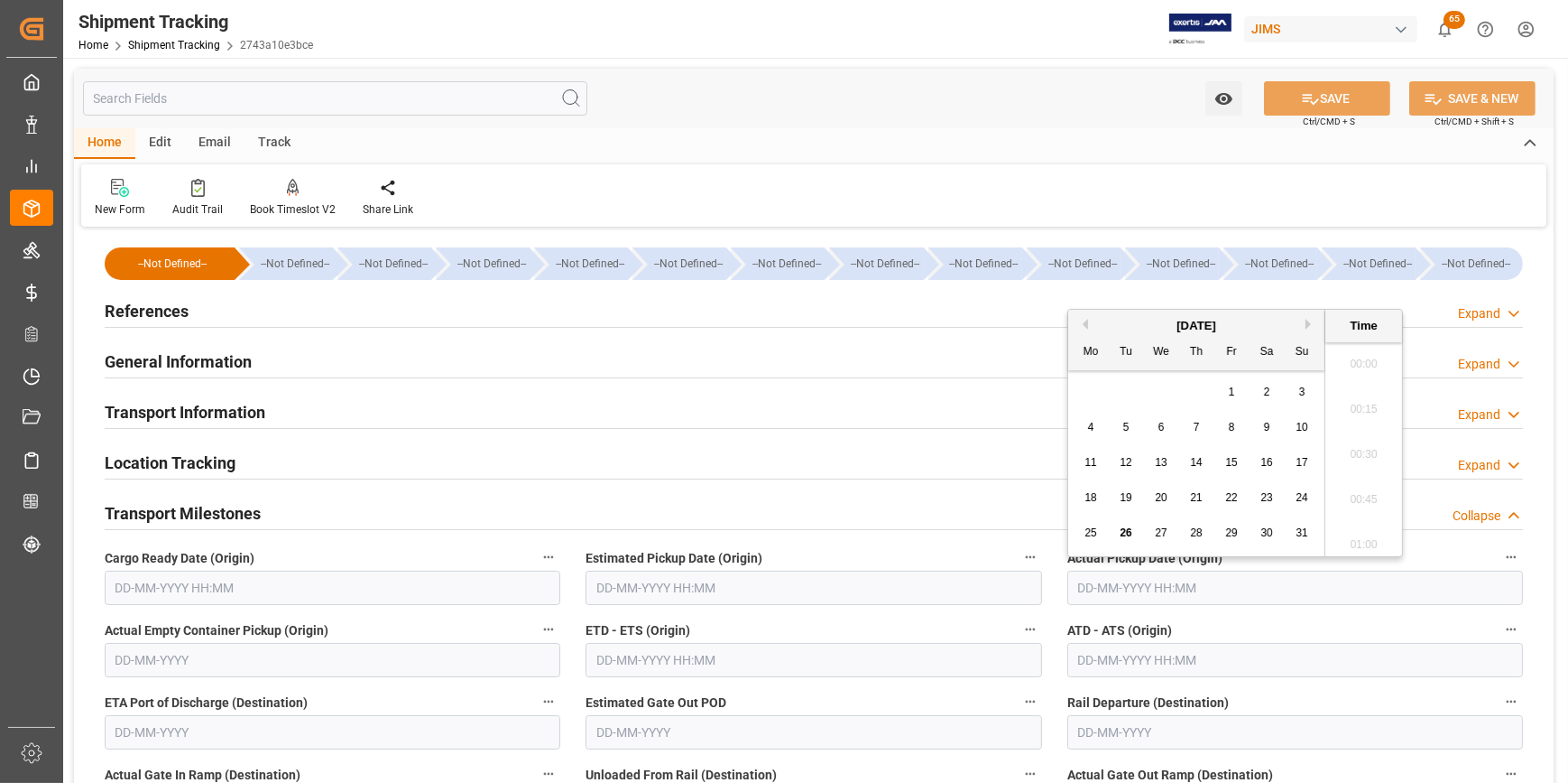
click at [1097, 589] on input "text" at bounding box center [1295, 587] width 456 height 35
click at [1088, 430] on span "4" at bounding box center [1091, 427] width 6 height 13
type input "04-08-2025 00:00"
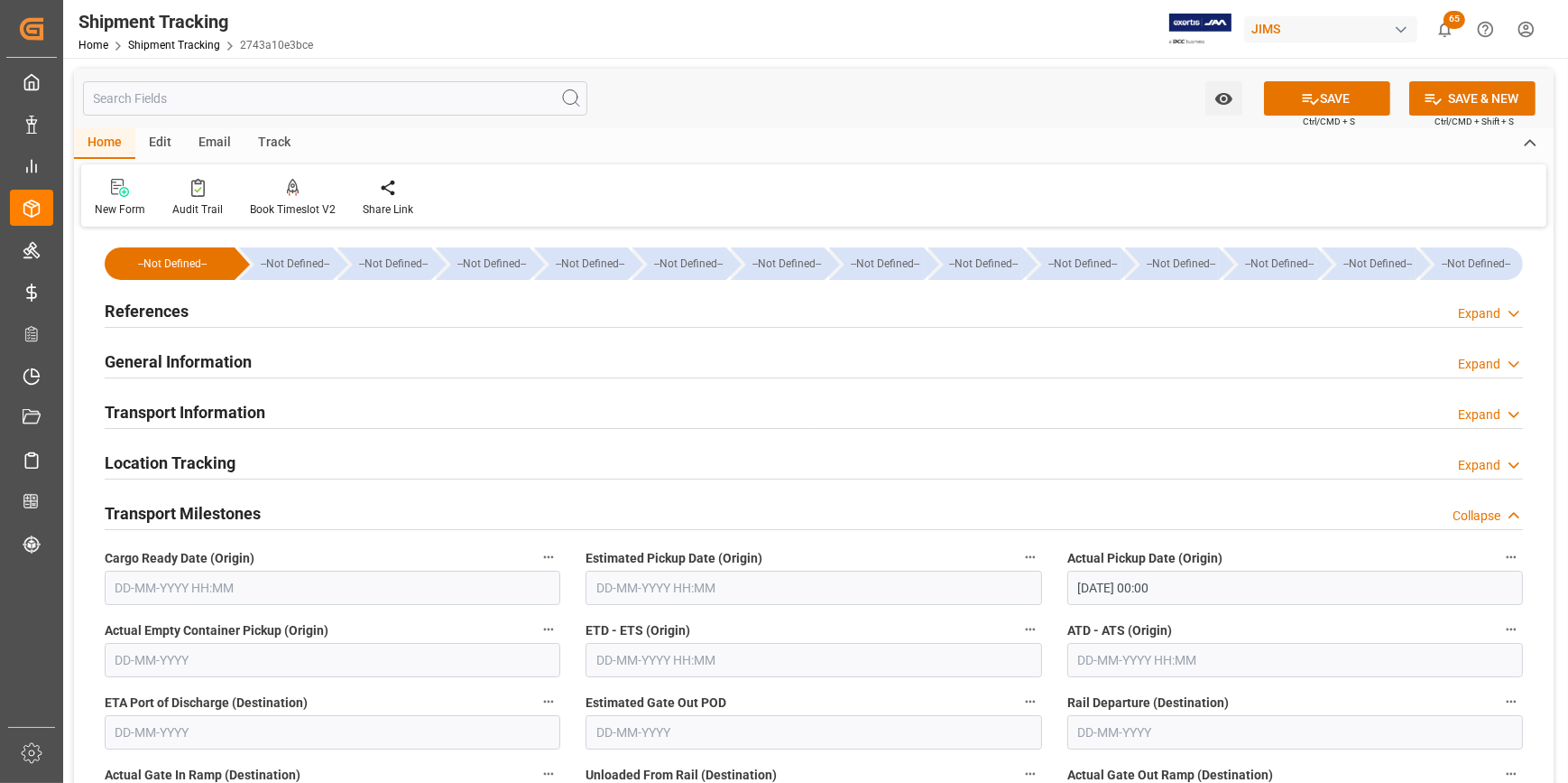
click at [775, 567] on label "Estimated Pickup Date (Origin)" at bounding box center [813, 558] width 456 height 26
click at [1019, 567] on button "Estimated Pickup Date (Origin)" at bounding box center [1031, 557] width 24 height 24
click at [753, 578] on div at bounding box center [784, 391] width 1568 height 783
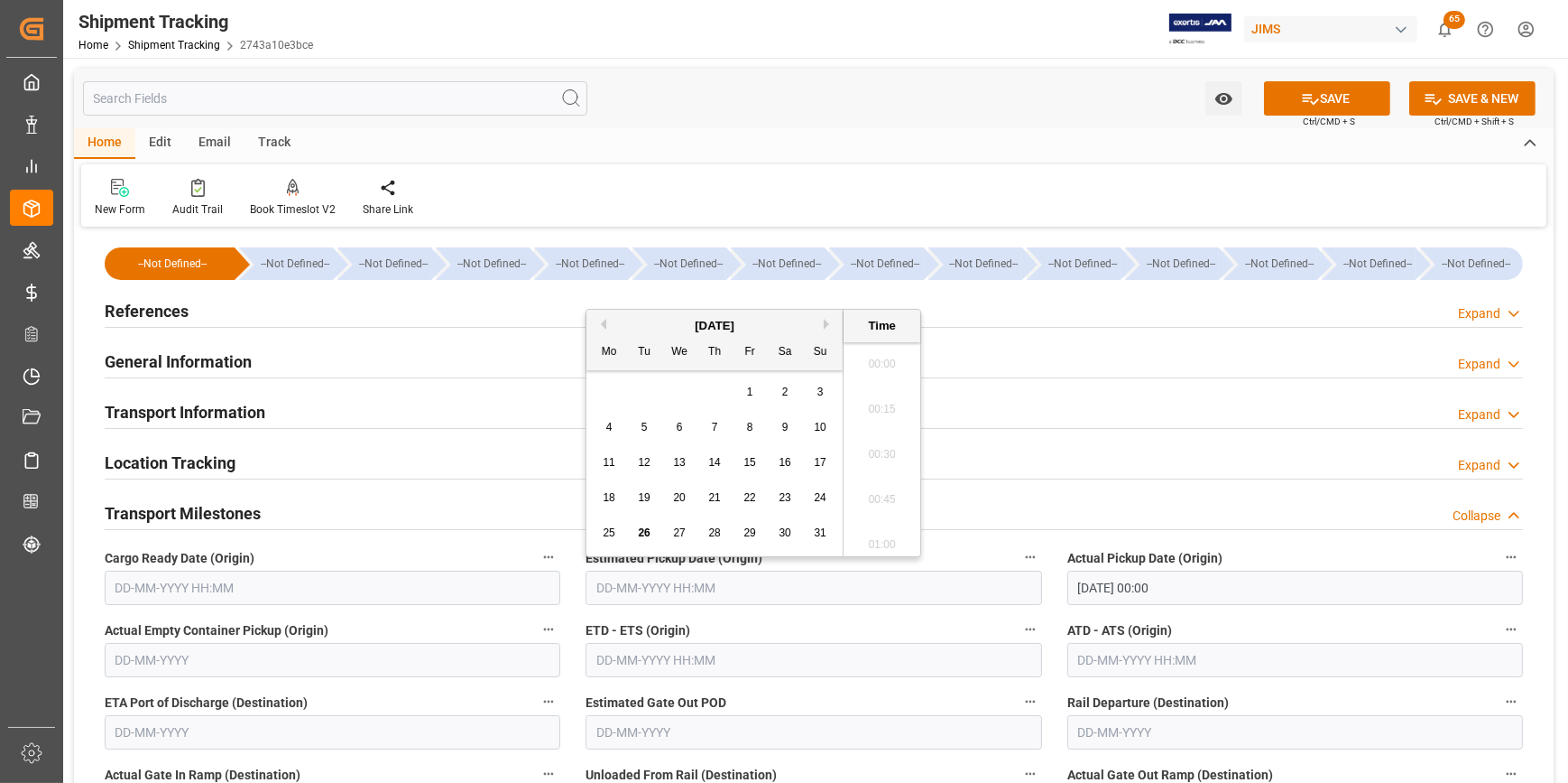
click at [641, 602] on input "text" at bounding box center [813, 587] width 456 height 35
click at [604, 429] on div "4" at bounding box center [609, 428] width 23 height 22
type input "04-08-2025 00:00"
click at [203, 591] on input "text" at bounding box center [332, 587] width 456 height 35
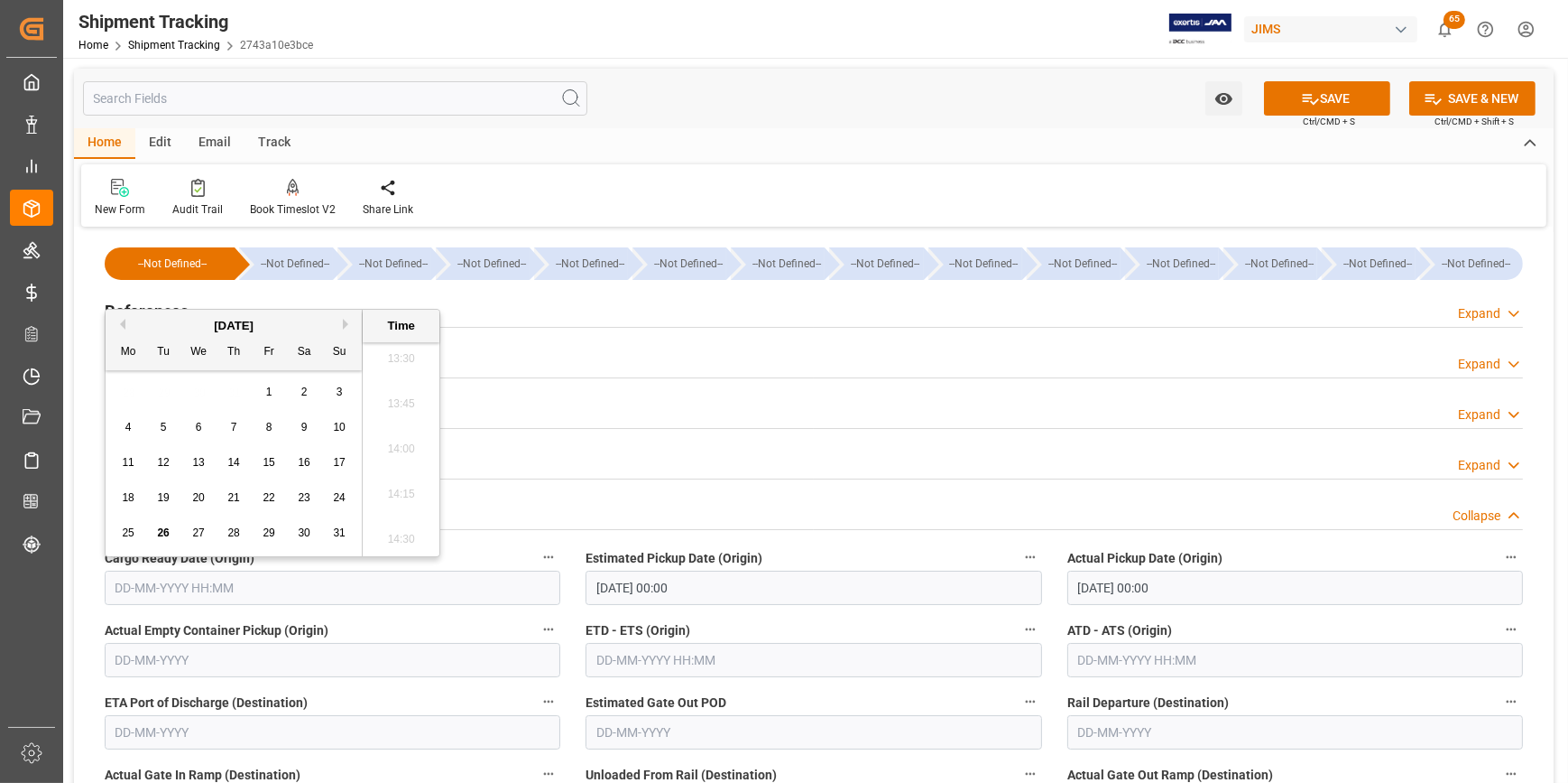
click at [278, 397] on div "1" at bounding box center [269, 393] width 23 height 22
type input "01-08-2025 00:00"
click at [638, 662] on input "text" at bounding box center [813, 659] width 456 height 35
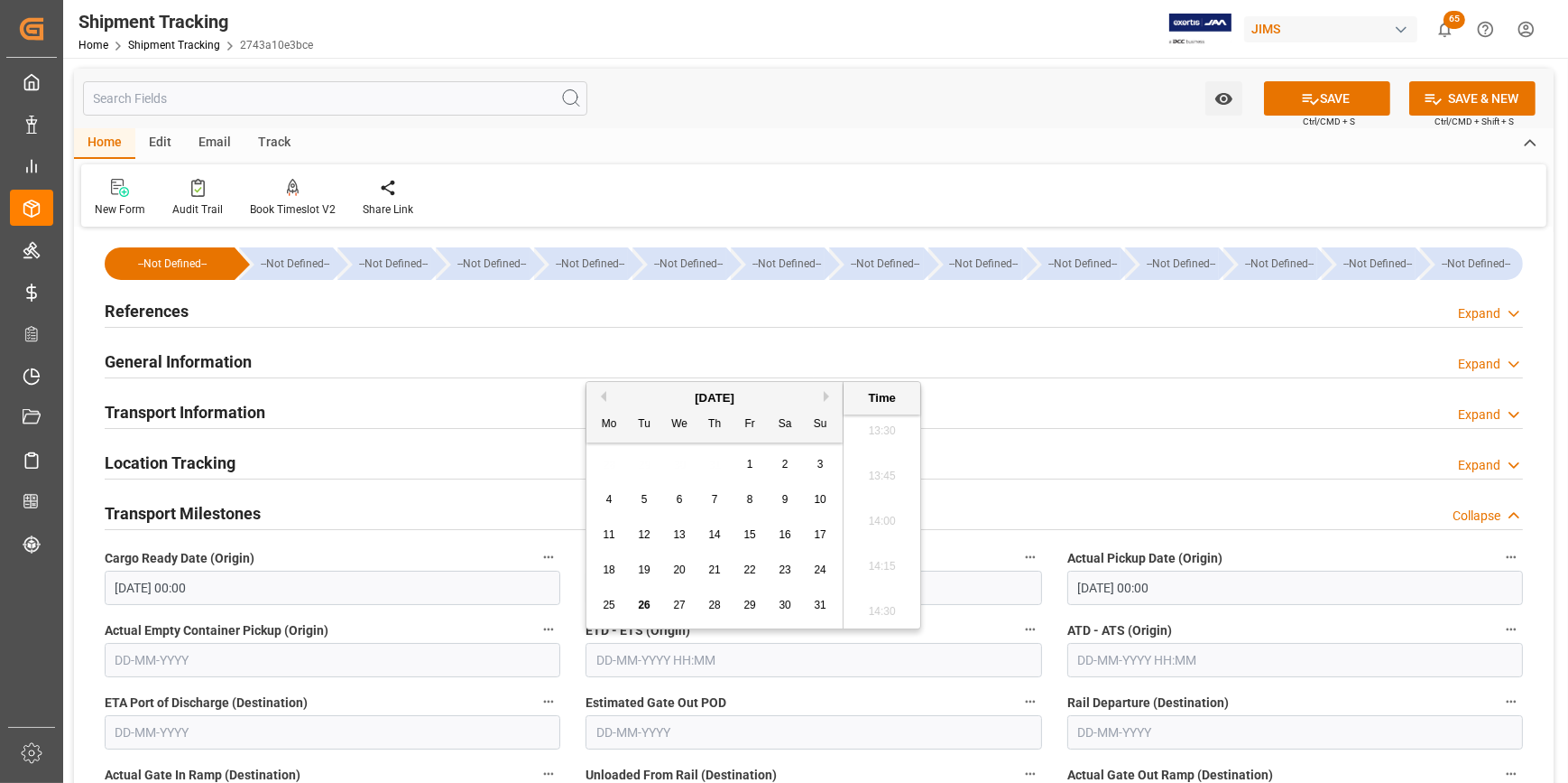
click at [611, 499] on span "4" at bounding box center [609, 499] width 6 height 13
type input "04-08-2025 00:00"
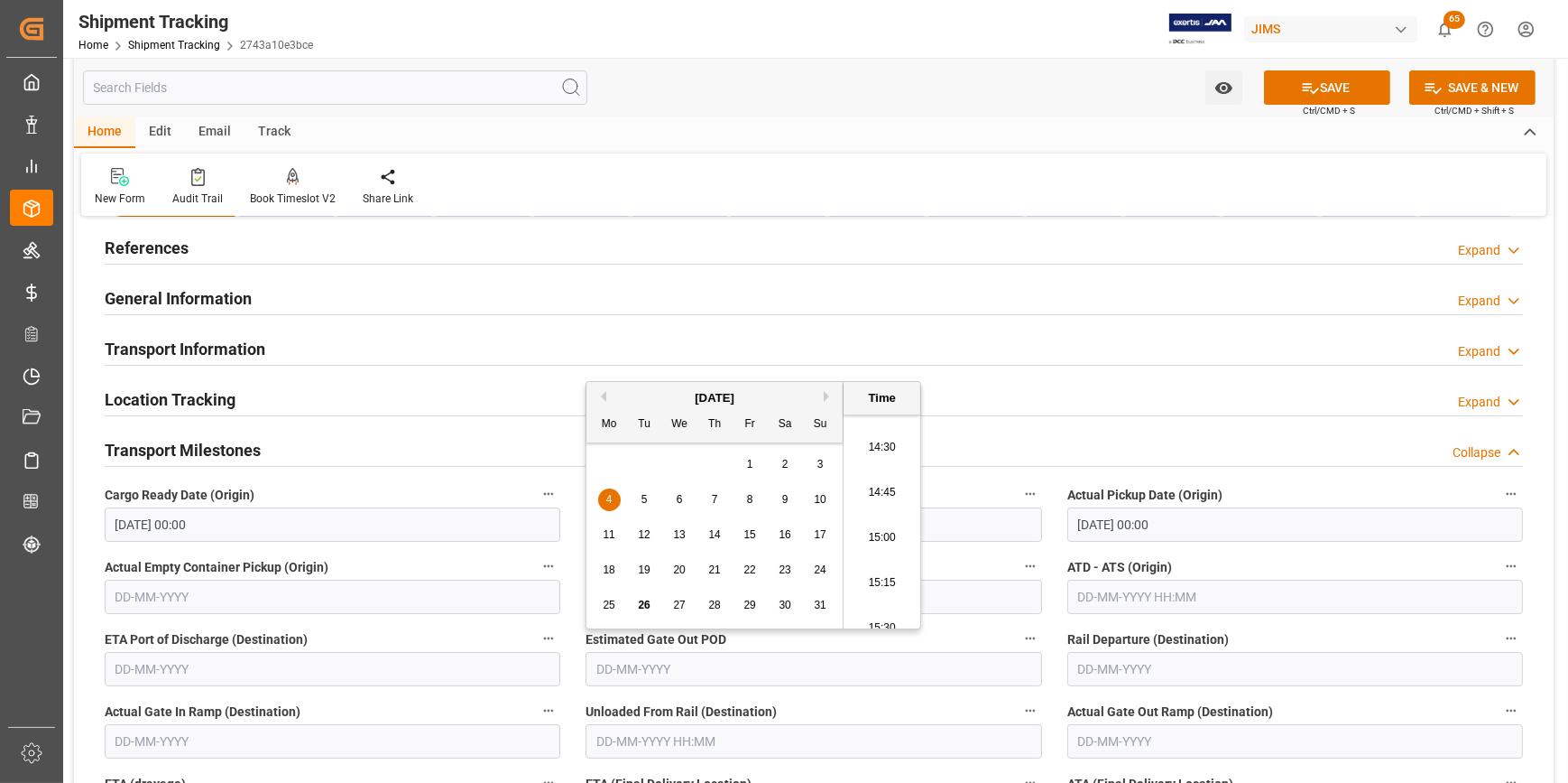
scroll to position [81, 0]
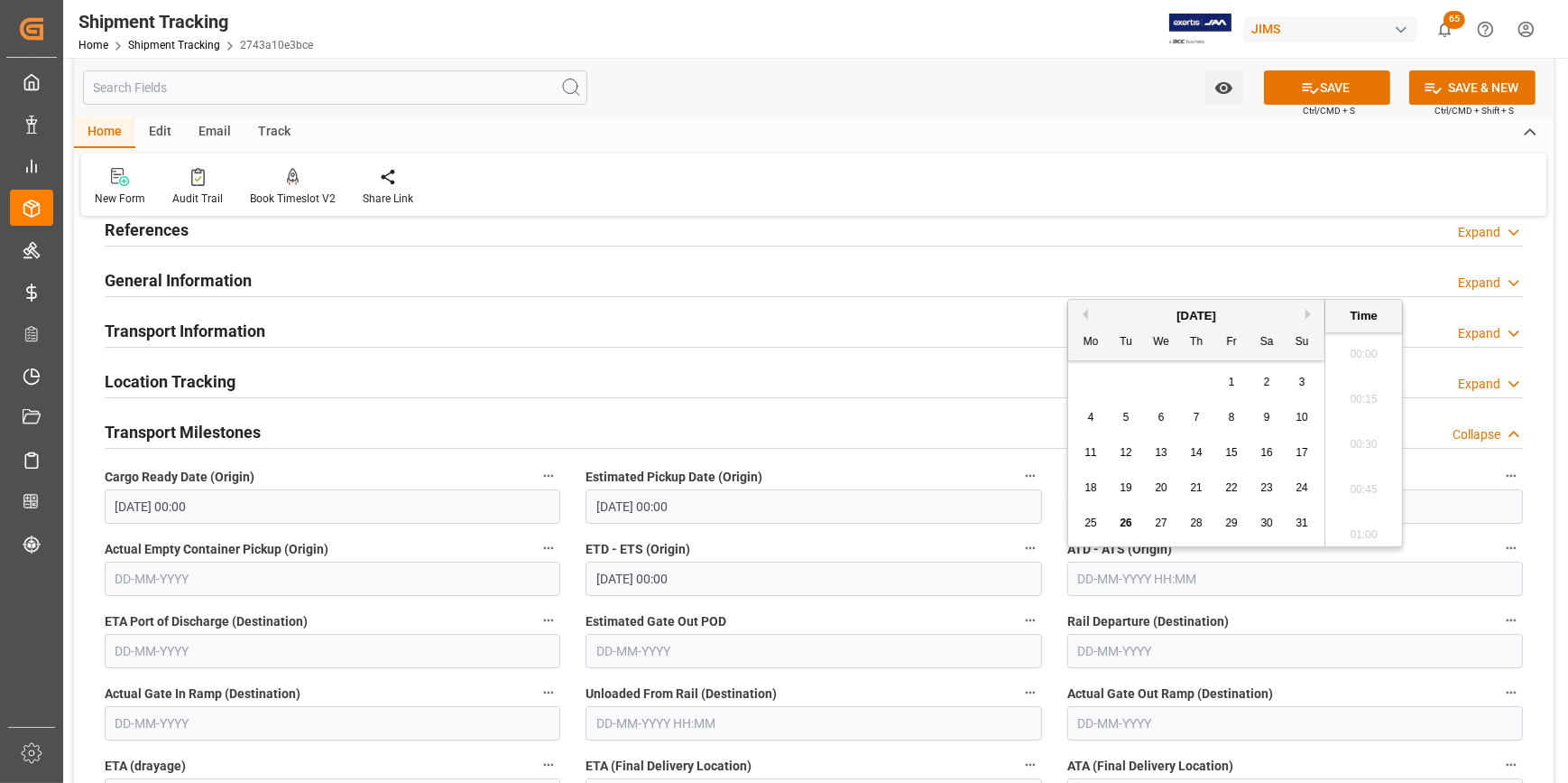
click at [1095, 579] on input "text" at bounding box center [1295, 578] width 456 height 35
click at [1092, 417] on span "4" at bounding box center [1091, 417] width 6 height 13
type input "04-08-2025 00:00"
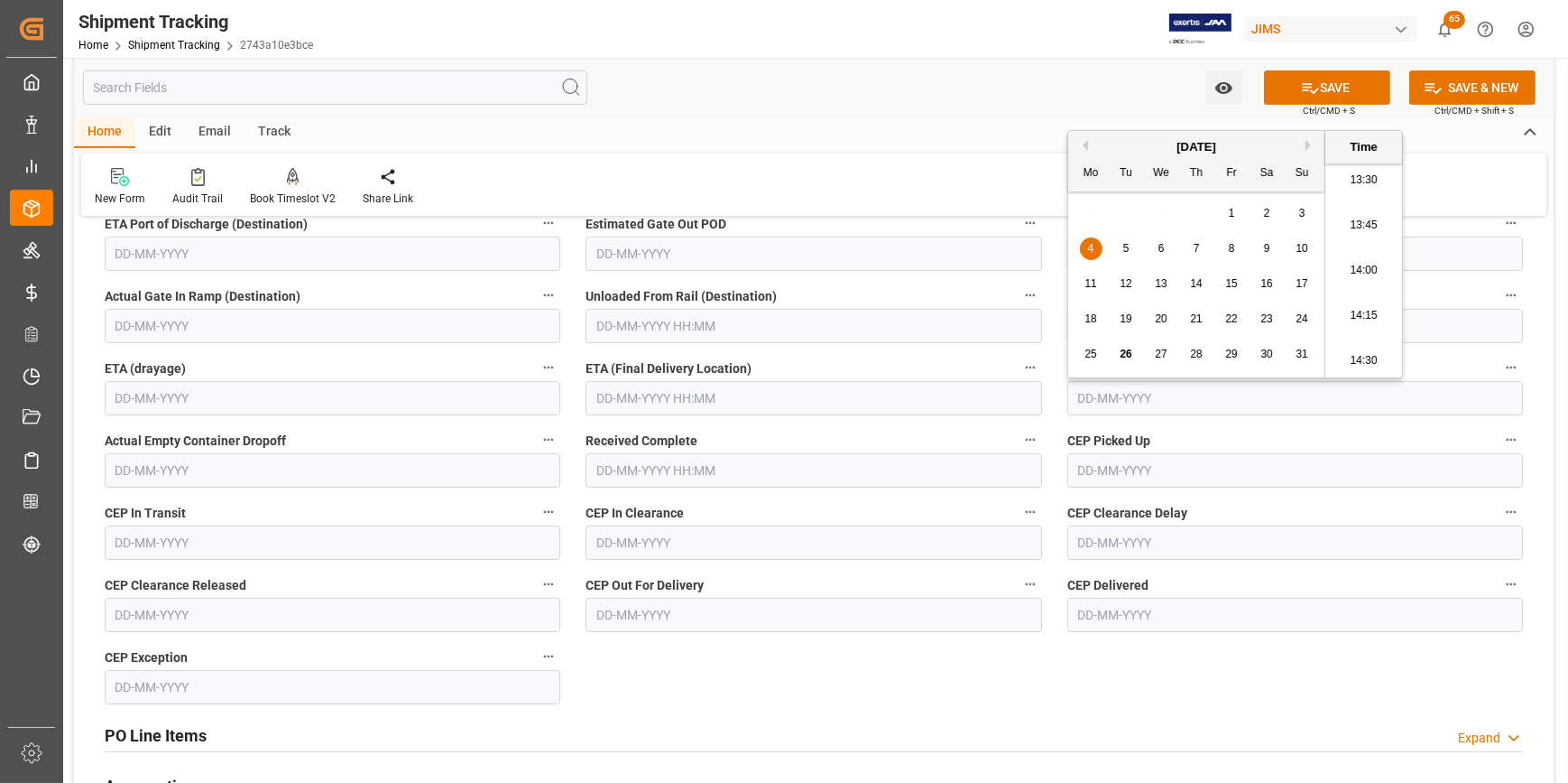
scroll to position [574, 0]
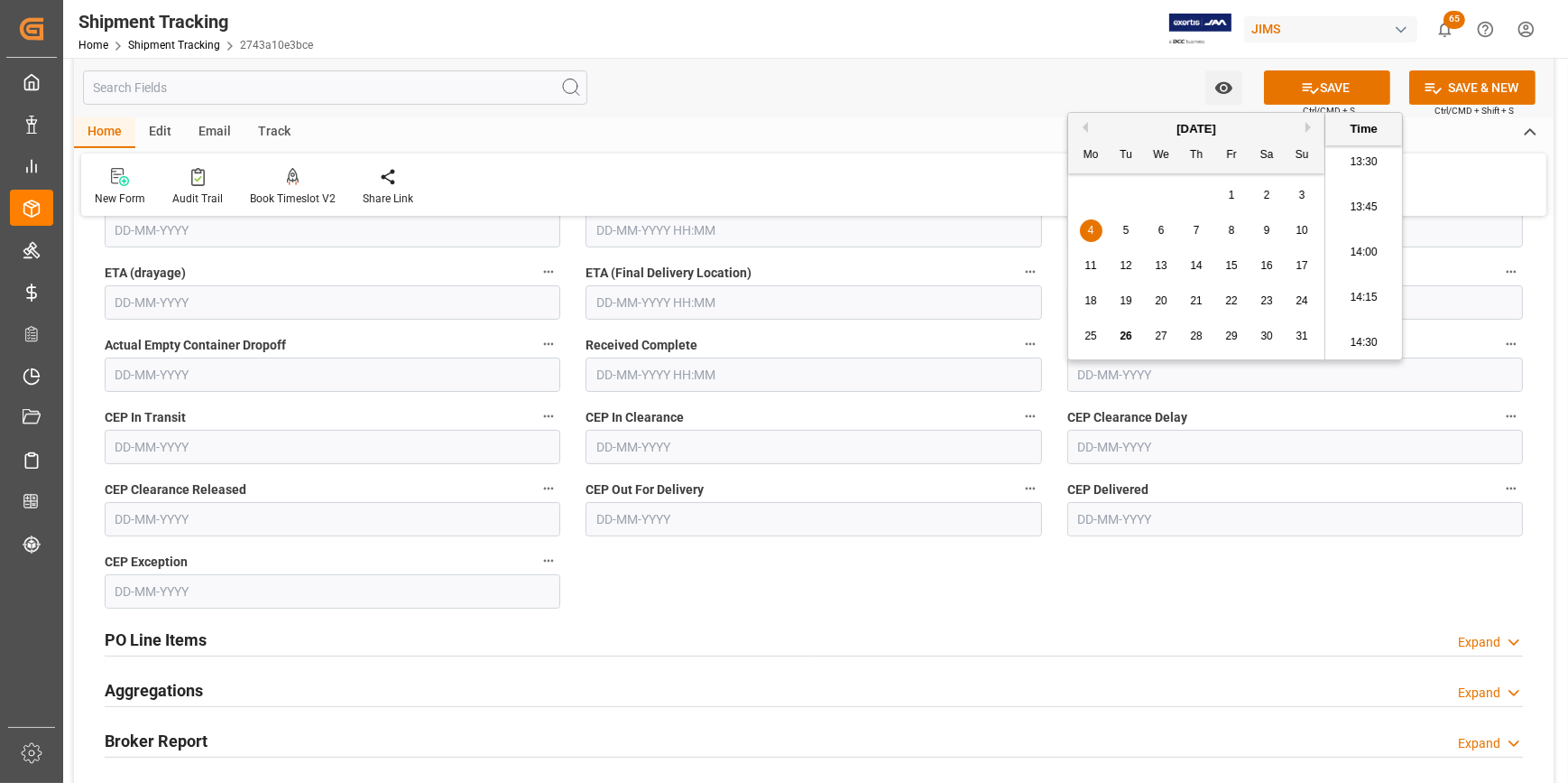
click at [767, 392] on div "Received Complete" at bounding box center [813, 361] width 481 height 72
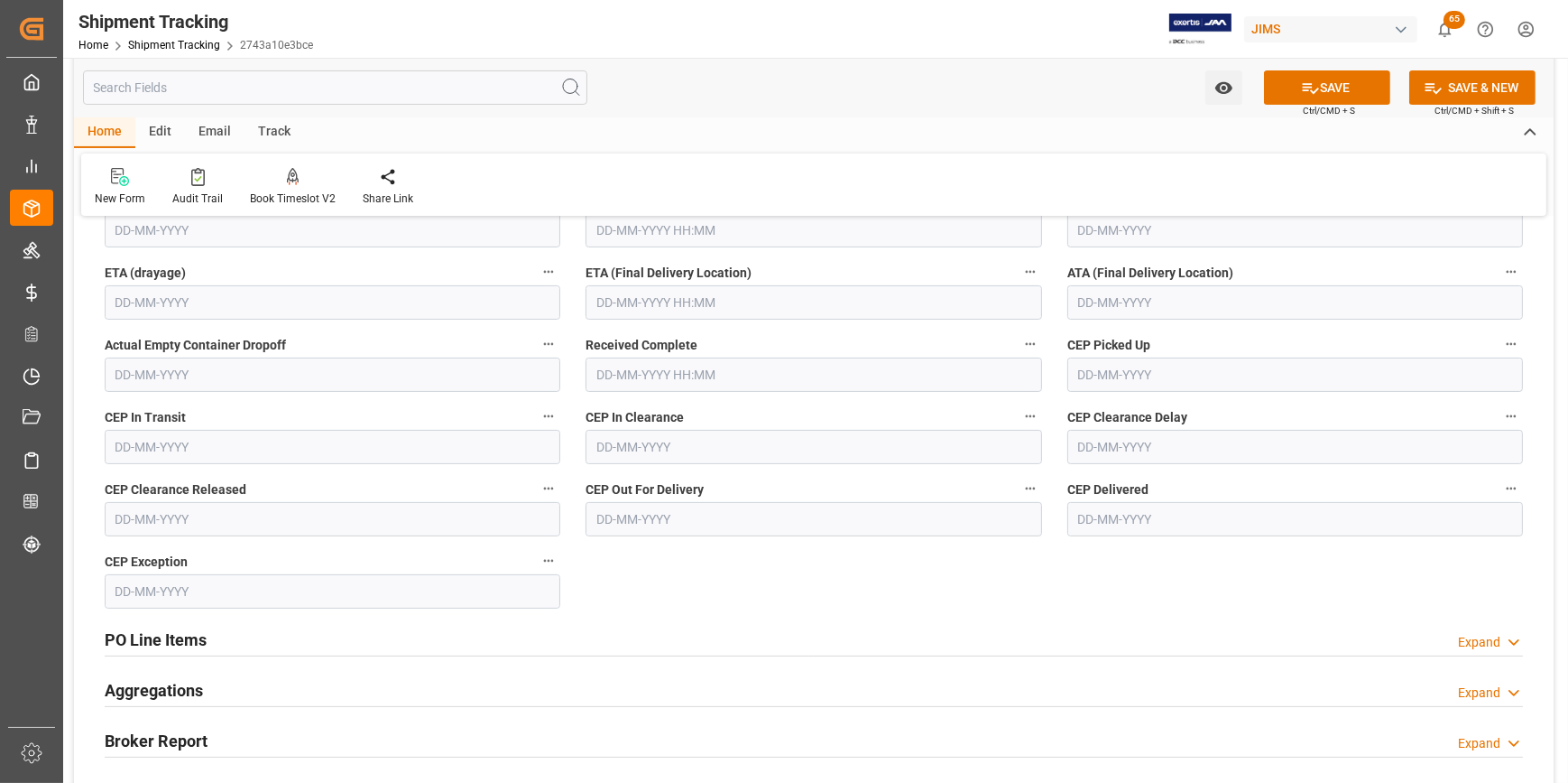
click at [638, 307] on input "text" at bounding box center [813, 302] width 456 height 35
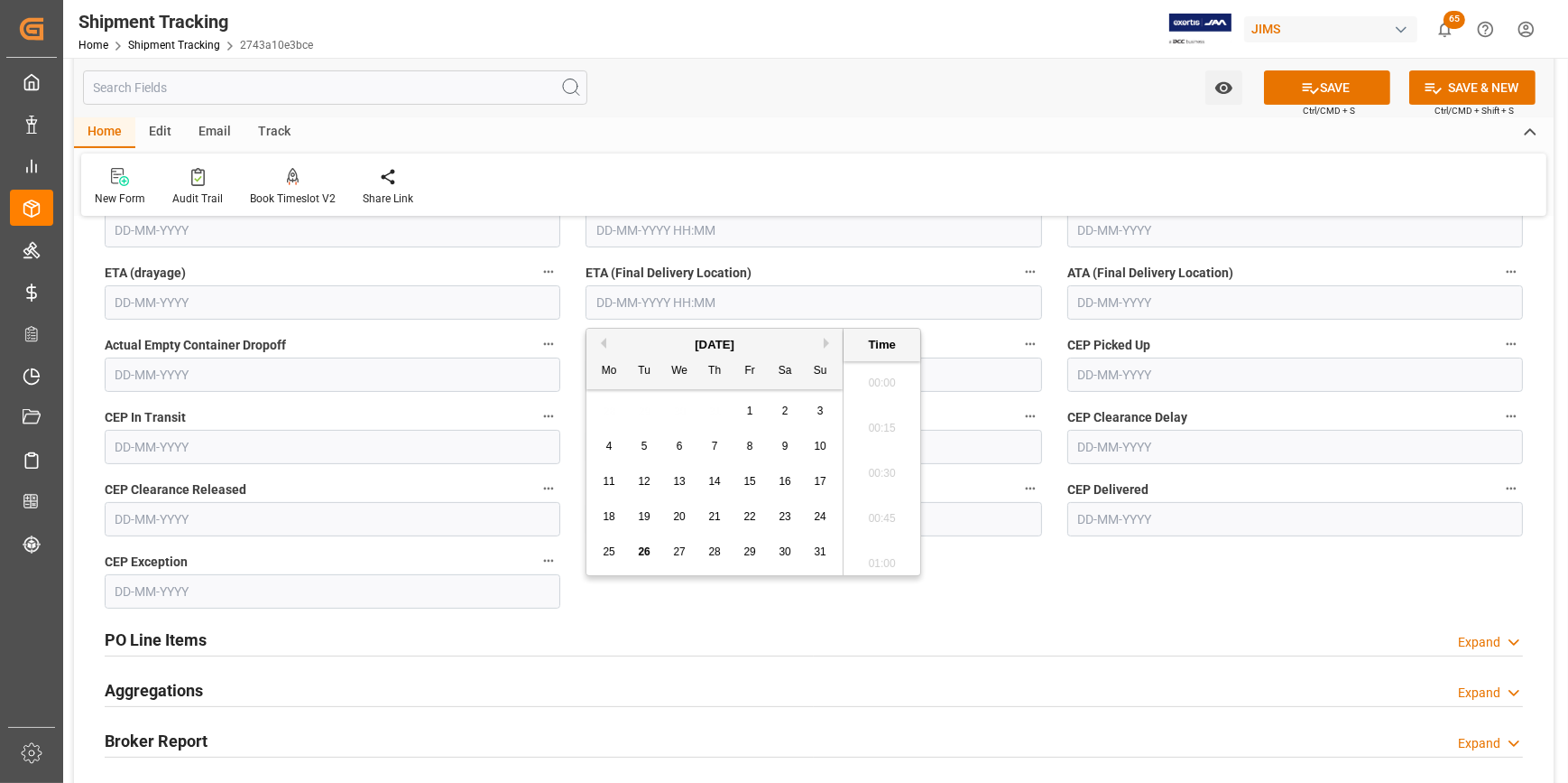
scroll to position [2443, 0]
click at [713, 485] on span "14" at bounding box center [714, 481] width 12 height 13
type input "14-08-2025 00:00"
click at [1099, 299] on input "text" at bounding box center [1295, 302] width 456 height 35
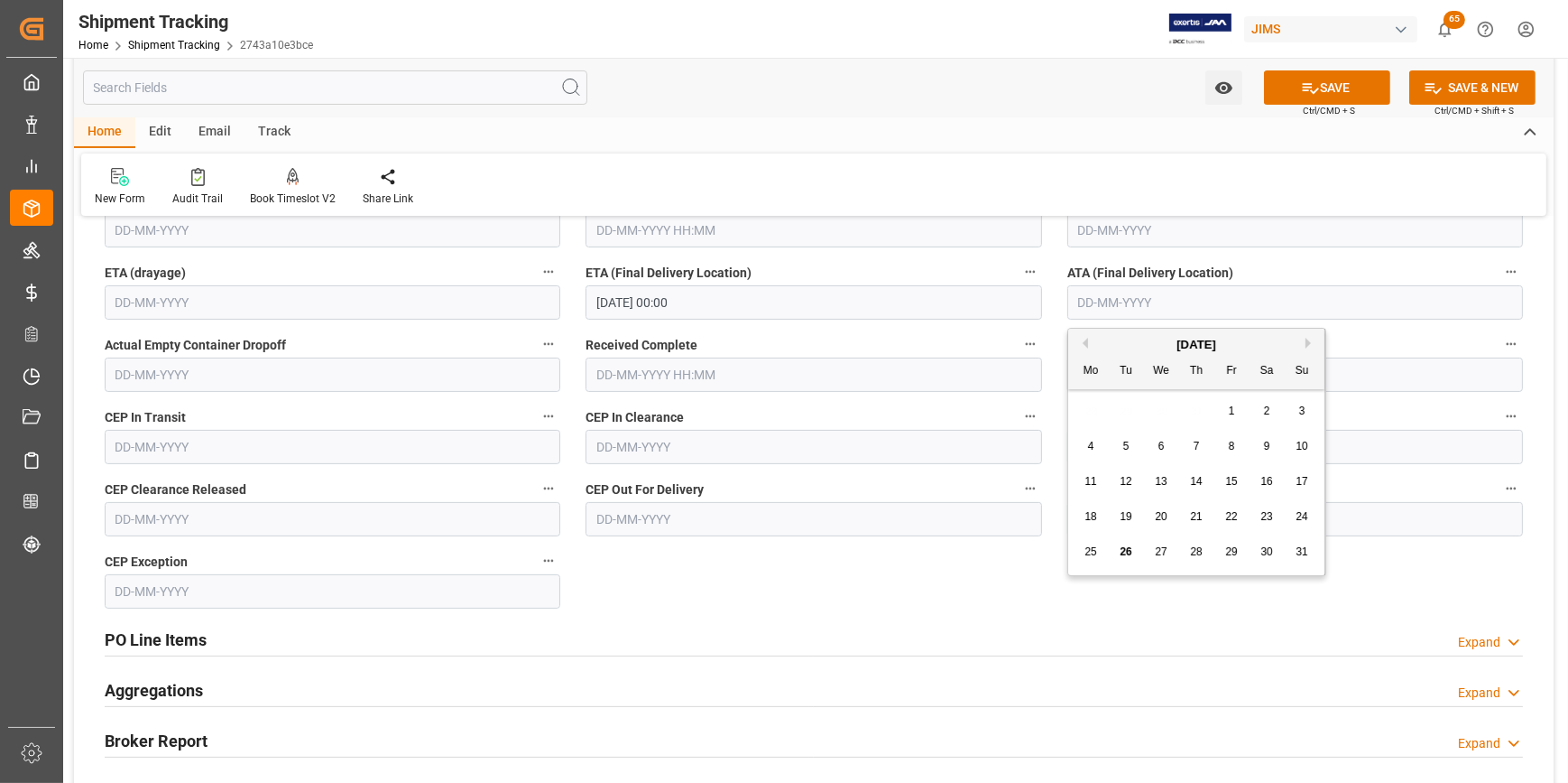
drag, startPoint x: 1196, startPoint y: 483, endPoint x: 1196, endPoint y: 449, distance: 34.0
click at [1196, 483] on span "14" at bounding box center [1196, 481] width 12 height 13
type input "14-08-2025"
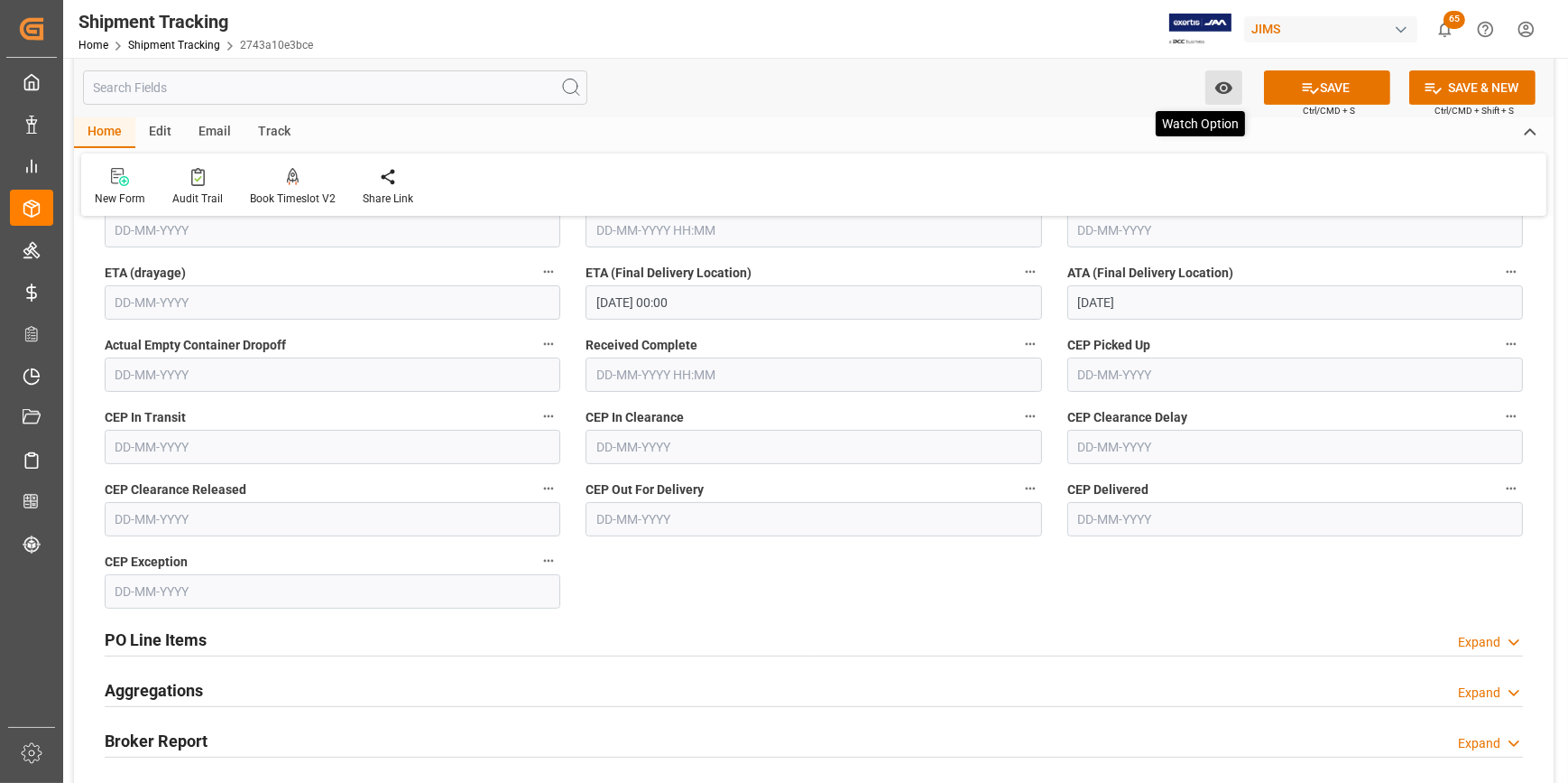
click at [1221, 95] on icon "open menu" at bounding box center [1224, 87] width 19 height 19
click at [1103, 139] on div "Start Watching" at bounding box center [1136, 129] width 217 height 42
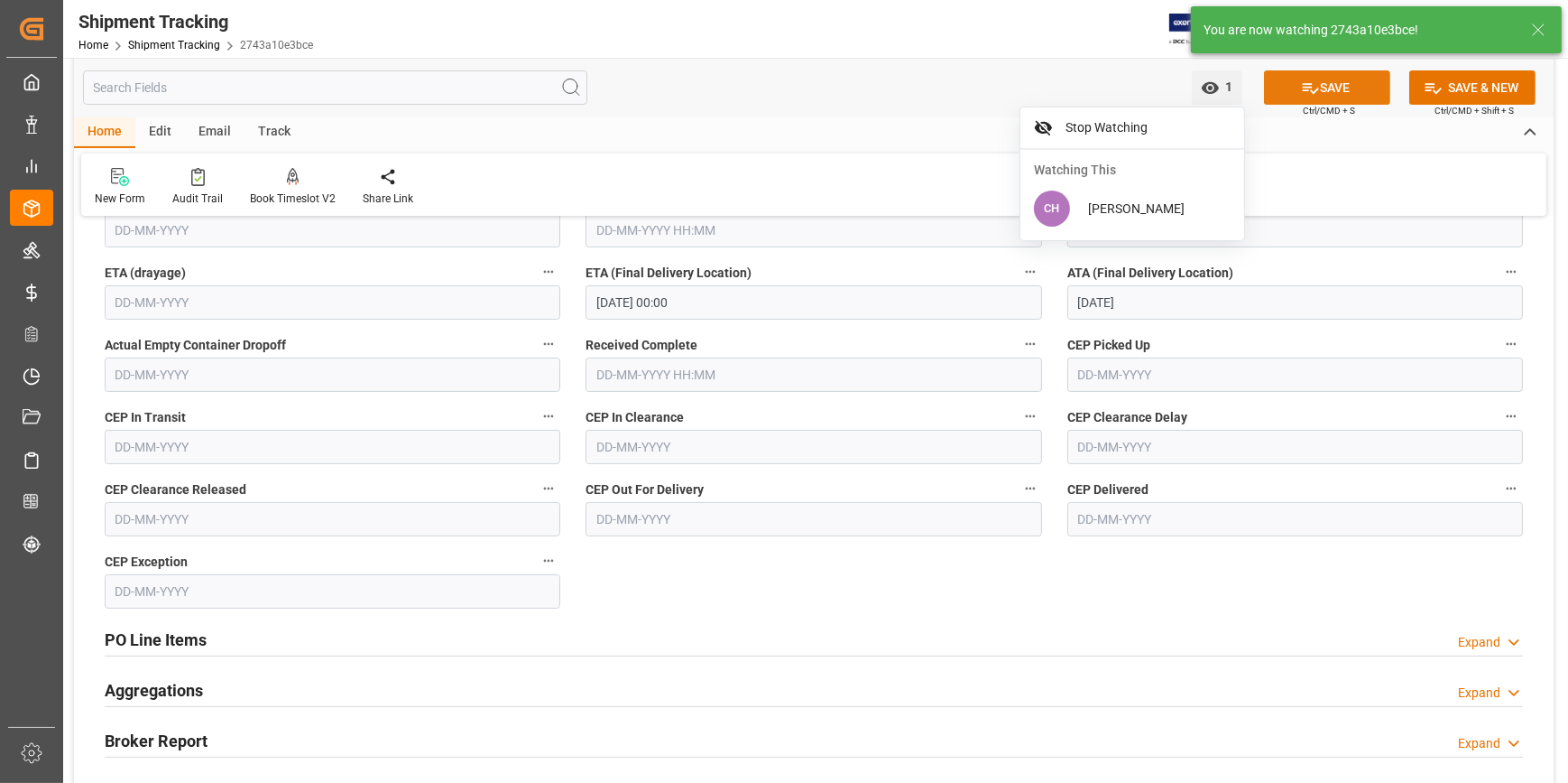
click at [1303, 98] on button "SAVE" at bounding box center [1328, 87] width 127 height 35
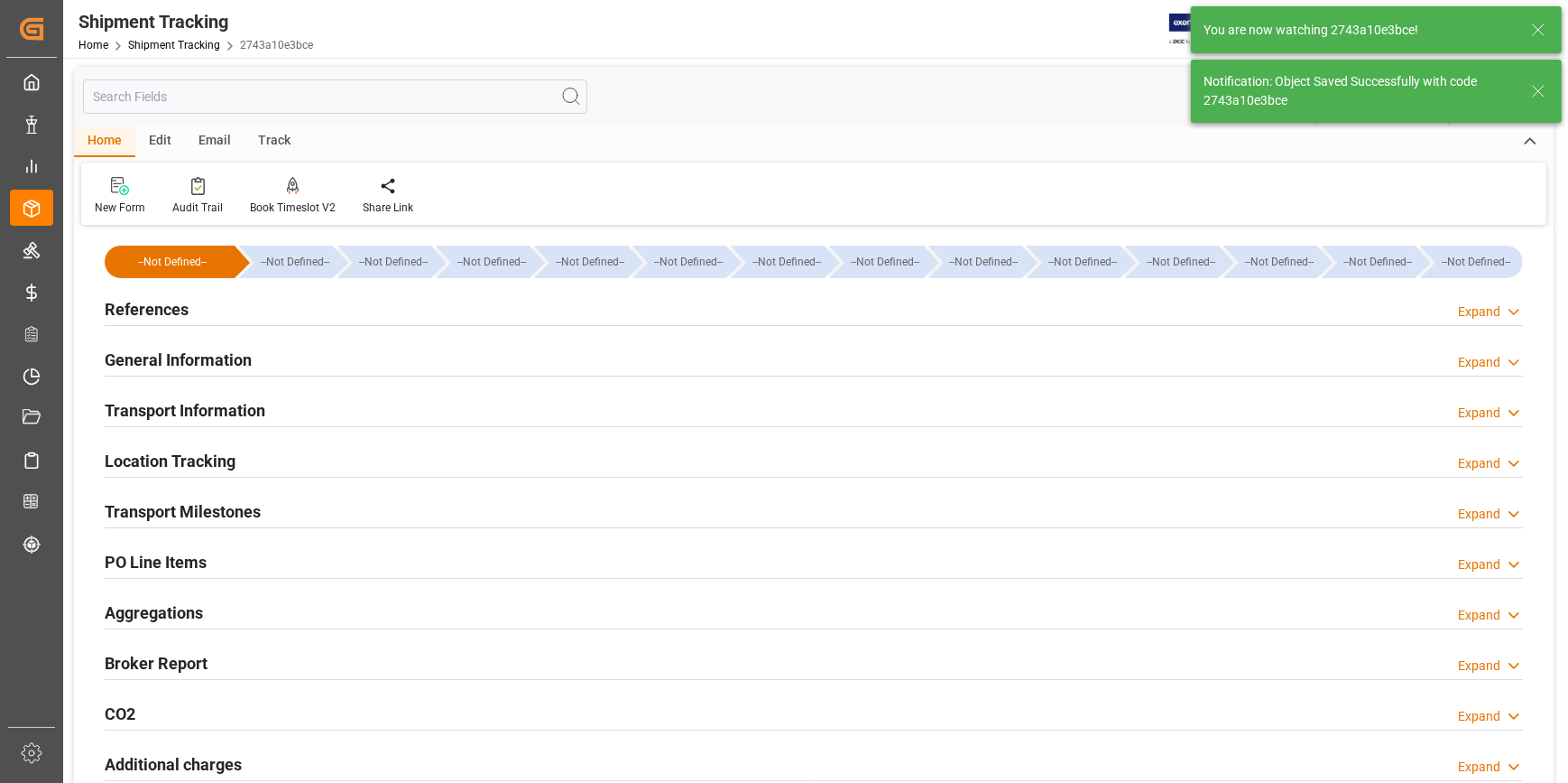
scroll to position [0, 0]
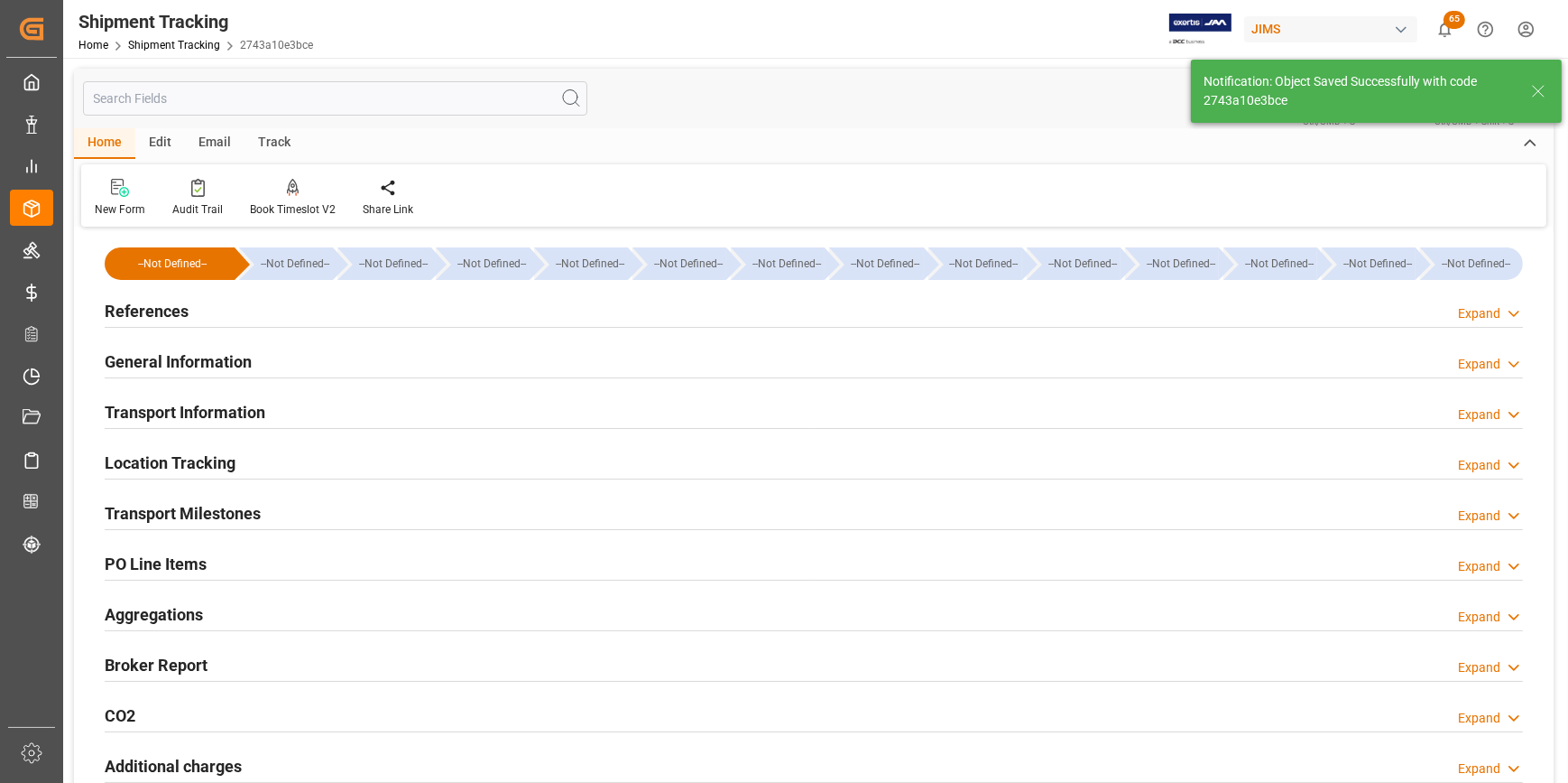
click at [189, 411] on h2 "Transport Information" at bounding box center [185, 412] width 160 height 25
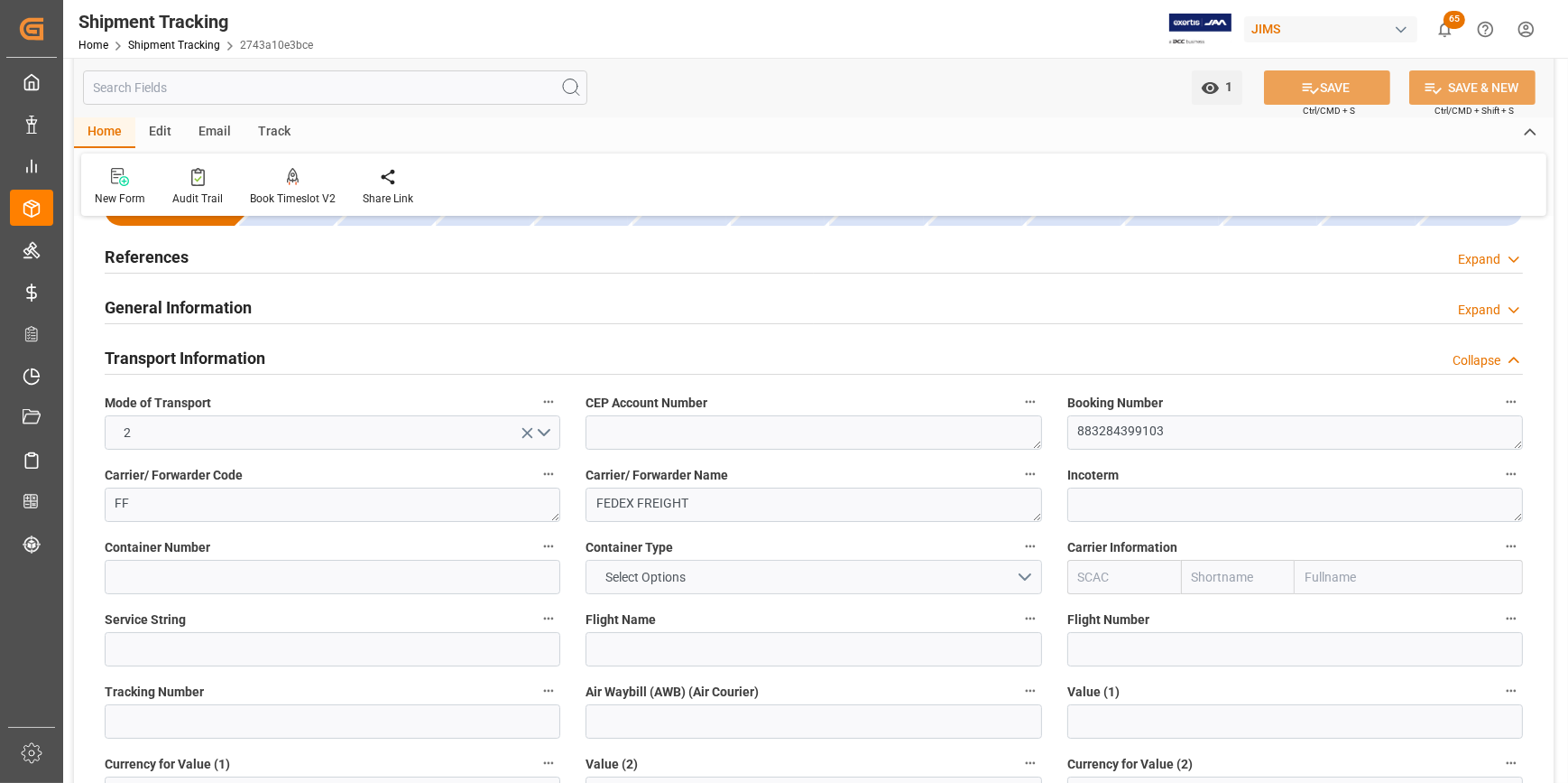
scroll to position [81, 0]
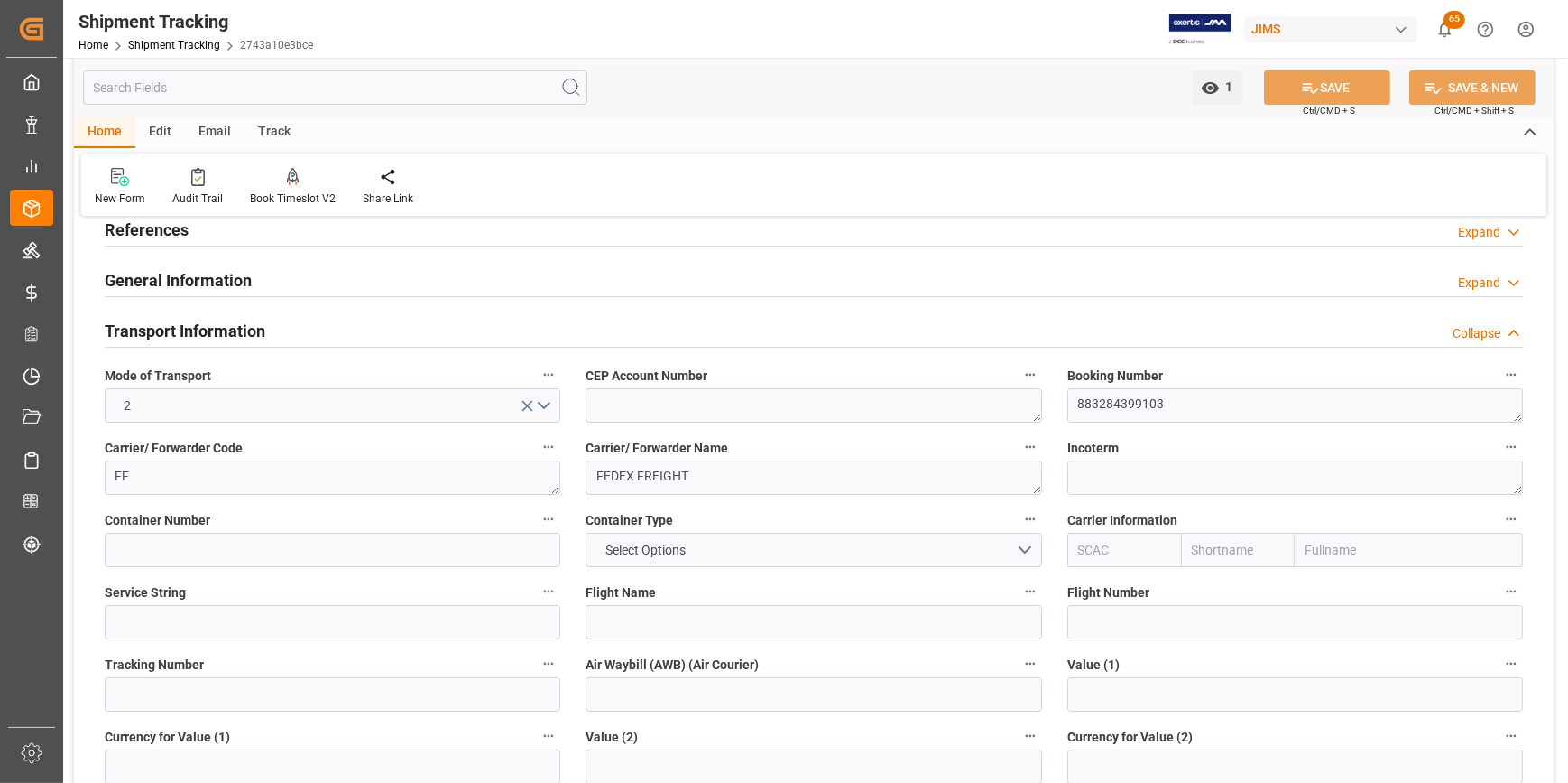
click at [184, 283] on h2 "General Information" at bounding box center [178, 280] width 147 height 25
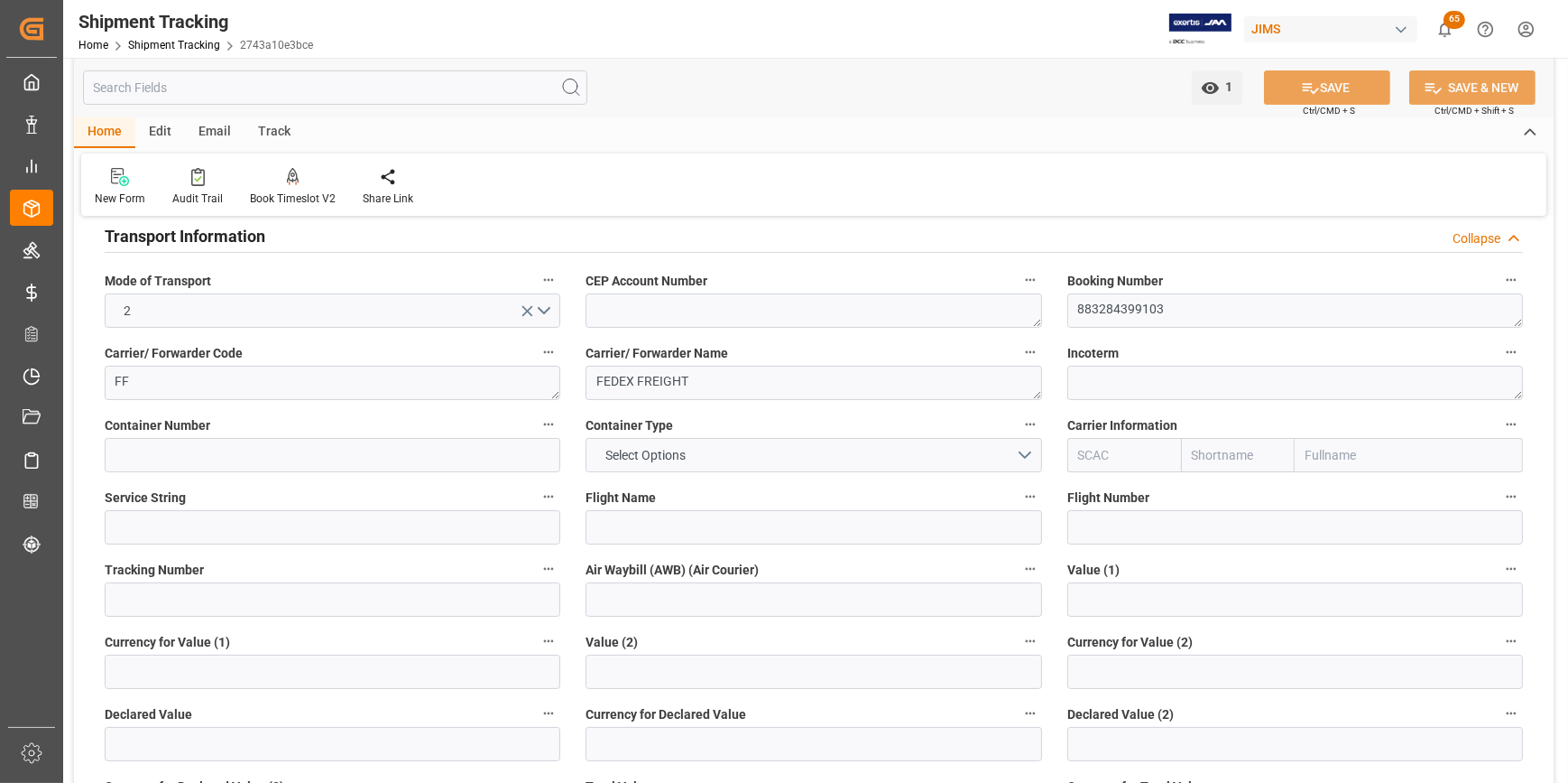
scroll to position [328, 0]
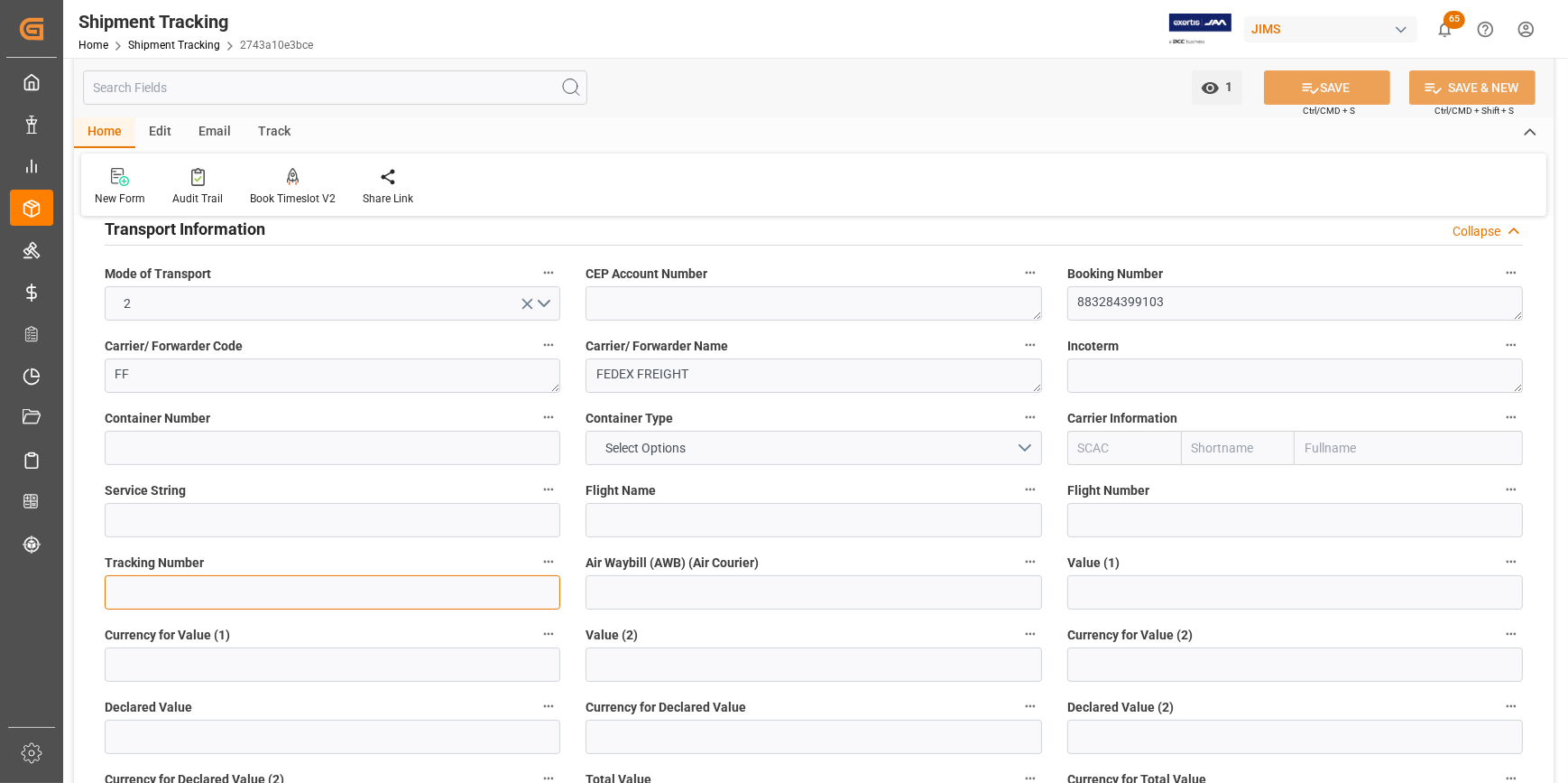
click at [196, 597] on input at bounding box center [332, 592] width 456 height 35
paste input "883284399103"
type input "883284399103"
click at [1340, 88] on button "SAVE" at bounding box center [1328, 87] width 127 height 35
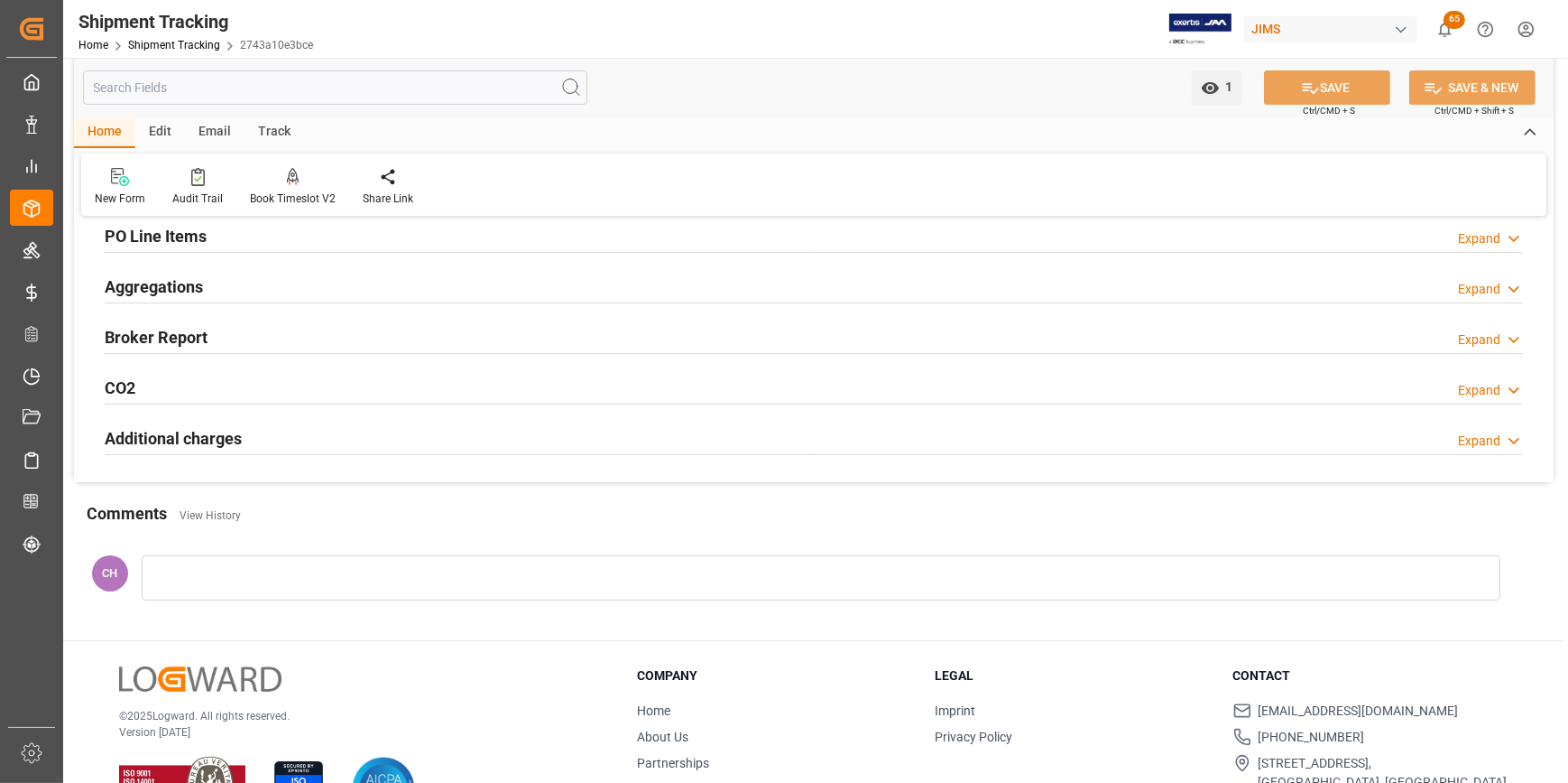
click at [178, 581] on div at bounding box center [821, 578] width 1359 height 46
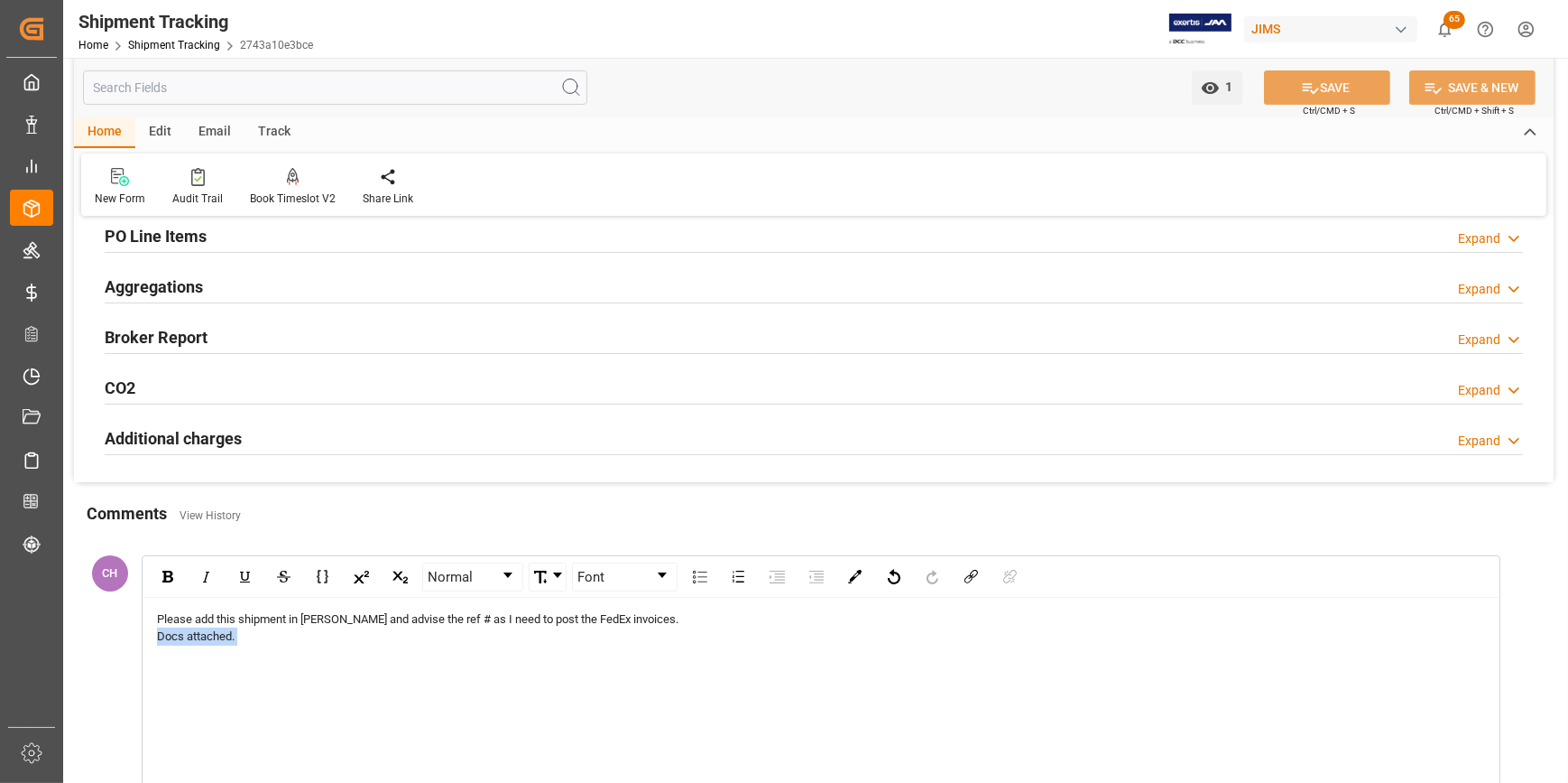
drag, startPoint x: 239, startPoint y: 642, endPoint x: 138, endPoint y: 635, distance: 101.2
click at [138, 635] on div "Normal Font Please add this shipment in JIMS and advise the ref # as I need to …" at bounding box center [812, 696] width 1359 height 292
click at [644, 628] on div "rdw-editor" at bounding box center [822, 636] width 1330 height 18
click at [630, 619] on div "Please add this shipment in JIMS and advise the ref # as I need to post the Fed…" at bounding box center [822, 620] width 1330 height 18
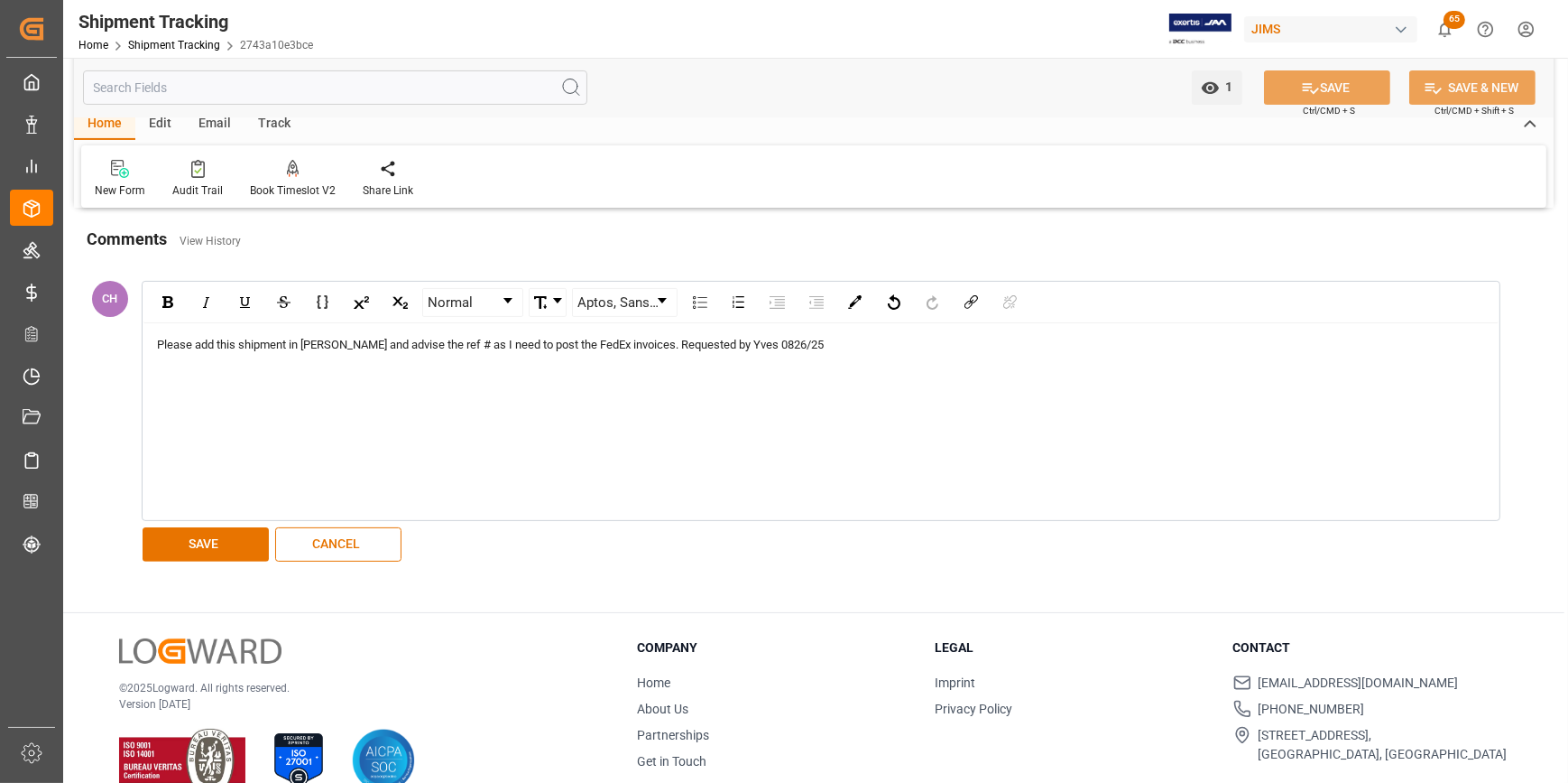
scroll to position [634, 0]
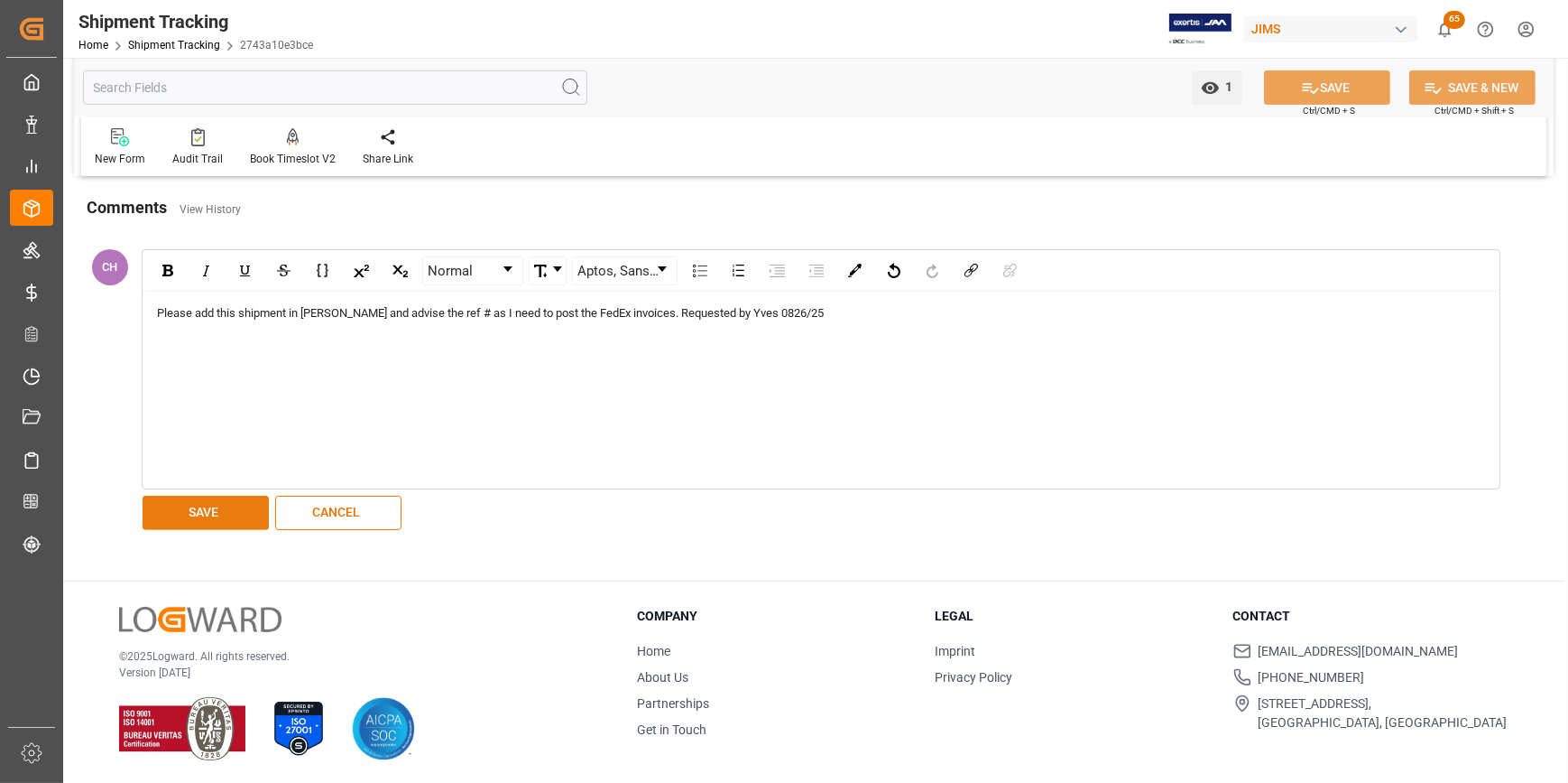
click at [218, 507] on button "SAVE" at bounding box center [206, 513] width 127 height 35
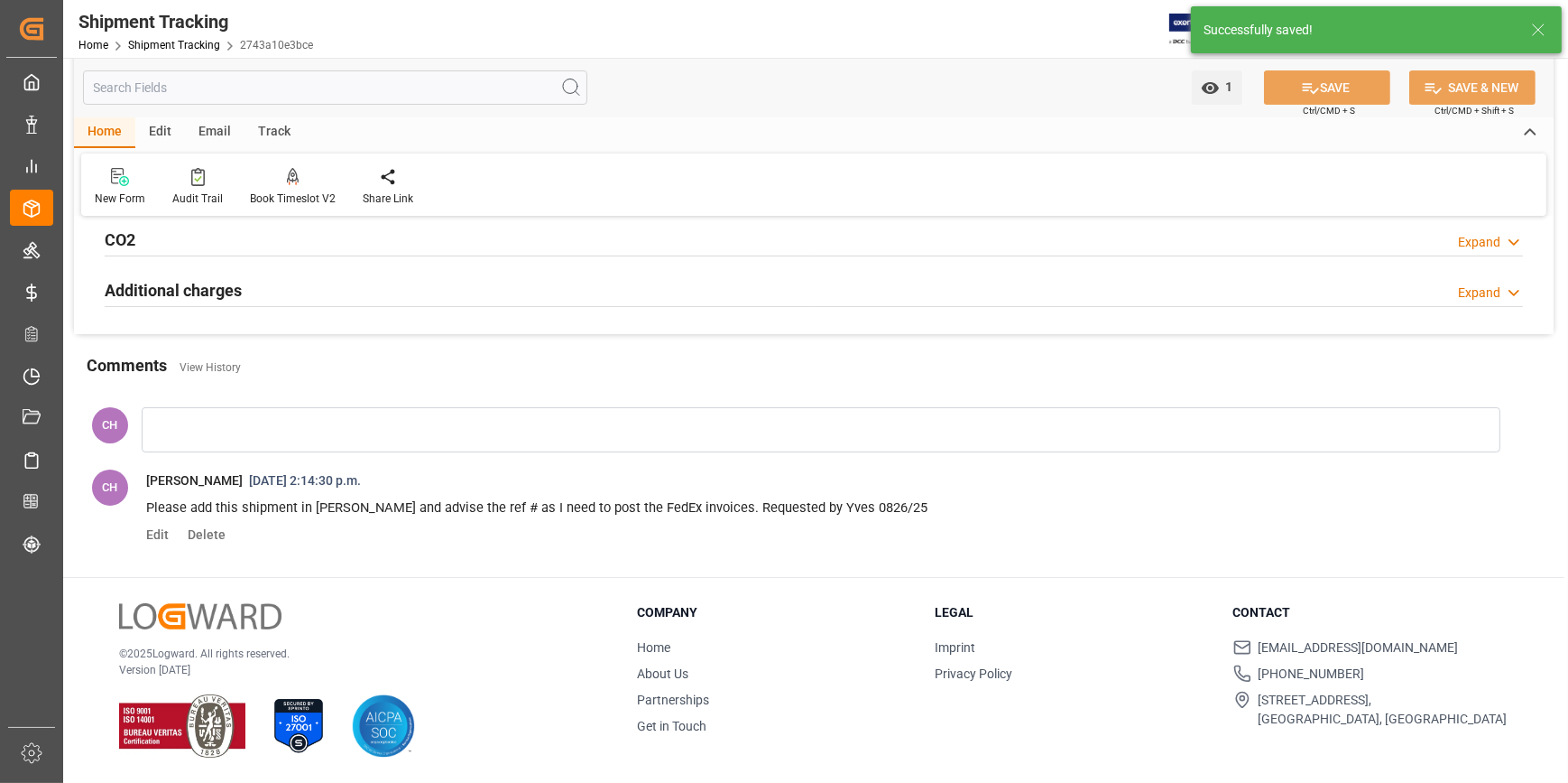
scroll to position [473, 0]
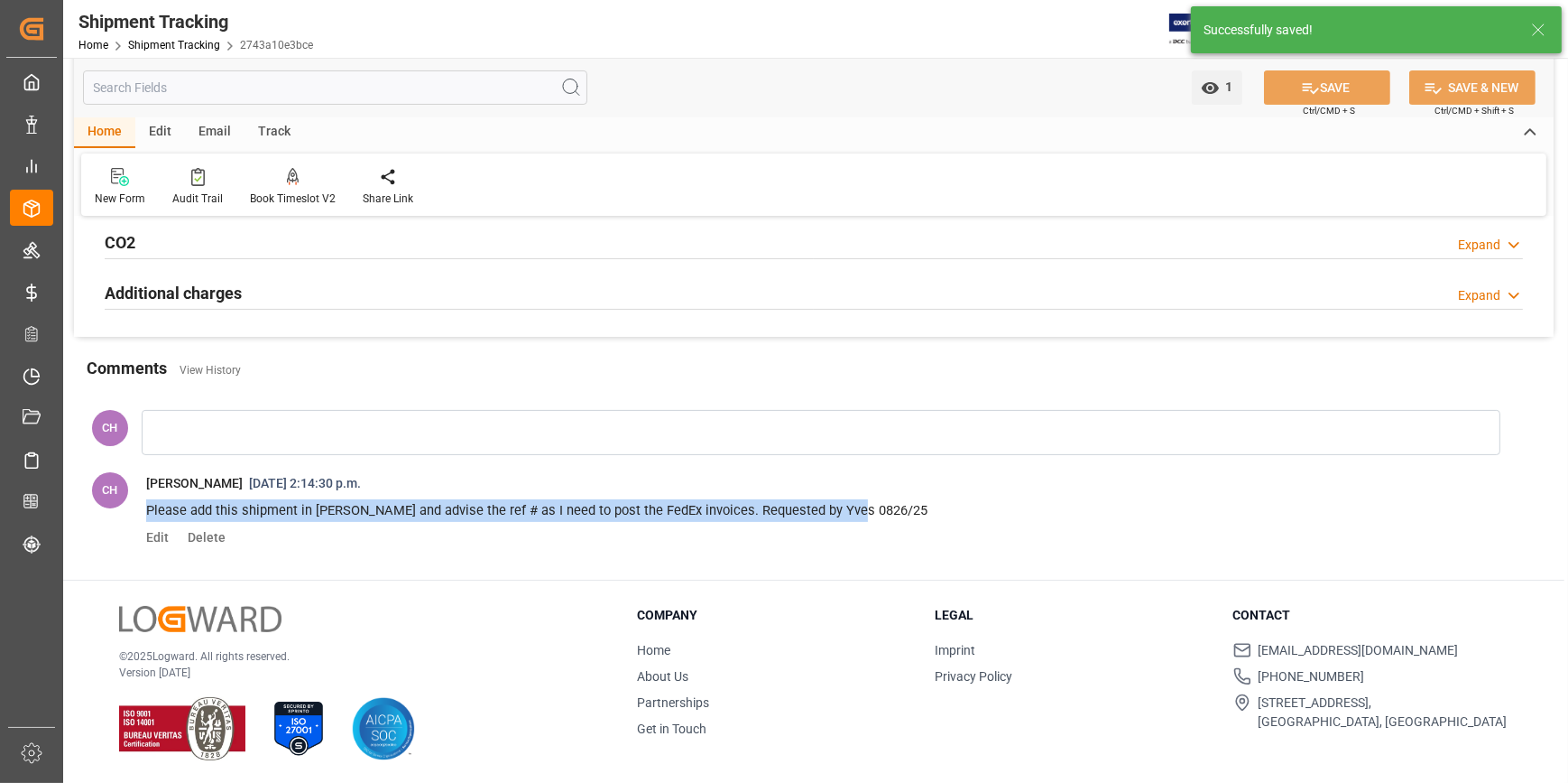
drag, startPoint x: 886, startPoint y: 519, endPoint x: 143, endPoint y: 496, distance: 743.4
click at [143, 496] on span "Please add this shipment in JIMS and advise the ref # as I need to post the Fed…" at bounding box center [825, 511] width 1385 height 32
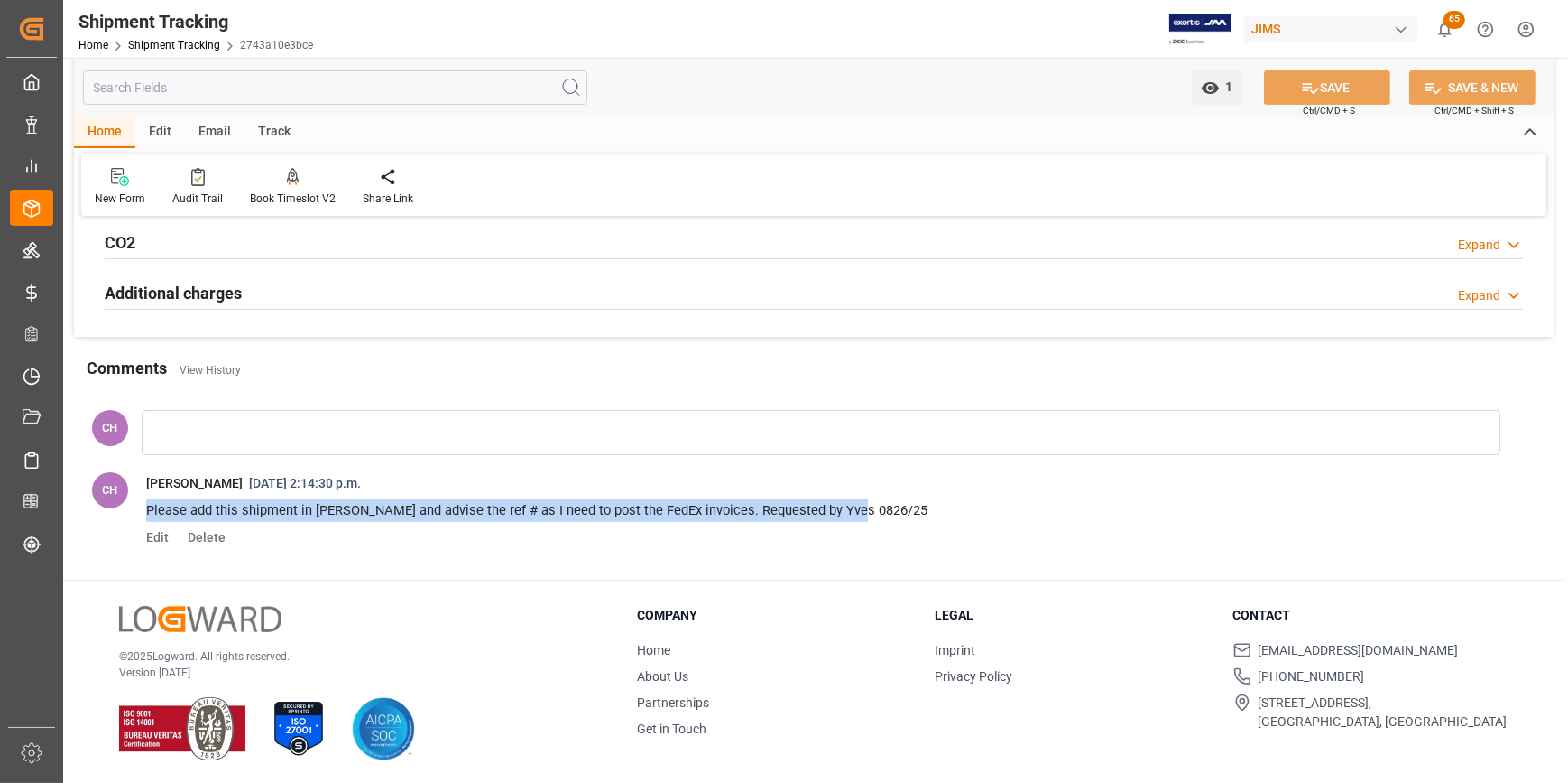
copy span "Please add this shipment in JIMS and advise the ref # as I need to post the Fed…"
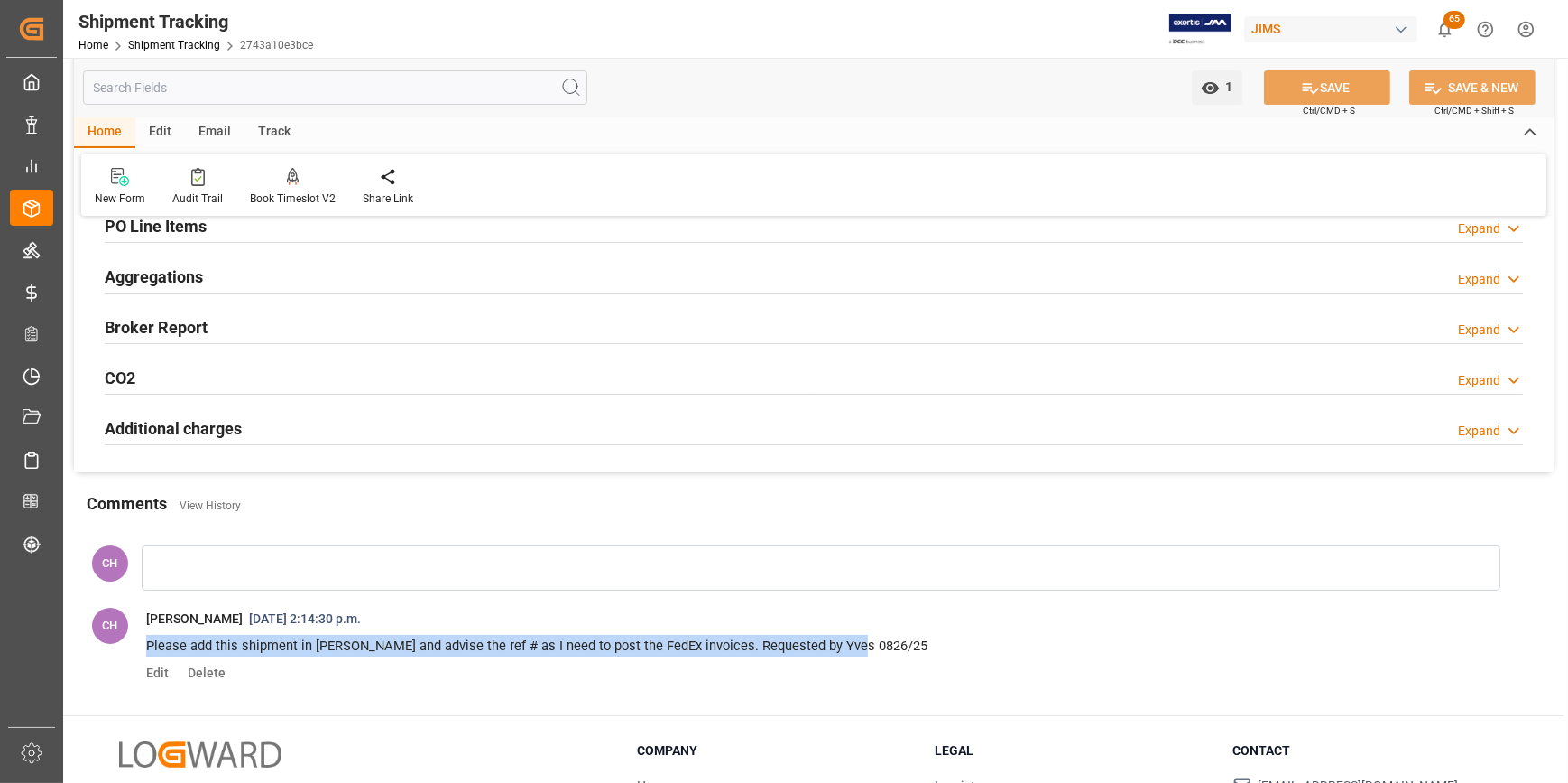
scroll to position [309, 0]
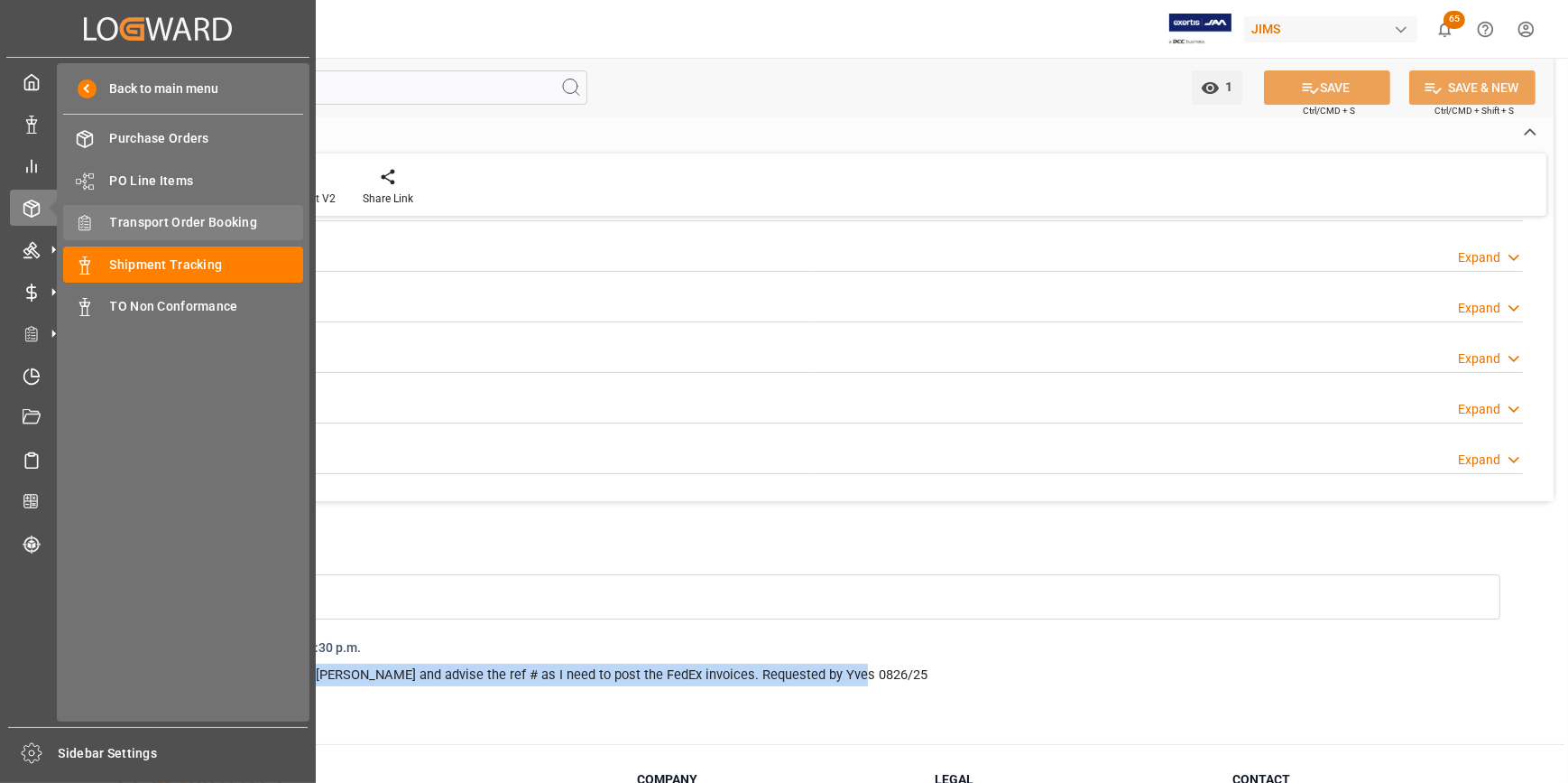
click at [190, 229] on span "Transport Order Booking" at bounding box center [207, 222] width 194 height 19
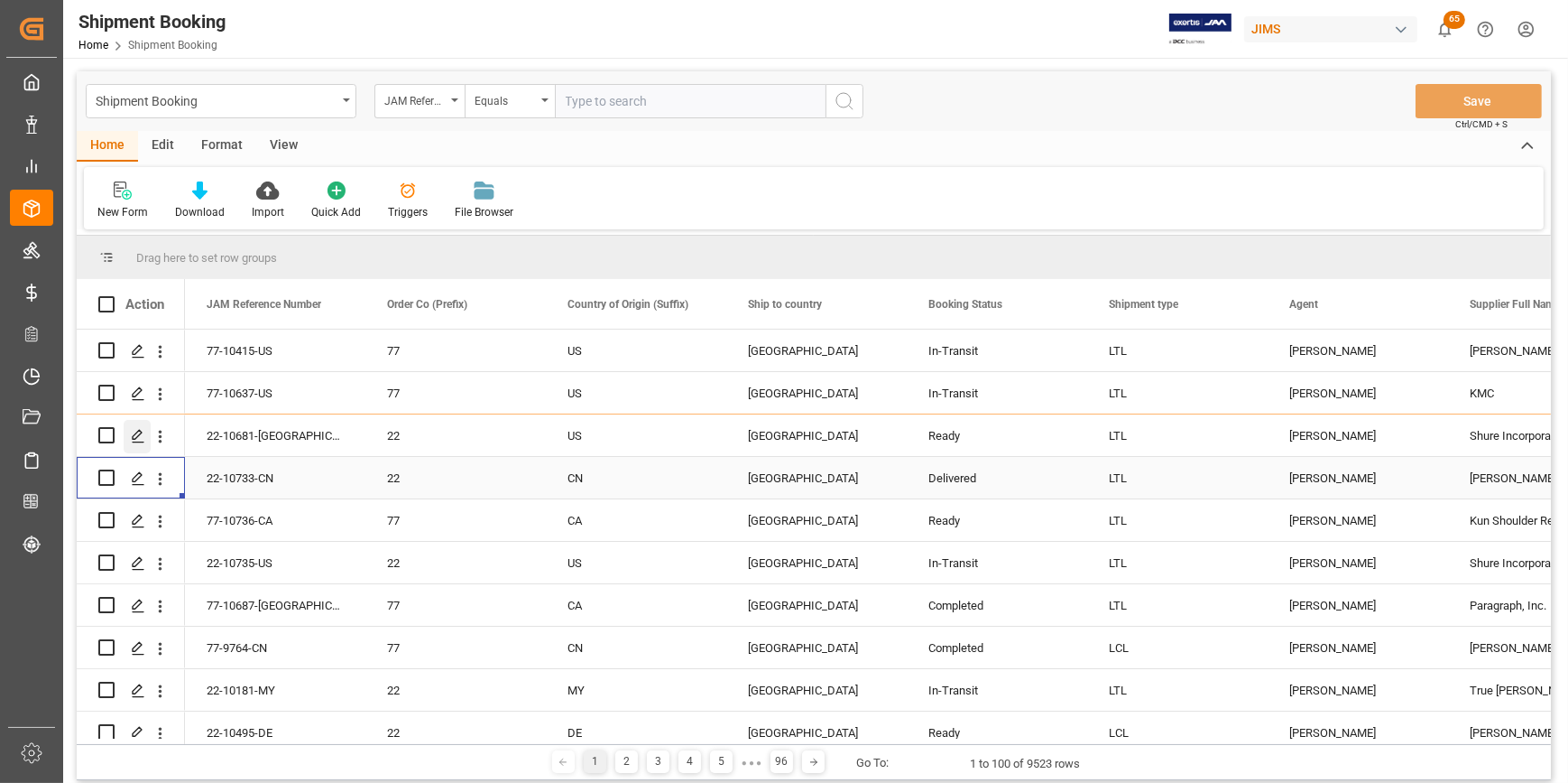
click at [138, 483] on icon "Press SPACE to select this row." at bounding box center [138, 478] width 15 height 15
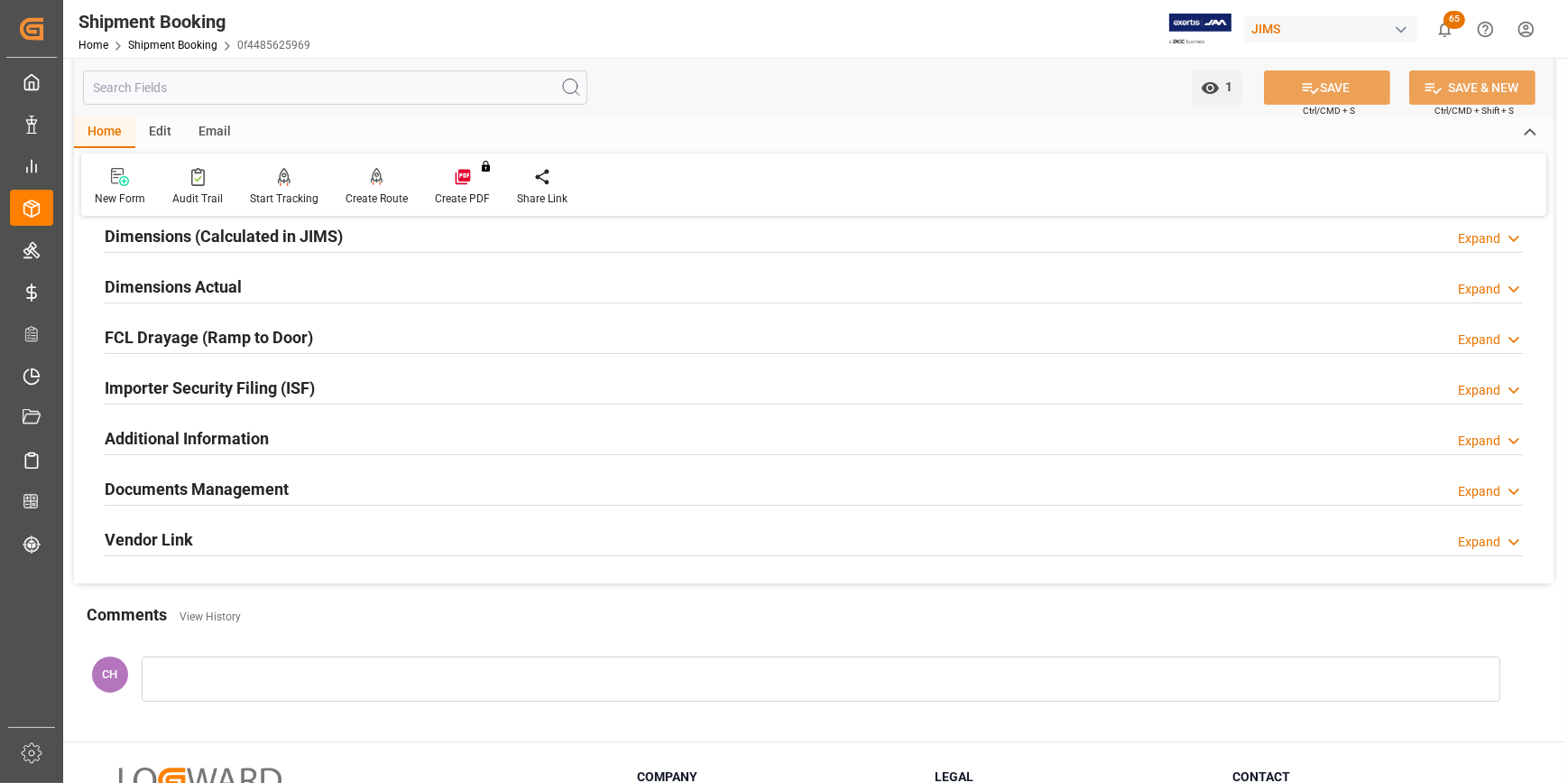
scroll to position [570, 0]
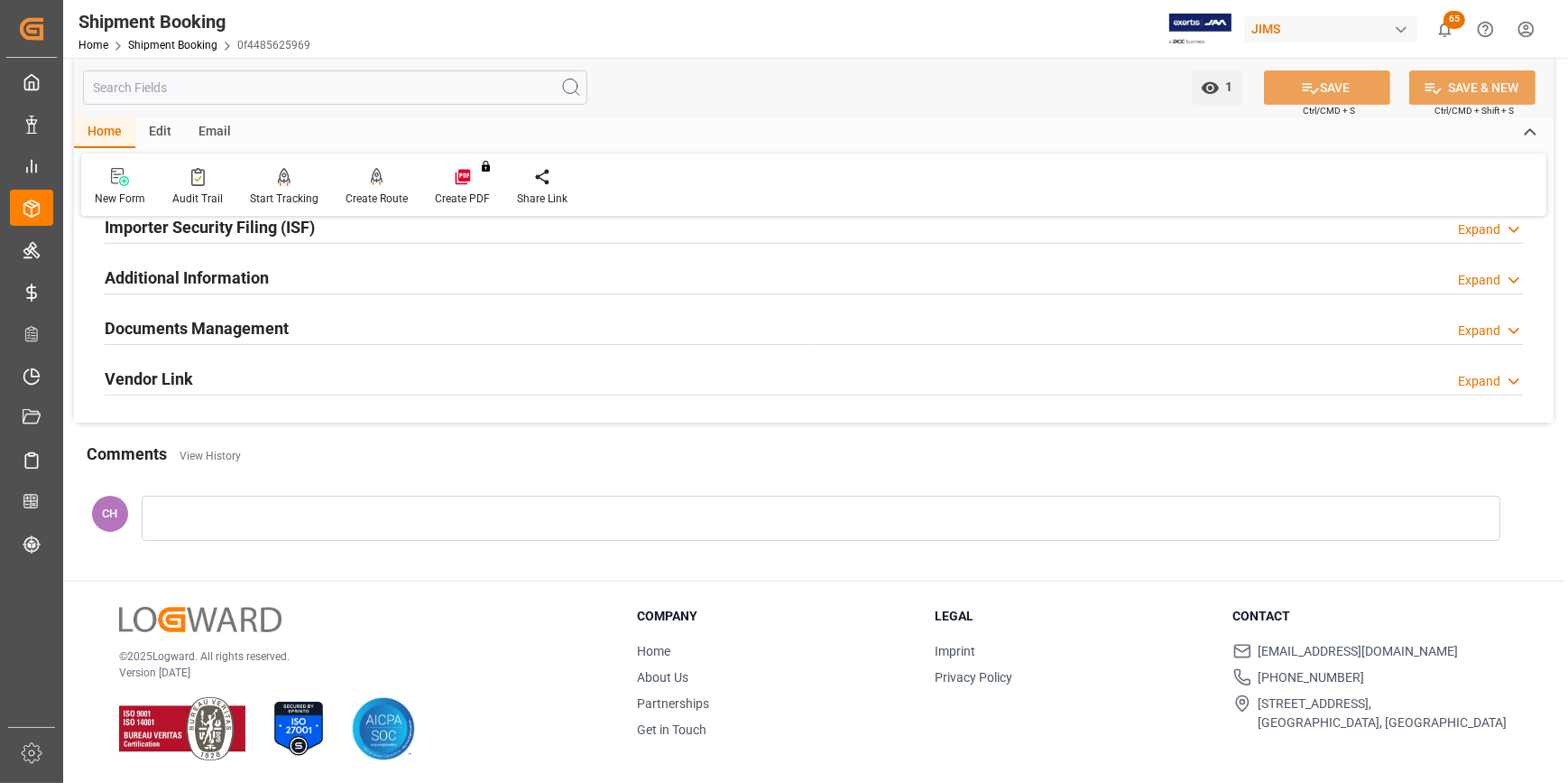
click at [201, 518] on div at bounding box center [821, 519] width 1359 height 46
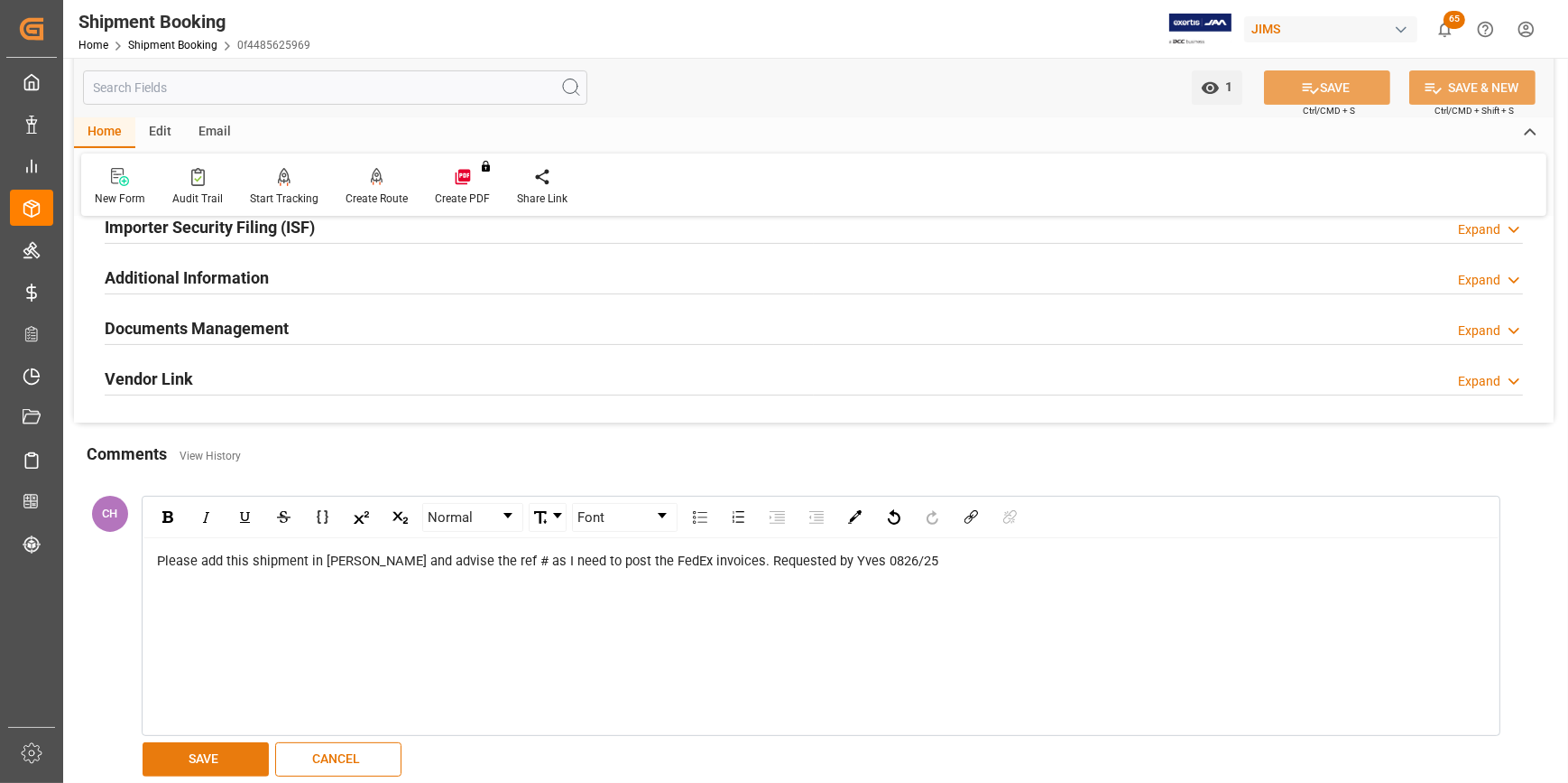
click at [227, 745] on button "SAVE" at bounding box center [206, 759] width 127 height 35
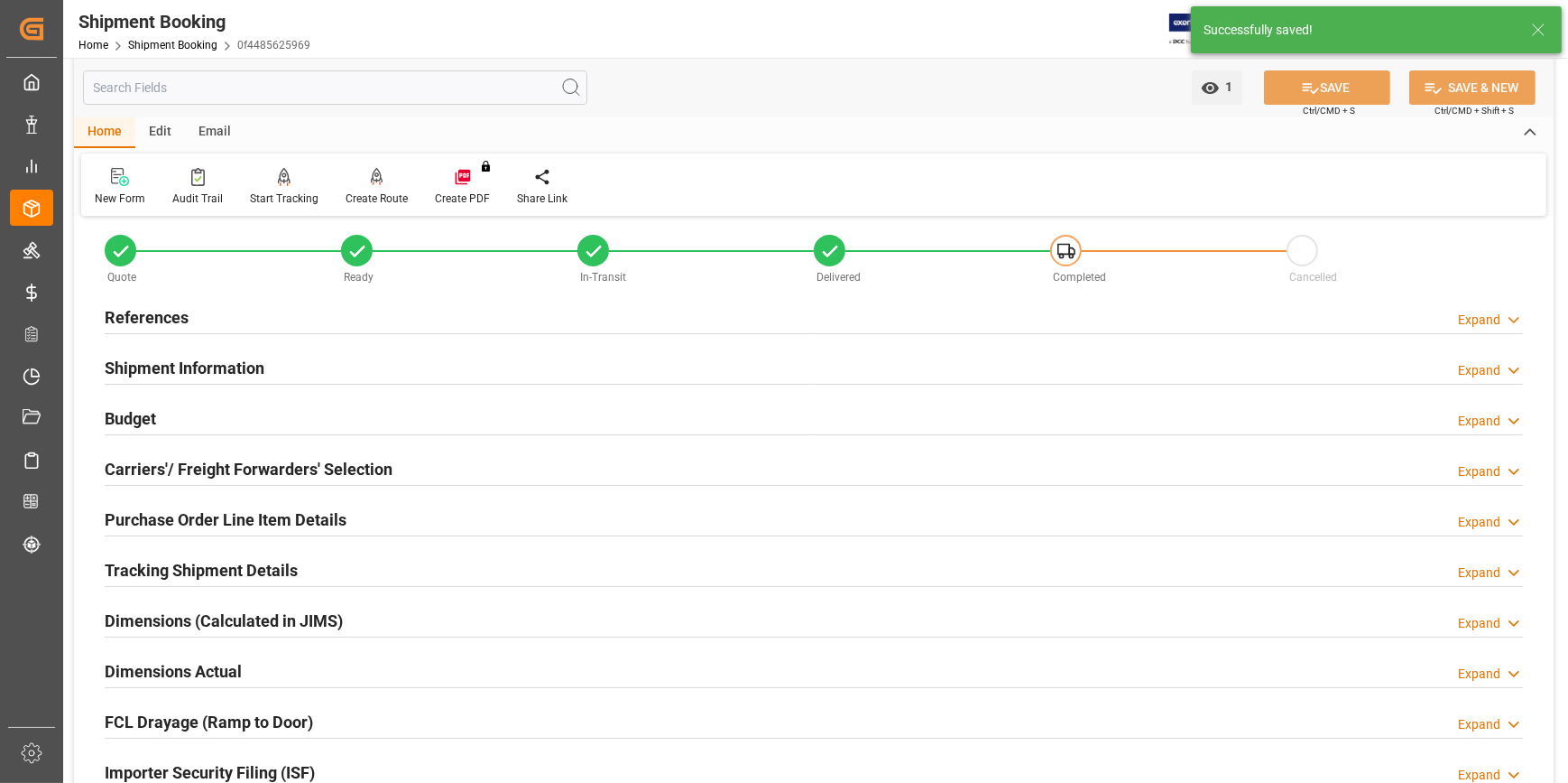
scroll to position [0, 0]
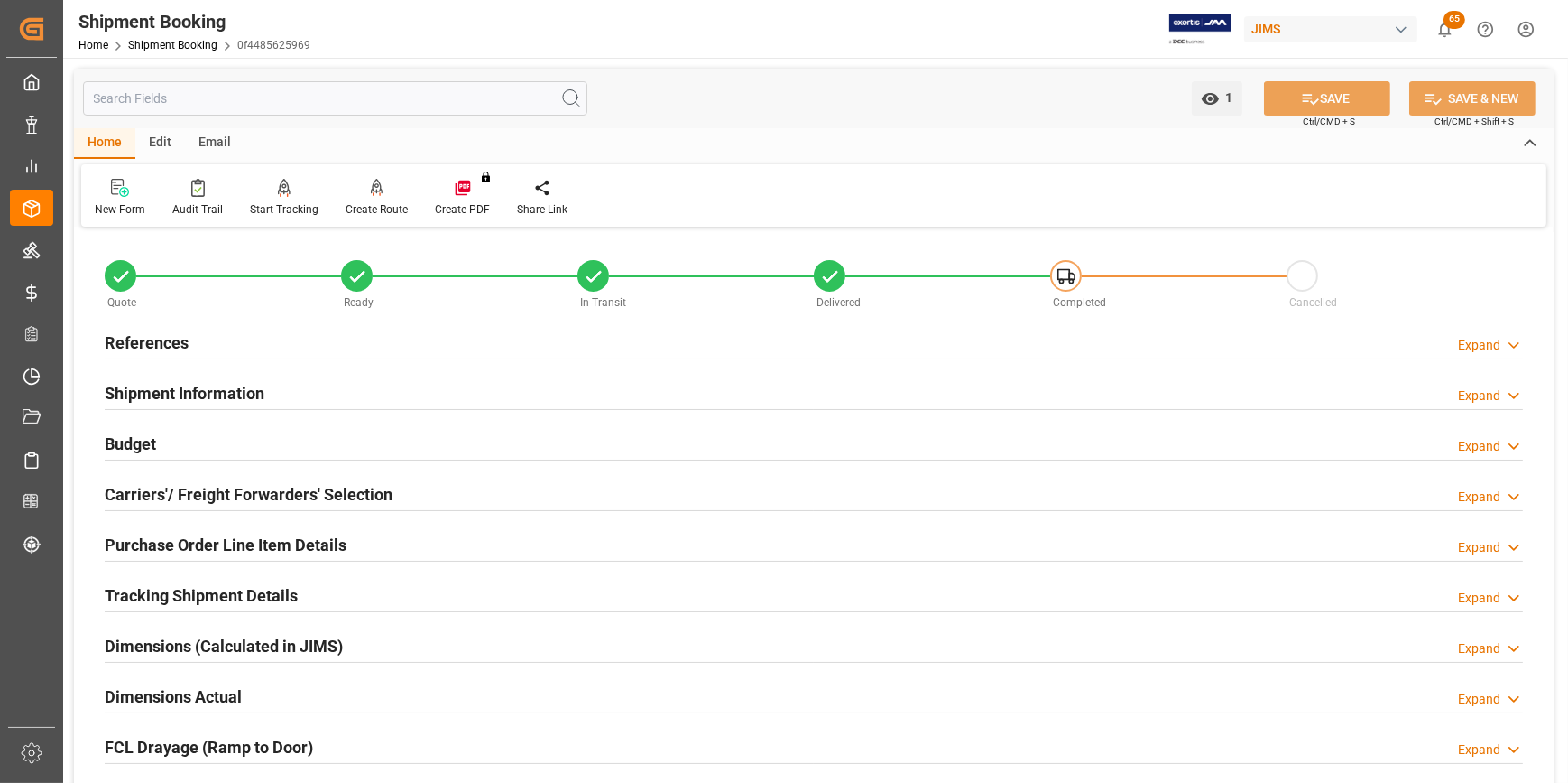
click at [155, 400] on h2 "Shipment Information" at bounding box center [184, 393] width 159 height 25
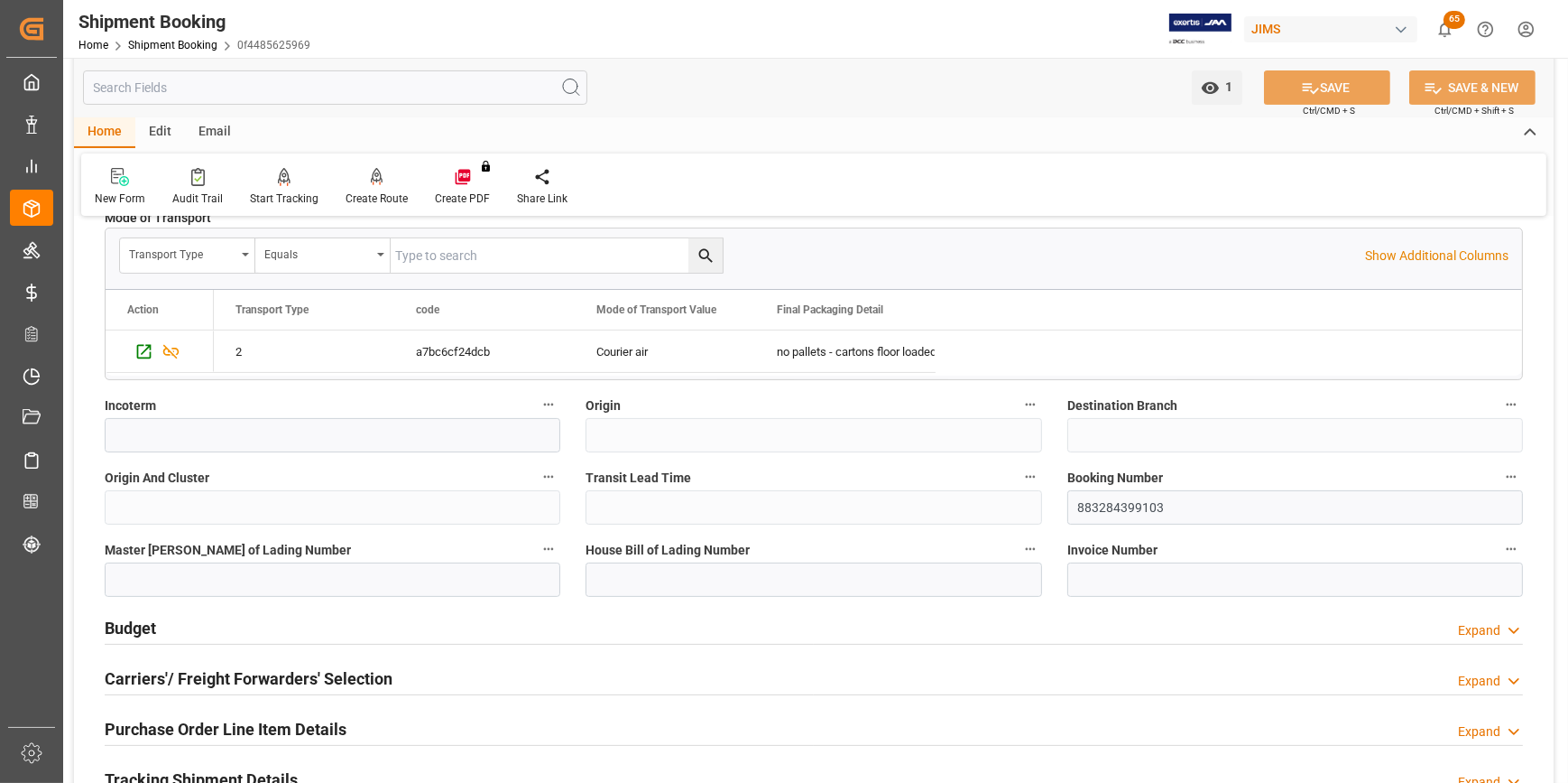
scroll to position [574, 0]
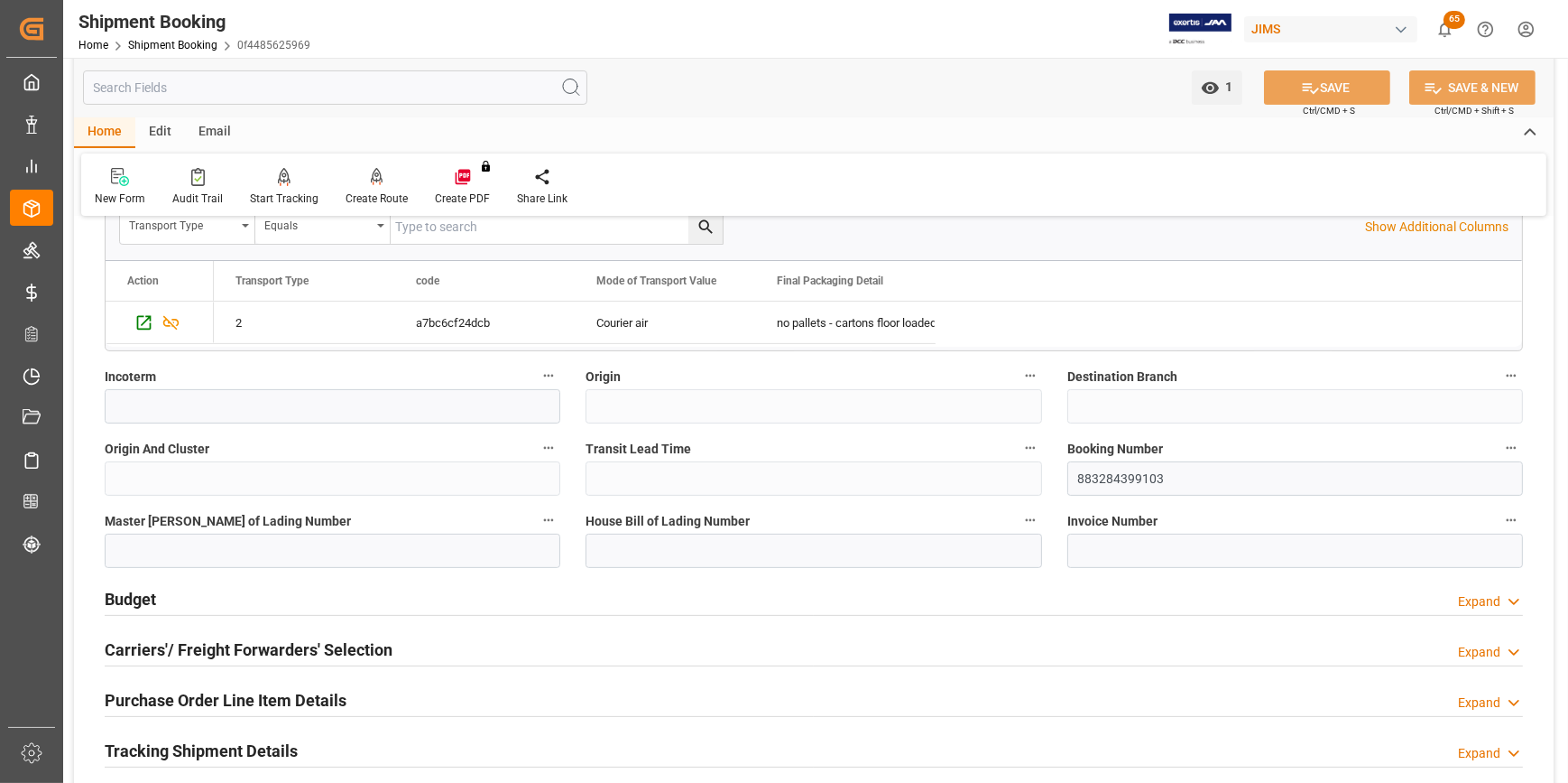
click at [334, 650] on h2 "Carriers'/ Freight Forwarders' Selection" at bounding box center [248, 649] width 288 height 25
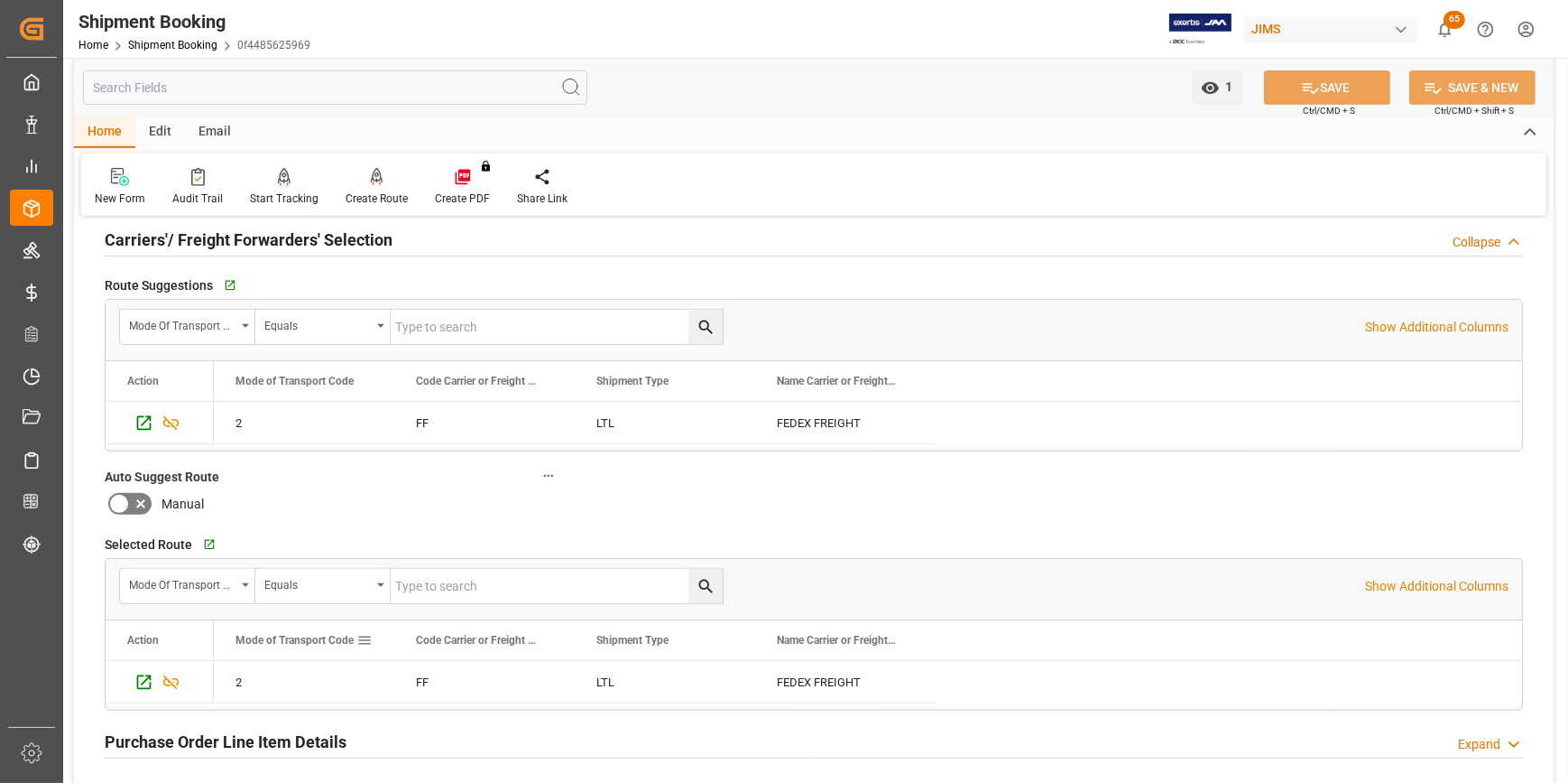
scroll to position [1230, 0]
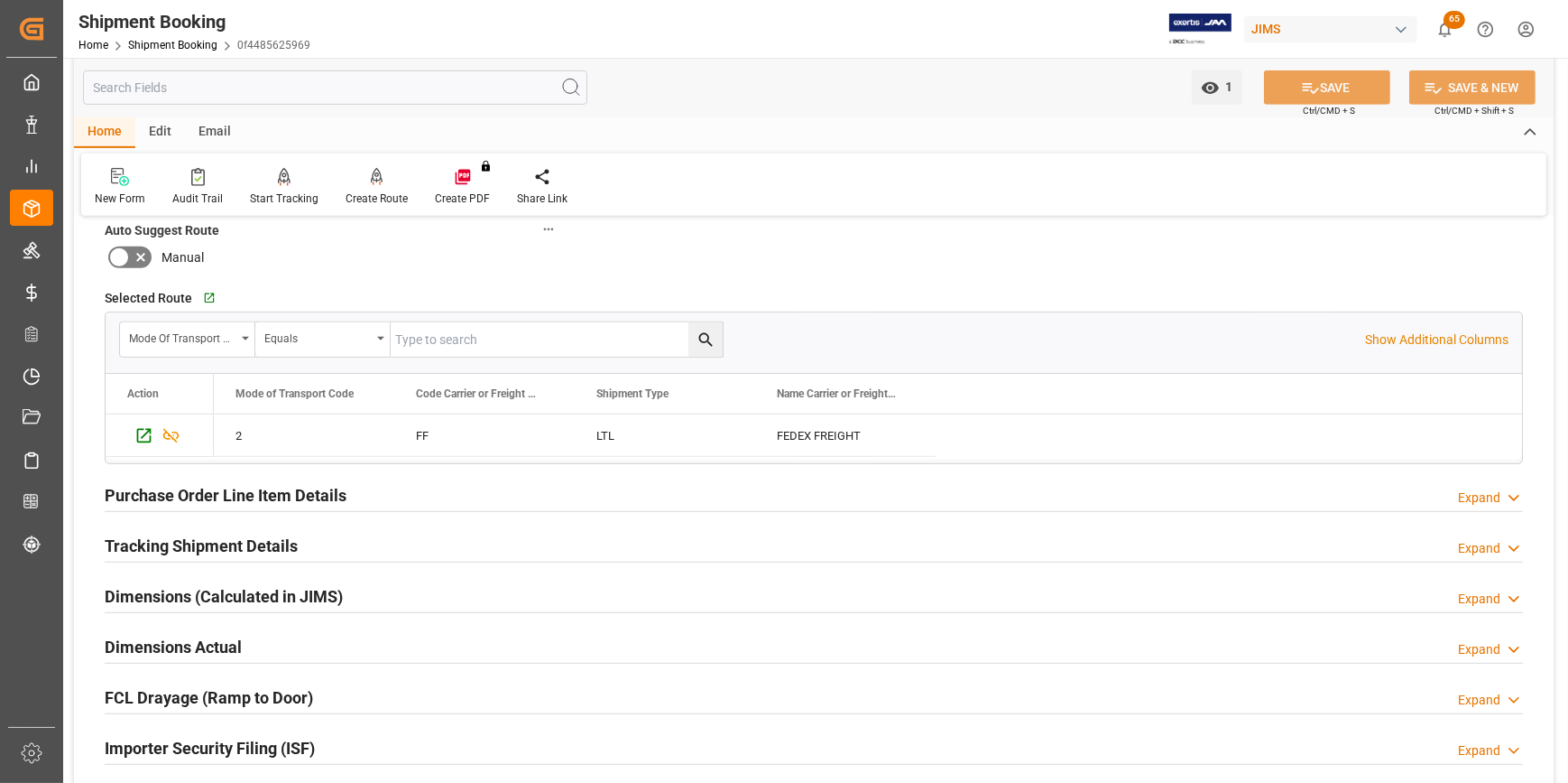
click at [223, 548] on h2 "Tracking Shipment Details" at bounding box center [201, 545] width 193 height 25
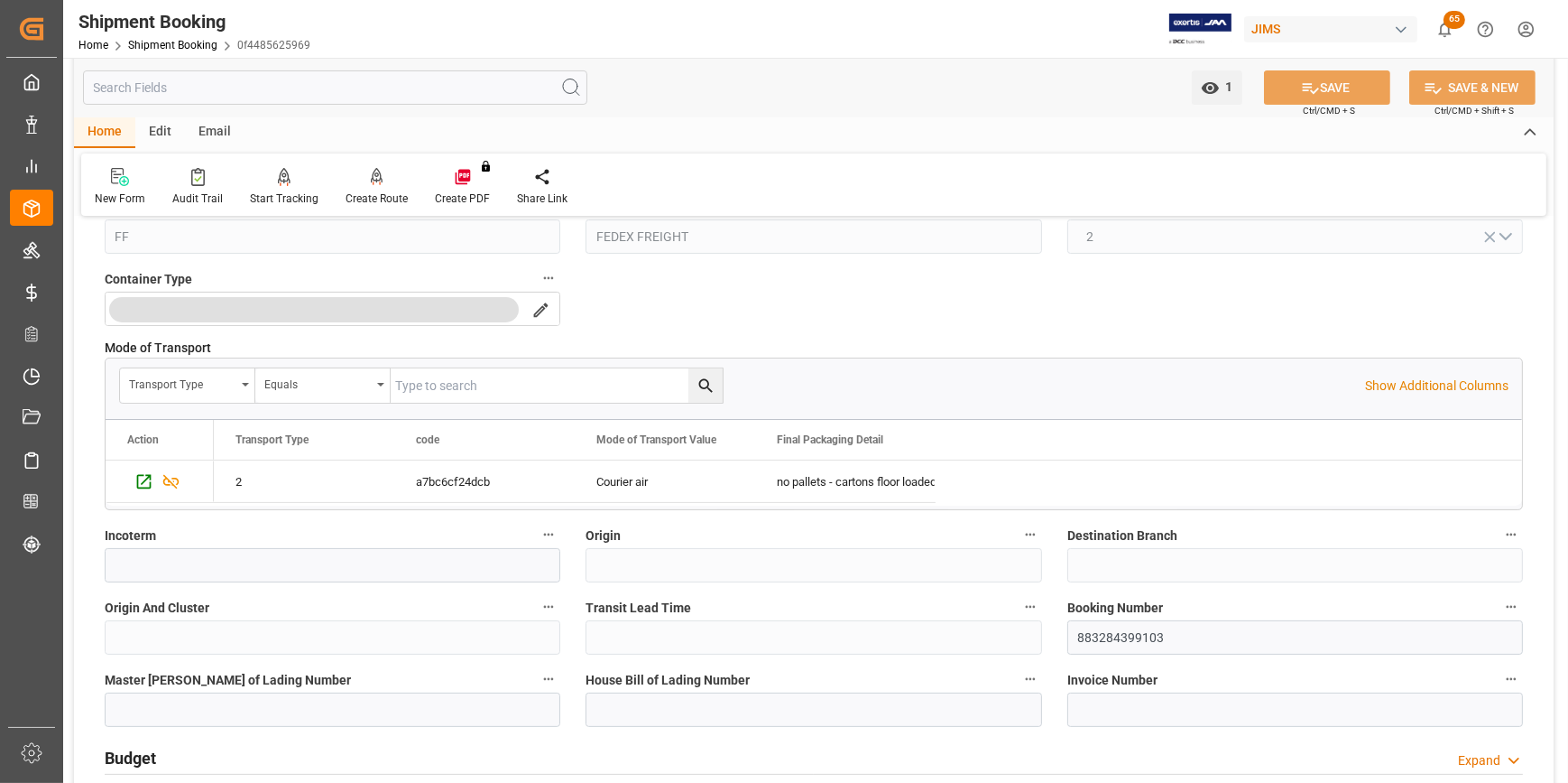
scroll to position [410, 0]
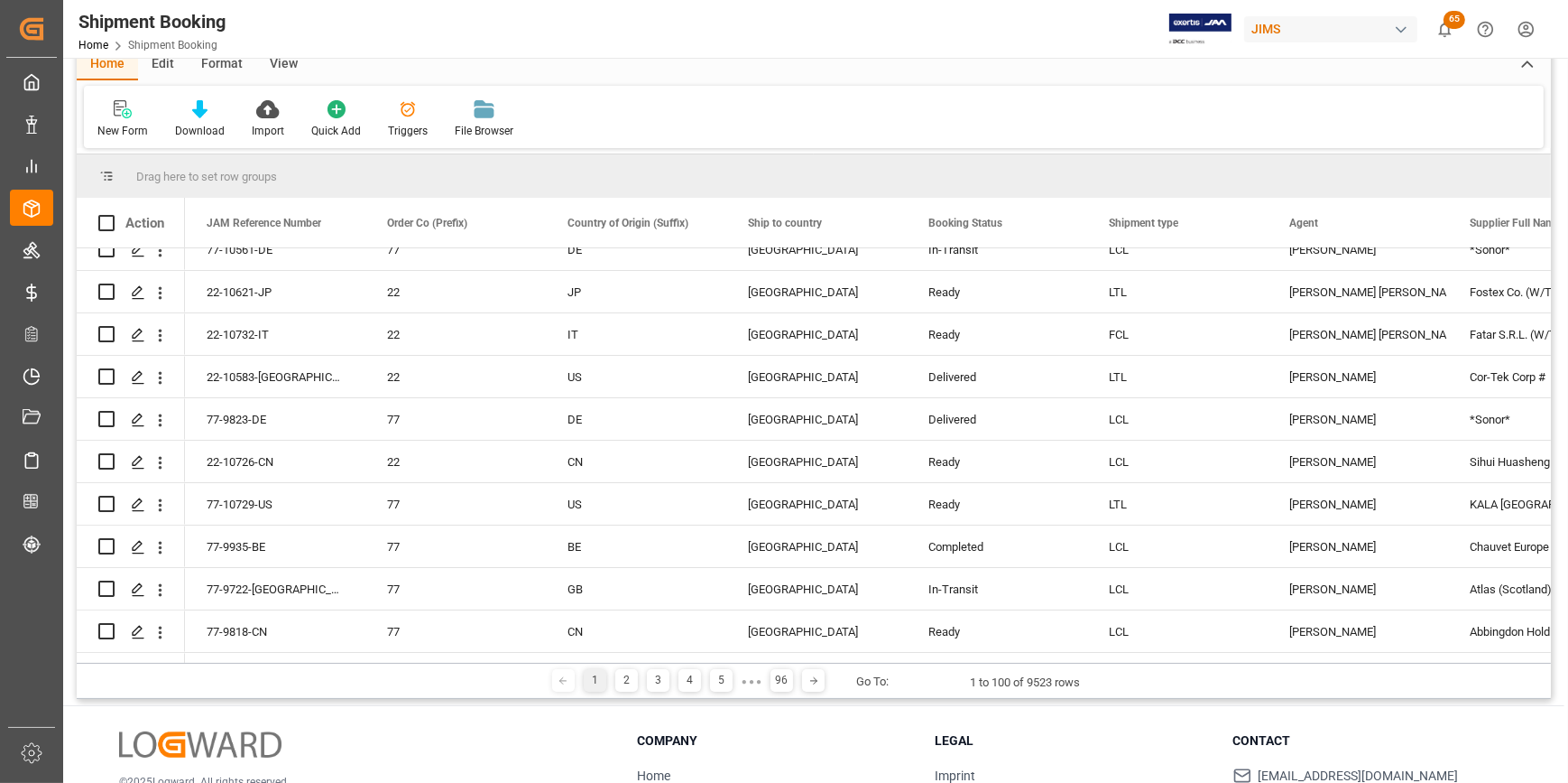
scroll to position [81, 0]
